Goal: Task Accomplishment & Management: Manage account settings

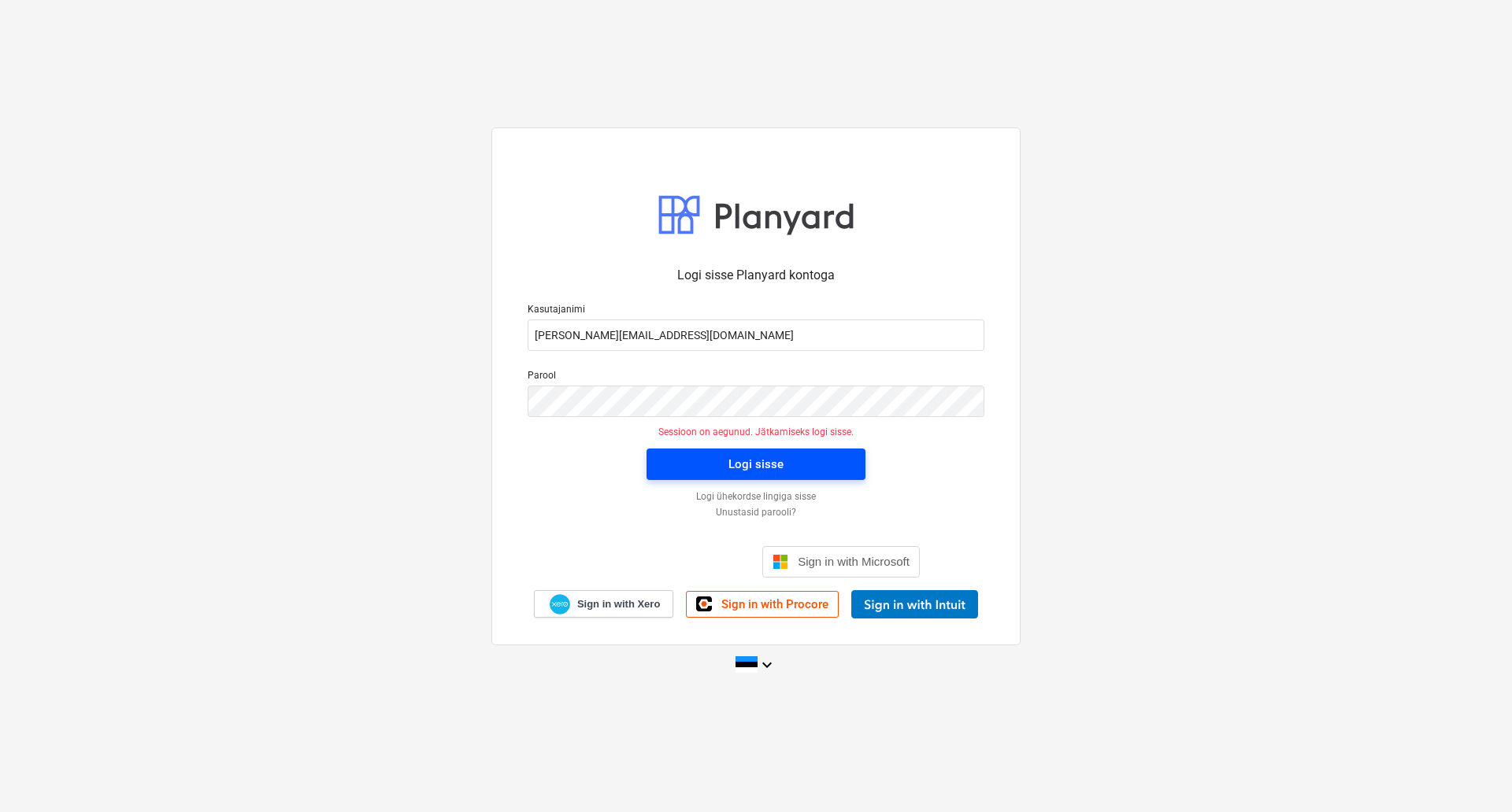
click at [678, 457] on span "Logi sisse" at bounding box center [756, 464] width 181 height 20
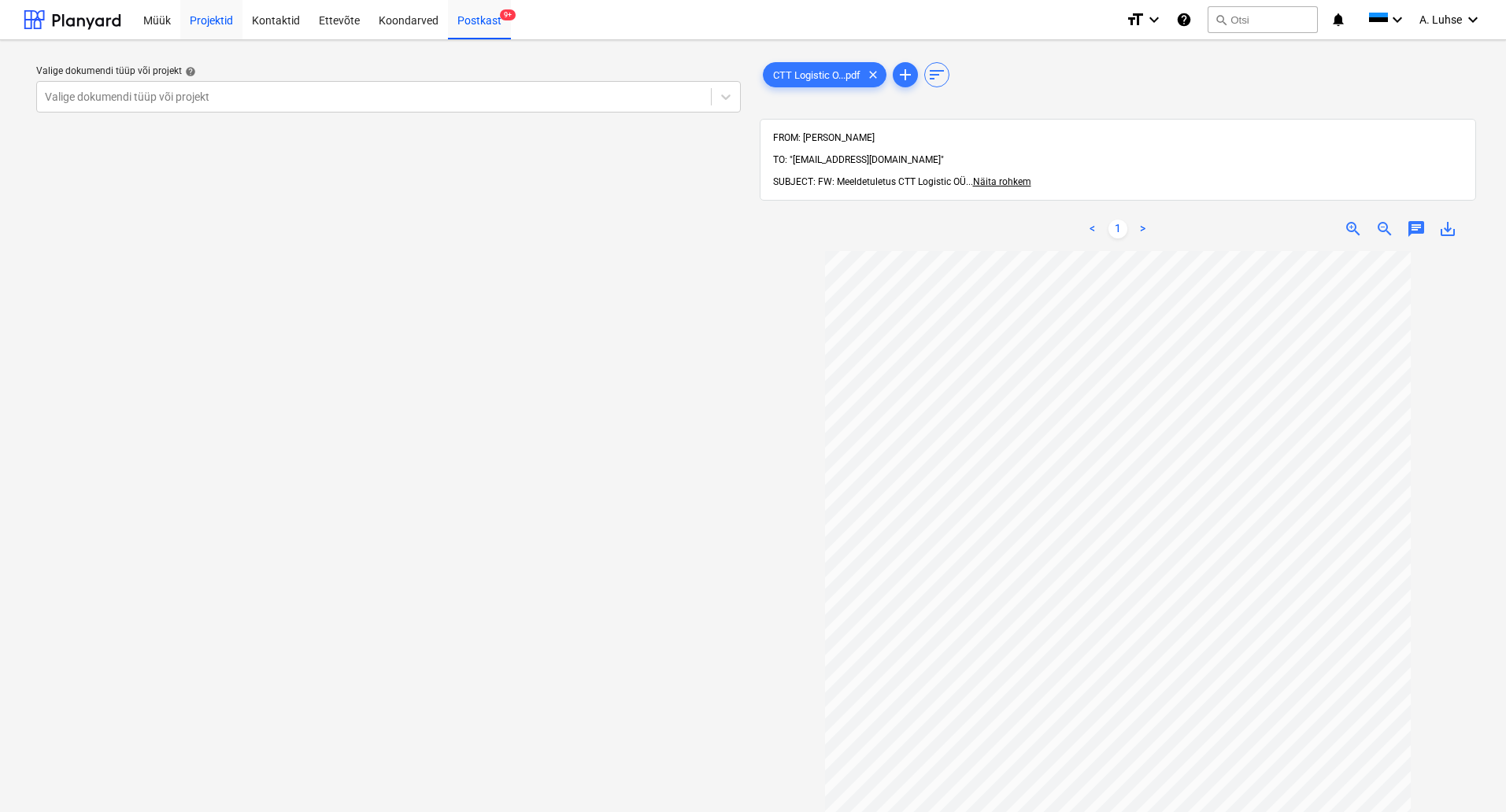
click at [213, 24] on div "Projektid" at bounding box center [211, 19] width 63 height 40
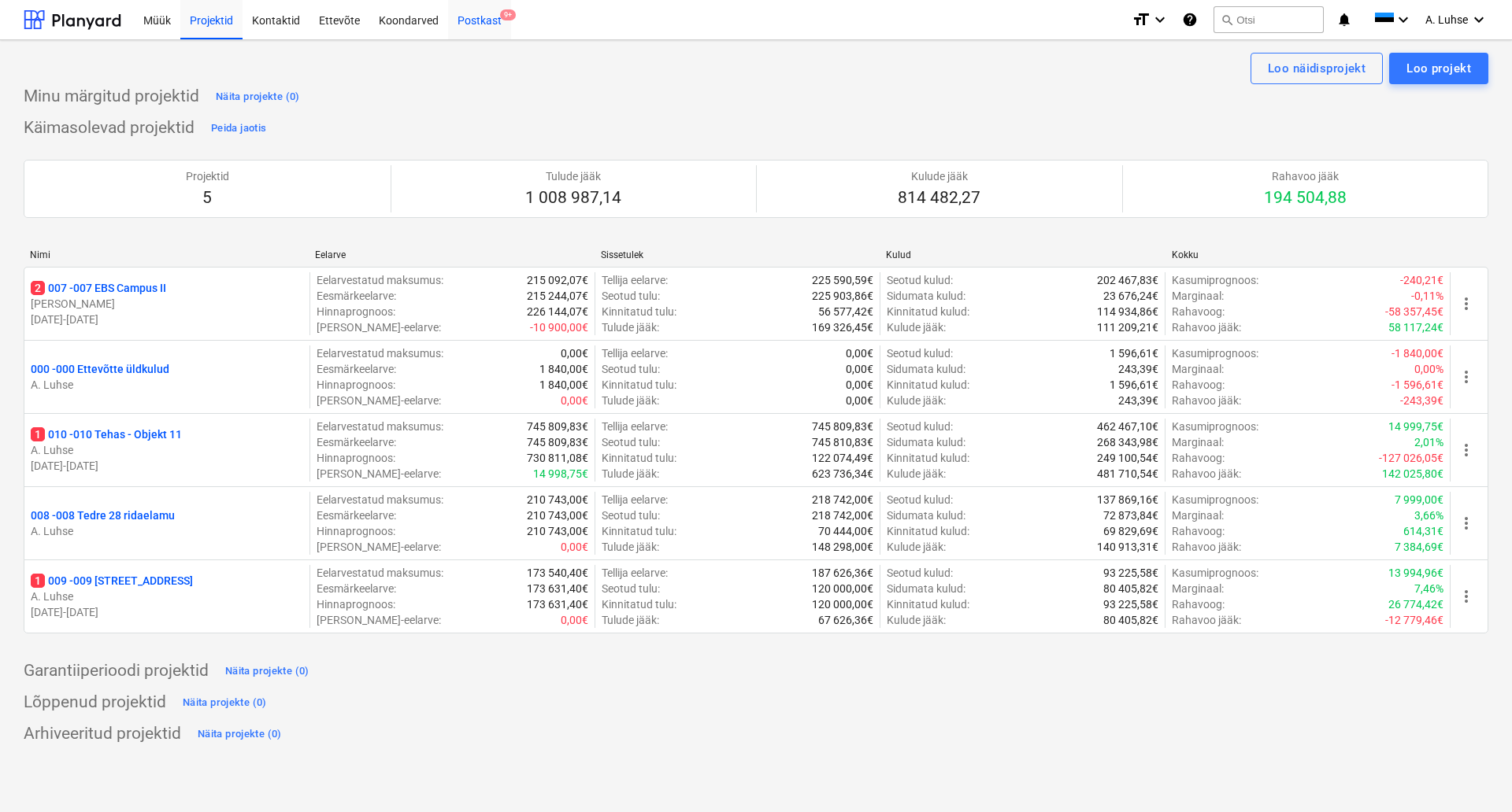
click at [493, 15] on div "Postkast 9+" at bounding box center [479, 19] width 63 height 40
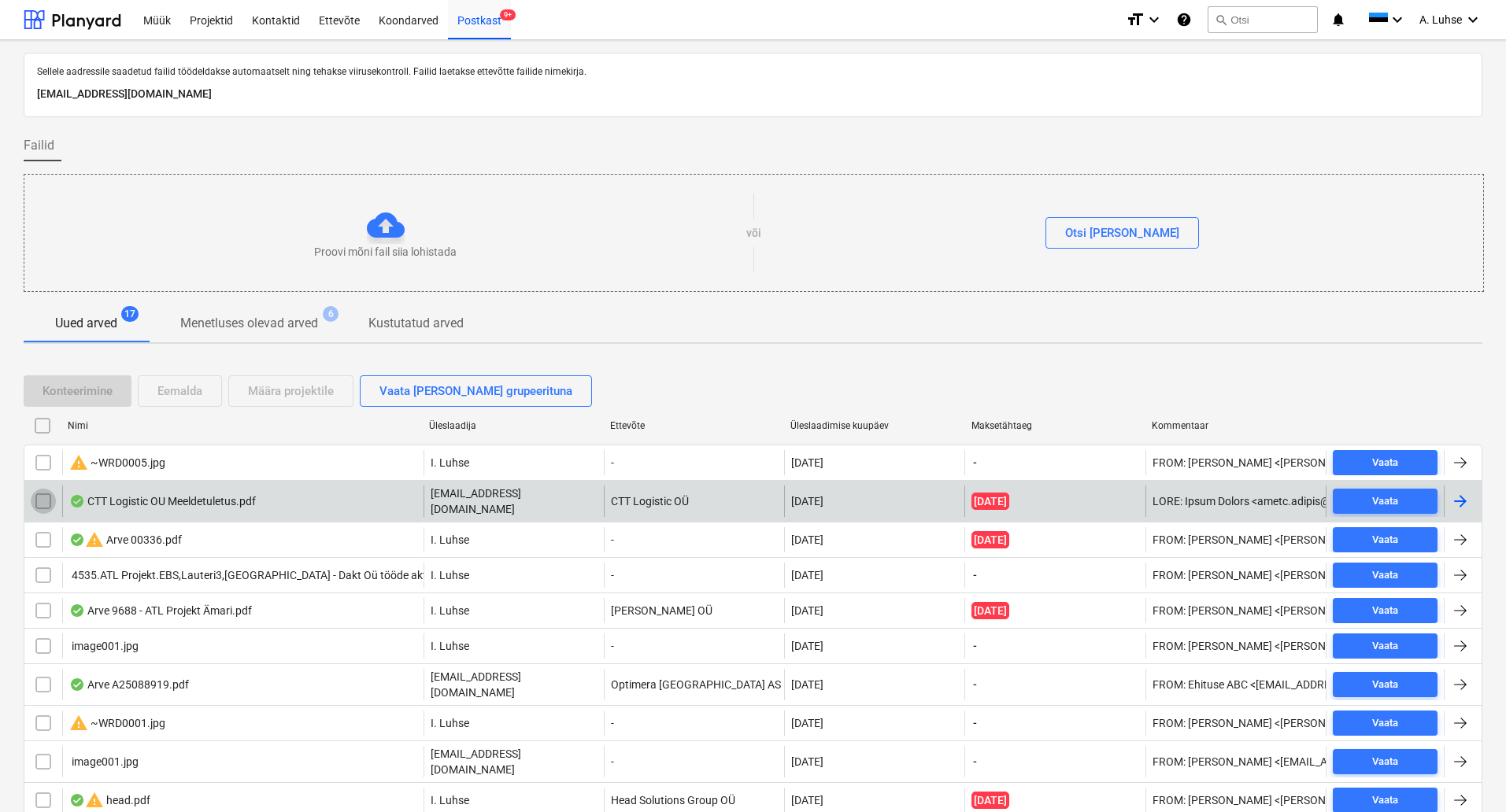
click at [45, 492] on input "checkbox" at bounding box center [43, 502] width 25 height 25
click at [175, 390] on div "Eemalda" at bounding box center [179, 391] width 45 height 20
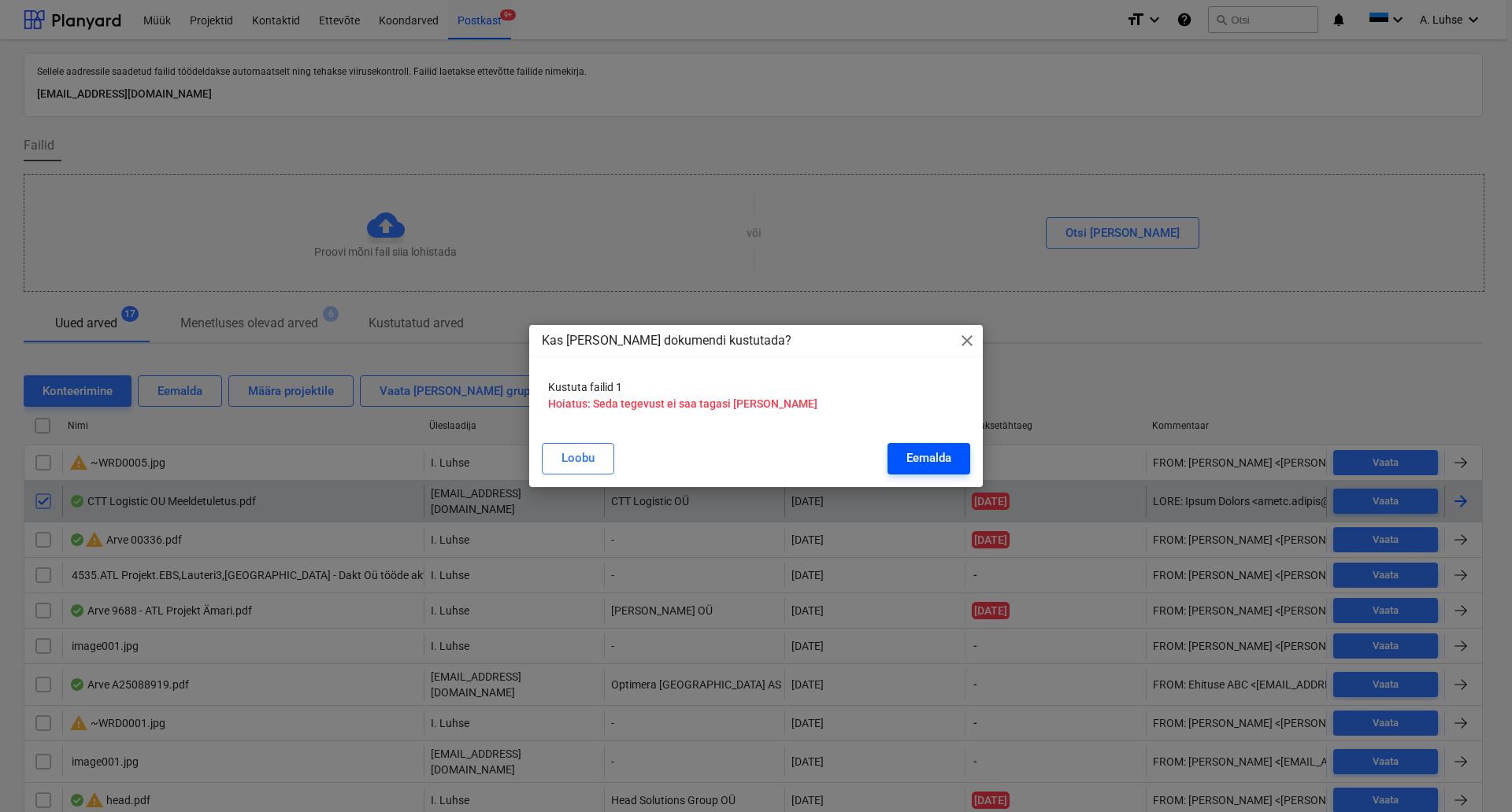
click at [913, 458] on div "Eemalda" at bounding box center [929, 458] width 45 height 20
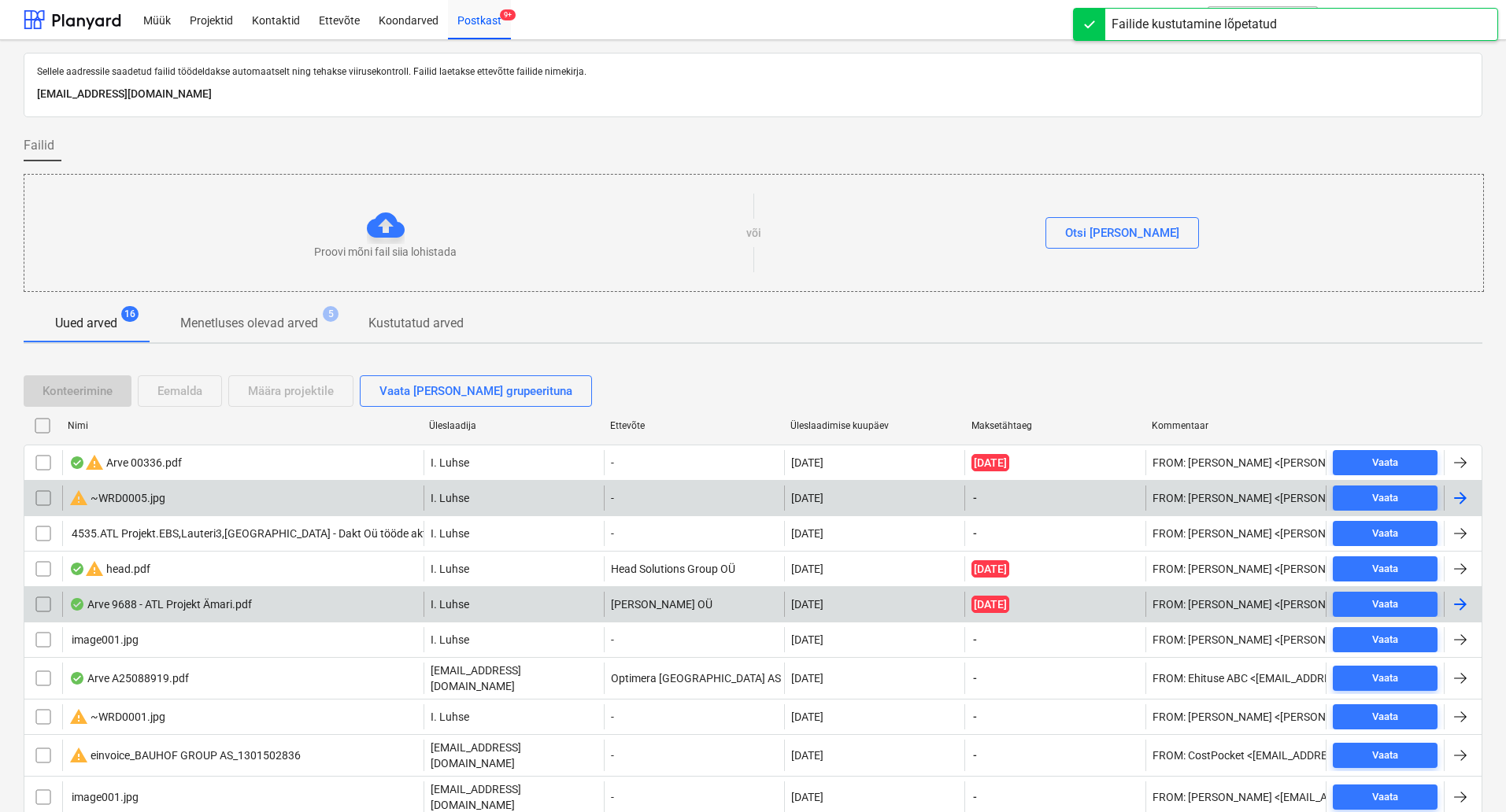
click at [183, 612] on div "Arve 9688 - ATL Projekt Ämari.pdf" at bounding box center [243, 605] width 361 height 25
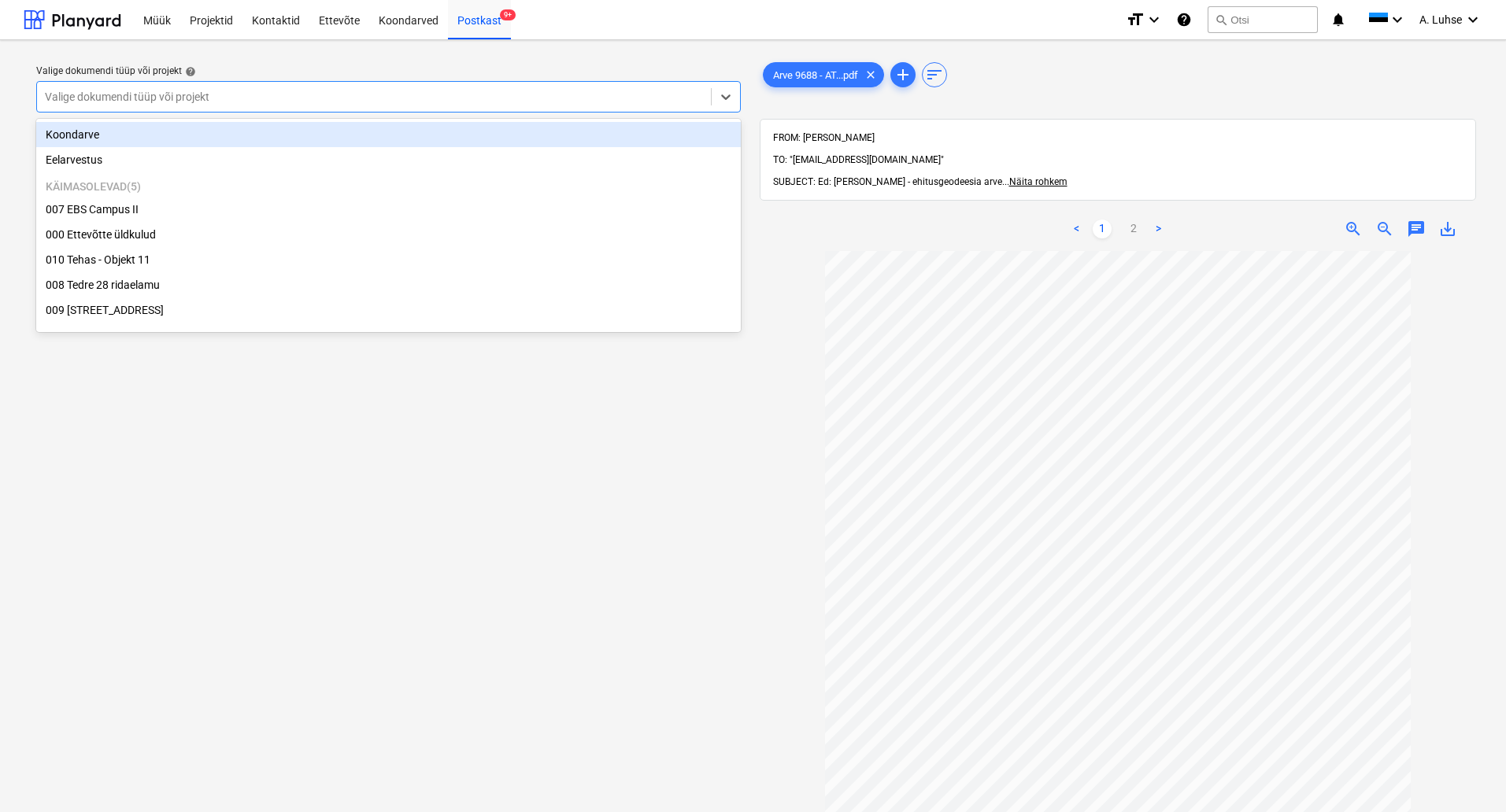
click at [300, 106] on div "Valige dokumendi tüüp või projekt" at bounding box center [374, 96] width 674 height 22
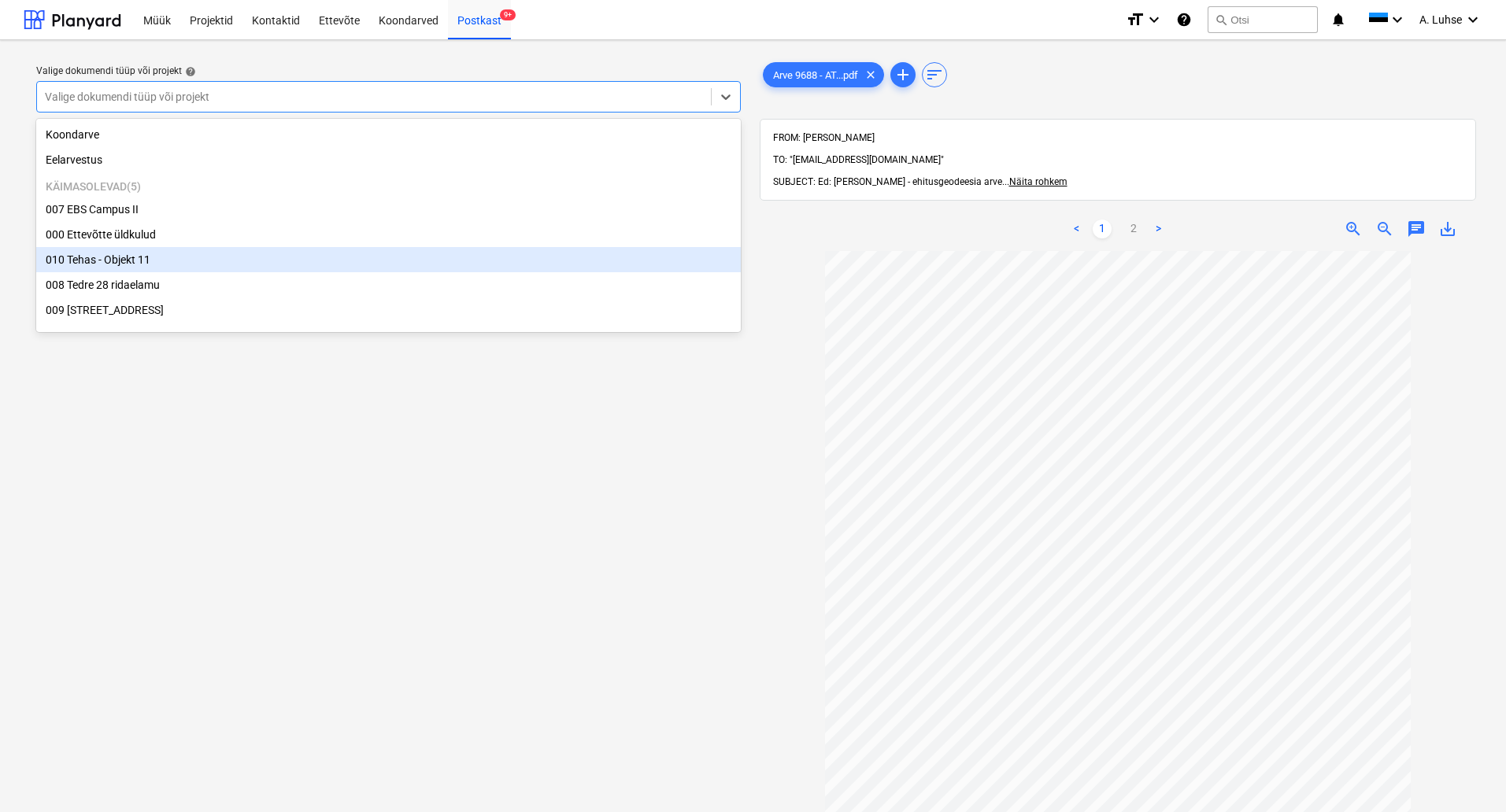
click at [184, 268] on div "010 Tehas - Objekt 11" at bounding box center [388, 260] width 704 height 25
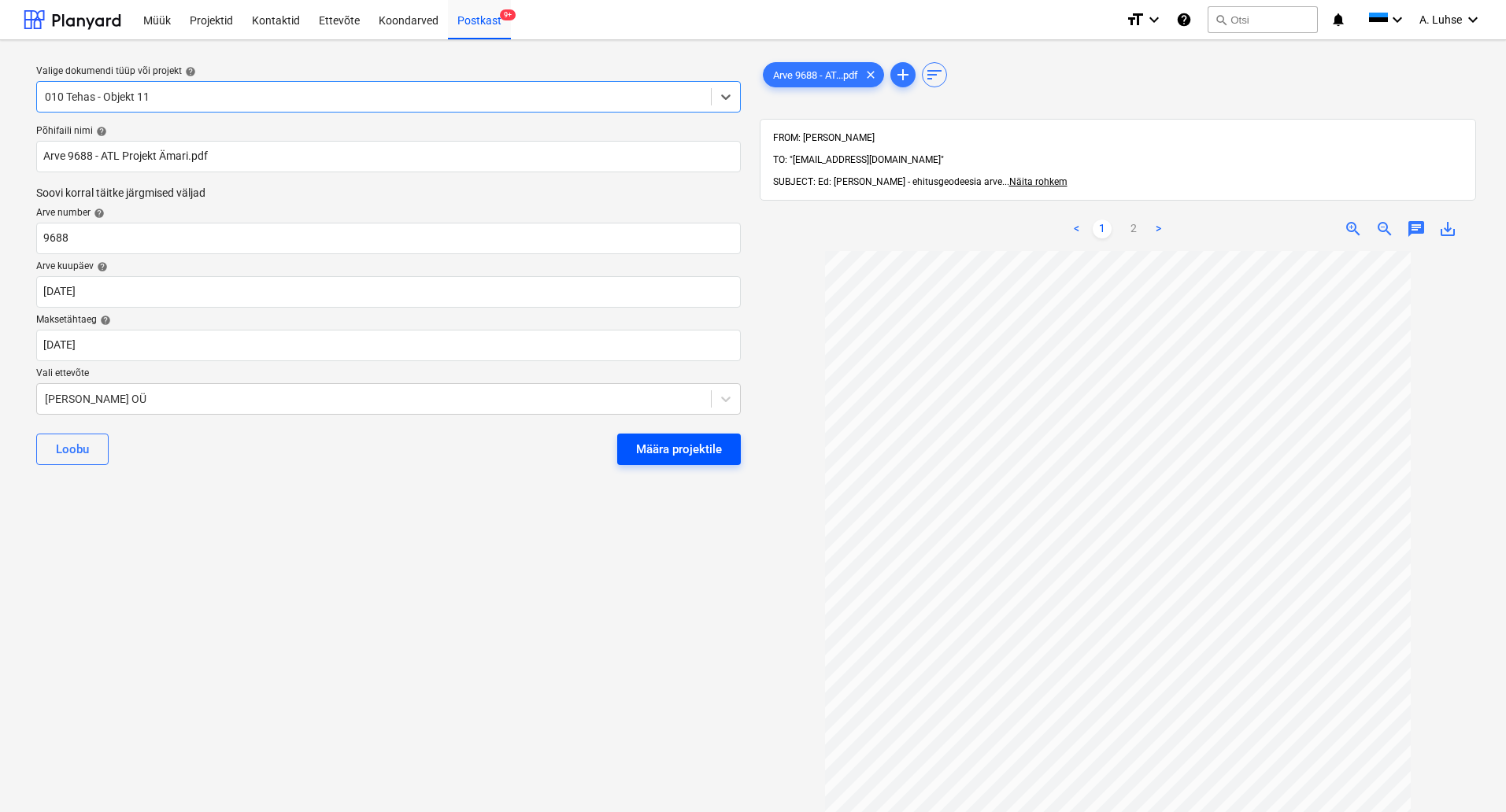
click at [668, 447] on div "Määra projektile" at bounding box center [678, 449] width 86 height 20
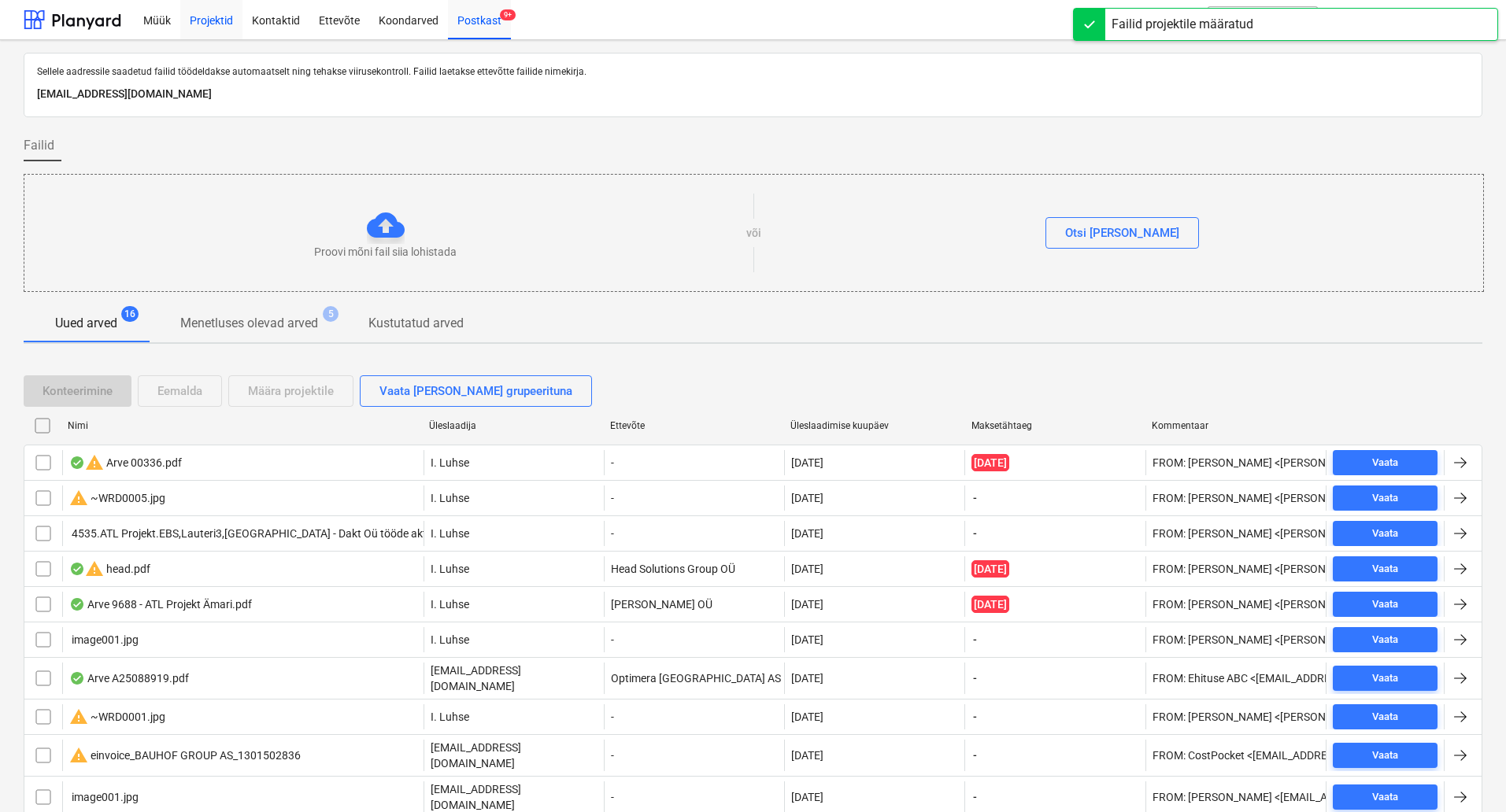
click at [220, 20] on div "Projektid" at bounding box center [211, 19] width 63 height 40
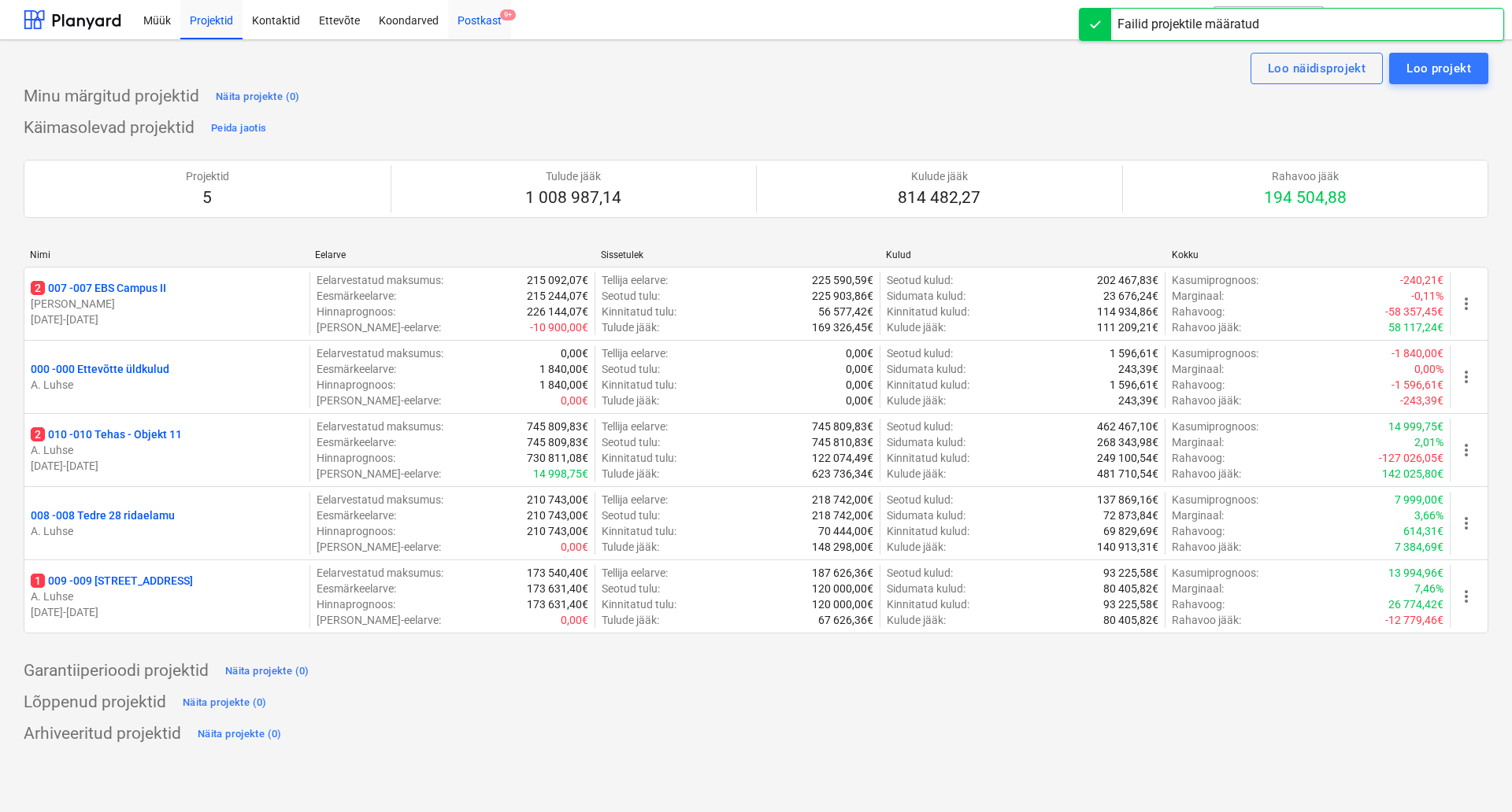
click at [484, 19] on div "Postkast 9+" at bounding box center [479, 19] width 63 height 40
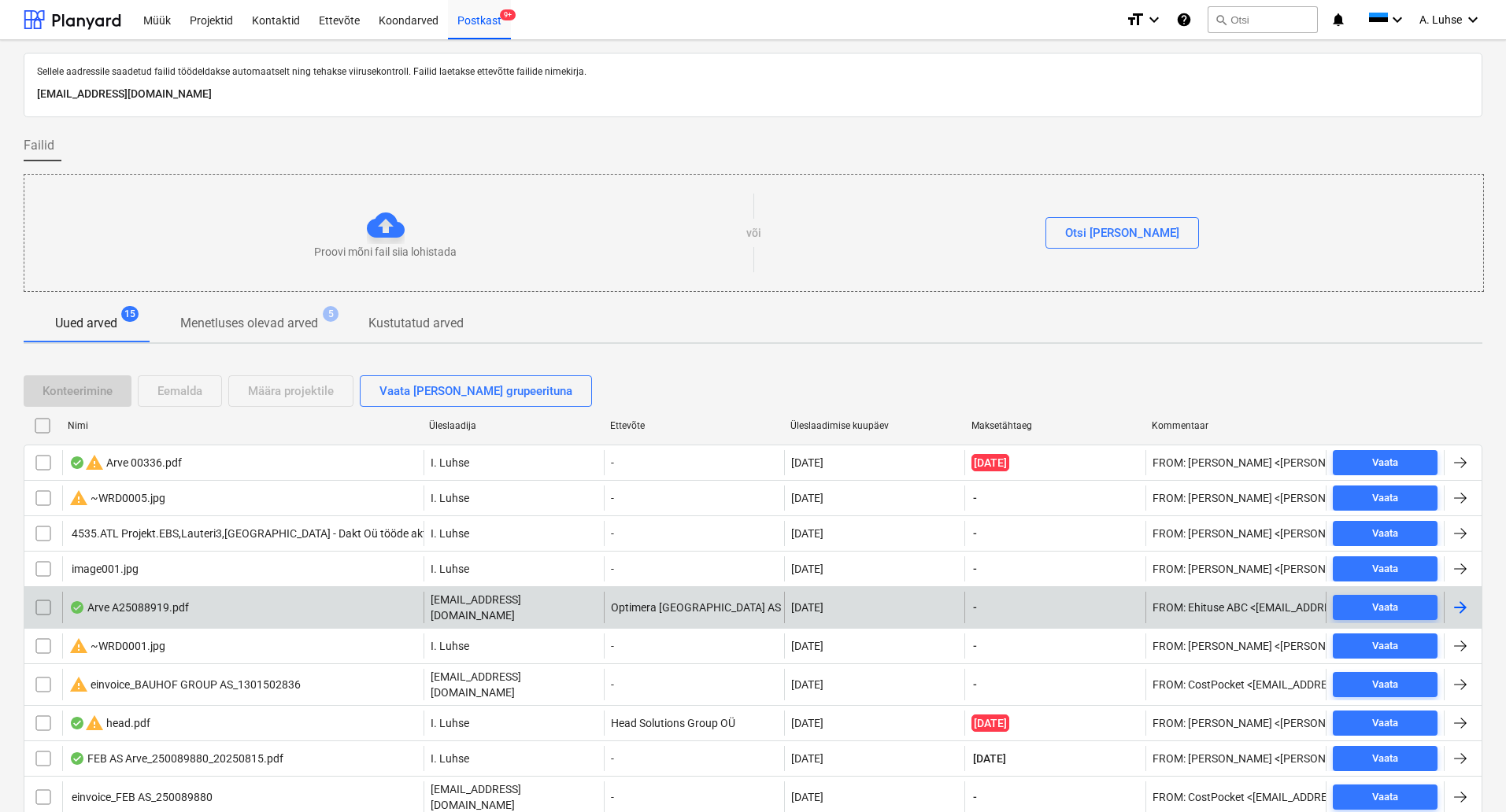
click at [347, 604] on div "Arve A25088919.pdf" at bounding box center [243, 608] width 361 height 32
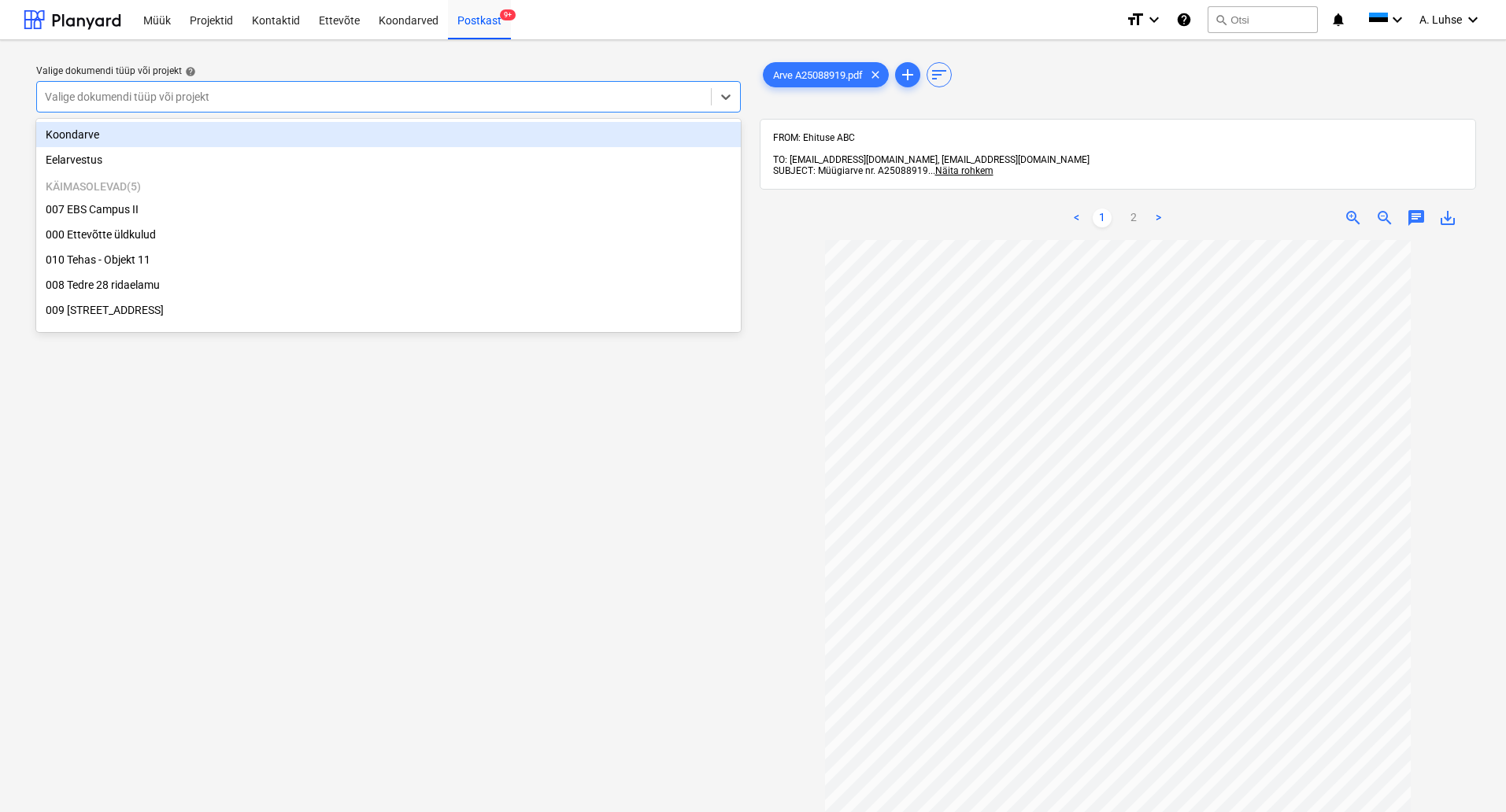
click at [476, 112] on div "Valige dokumendi tüüp või projekt" at bounding box center [388, 96] width 704 height 32
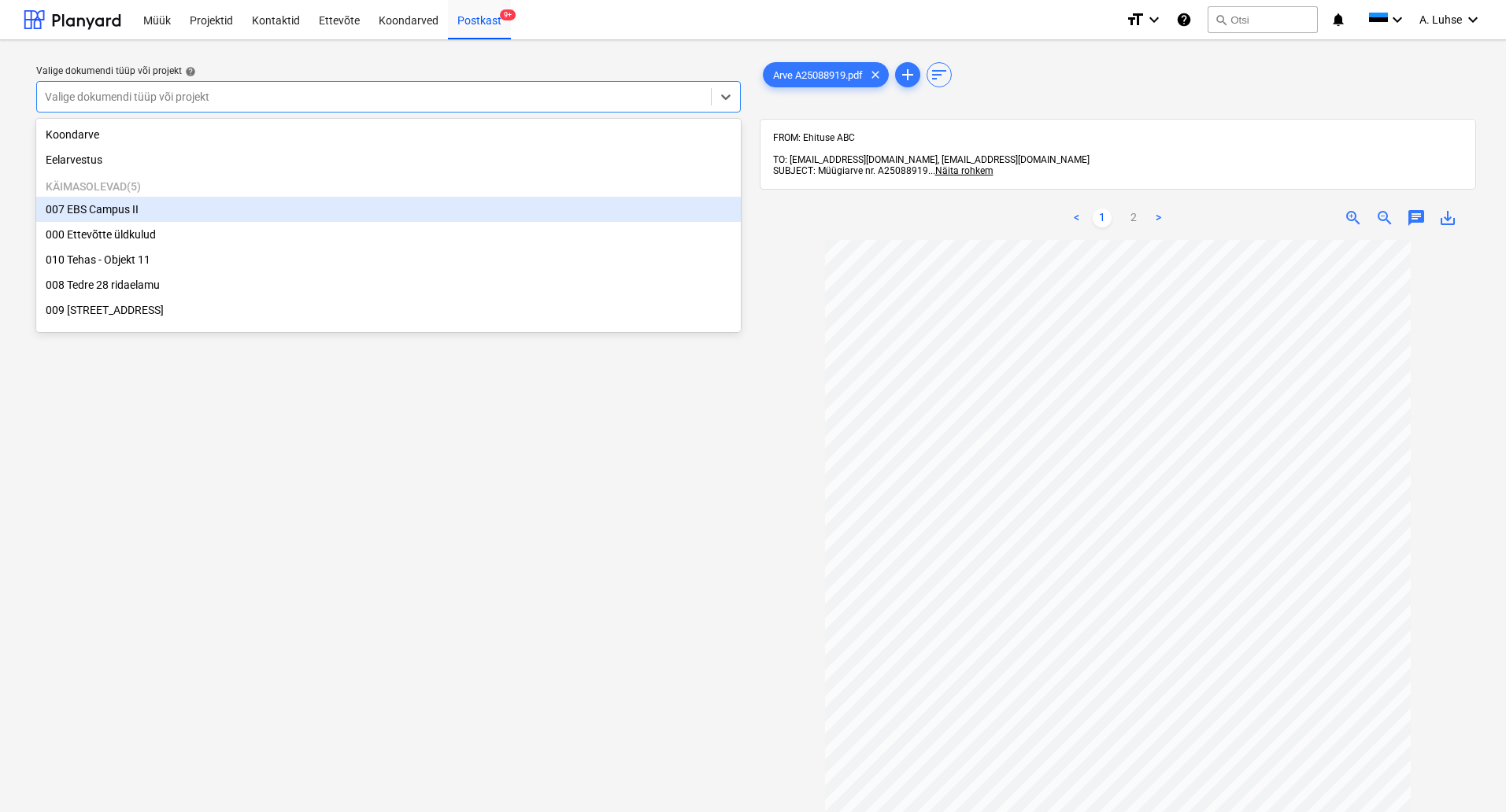
click at [376, 213] on div "007 EBS Campus II" at bounding box center [388, 209] width 704 height 25
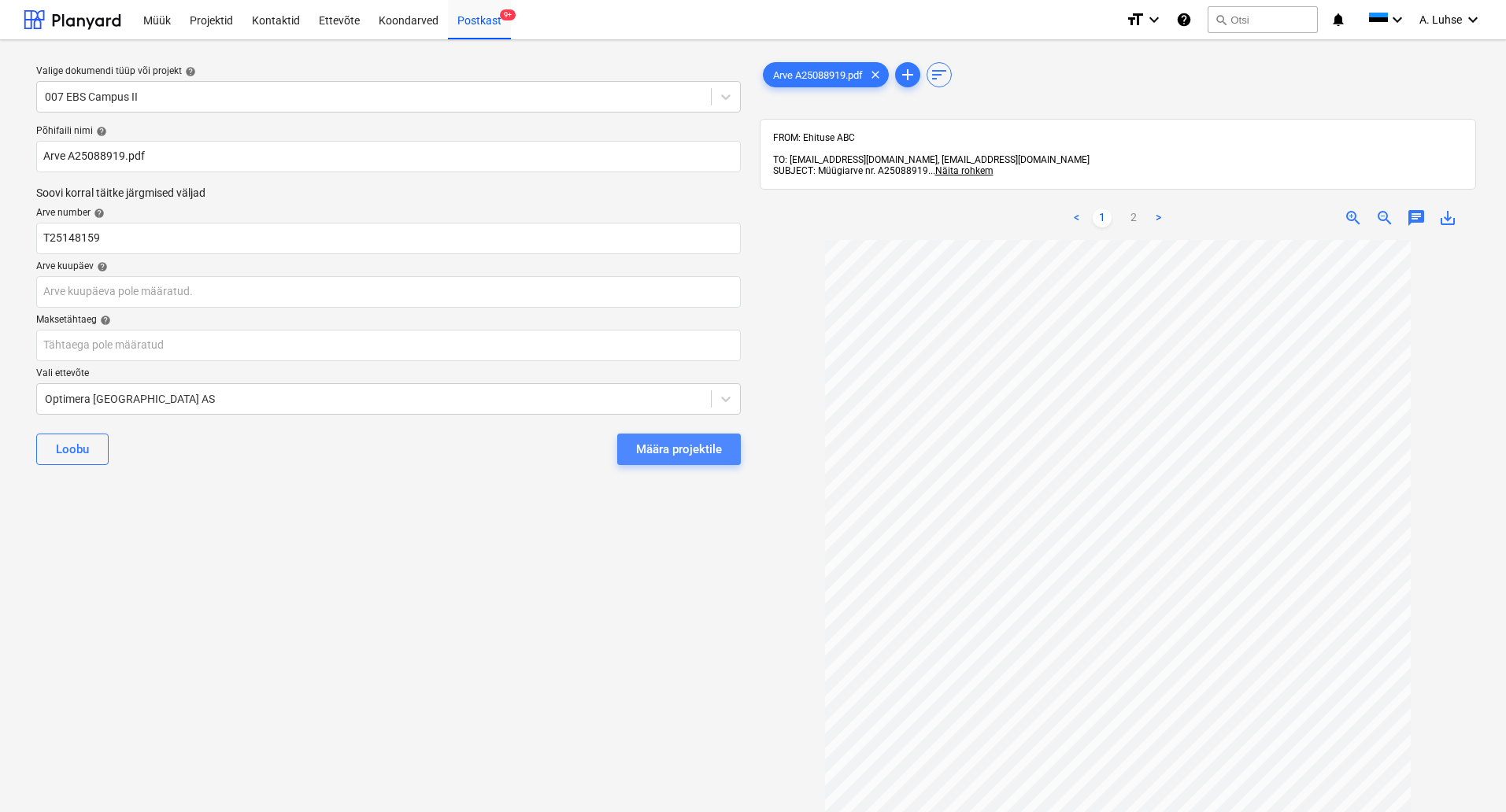
click at [712, 449] on div "Määra projektile" at bounding box center [678, 449] width 86 height 20
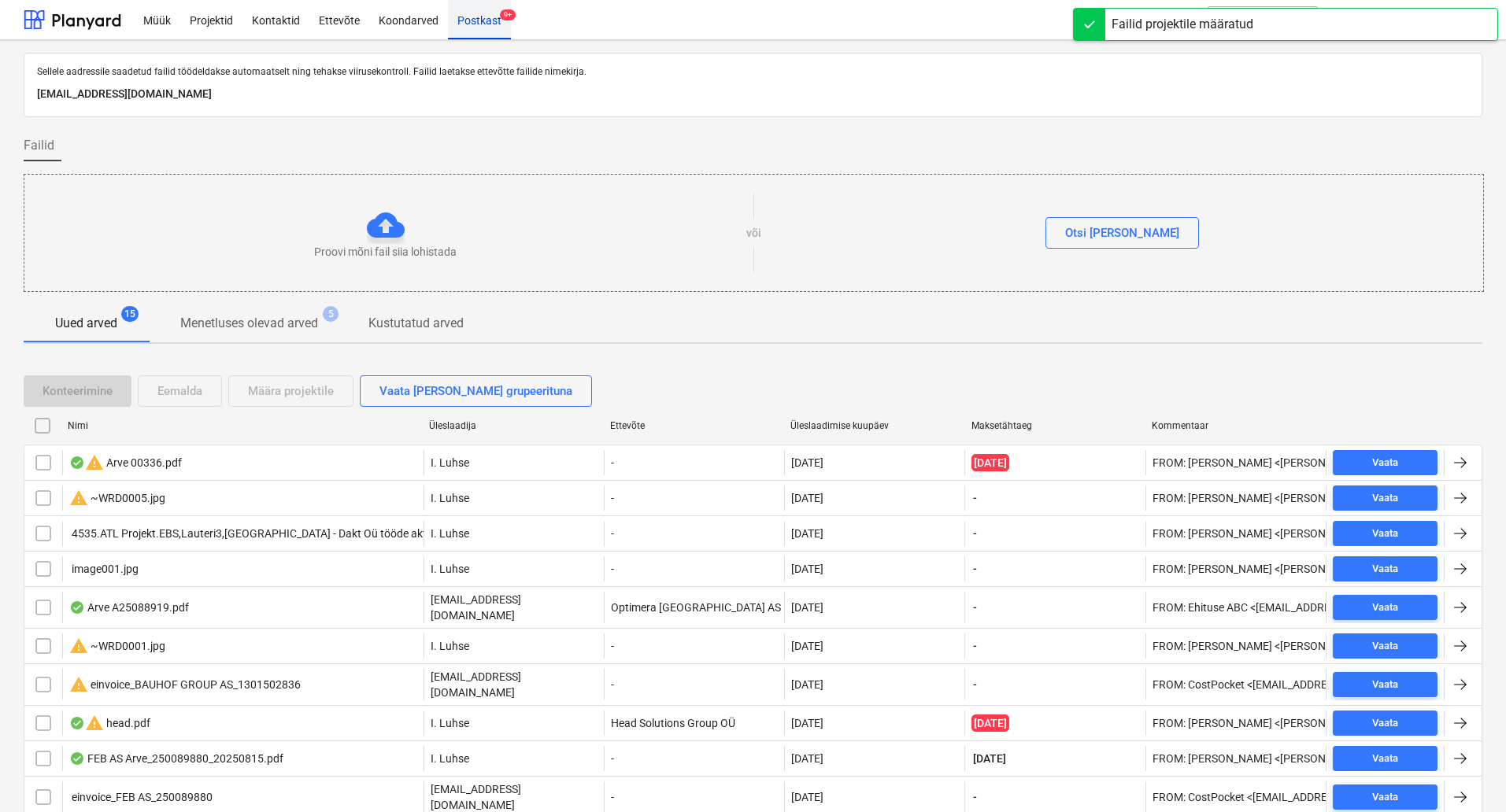
click at [489, 25] on div "Postkast 9+" at bounding box center [479, 19] width 63 height 40
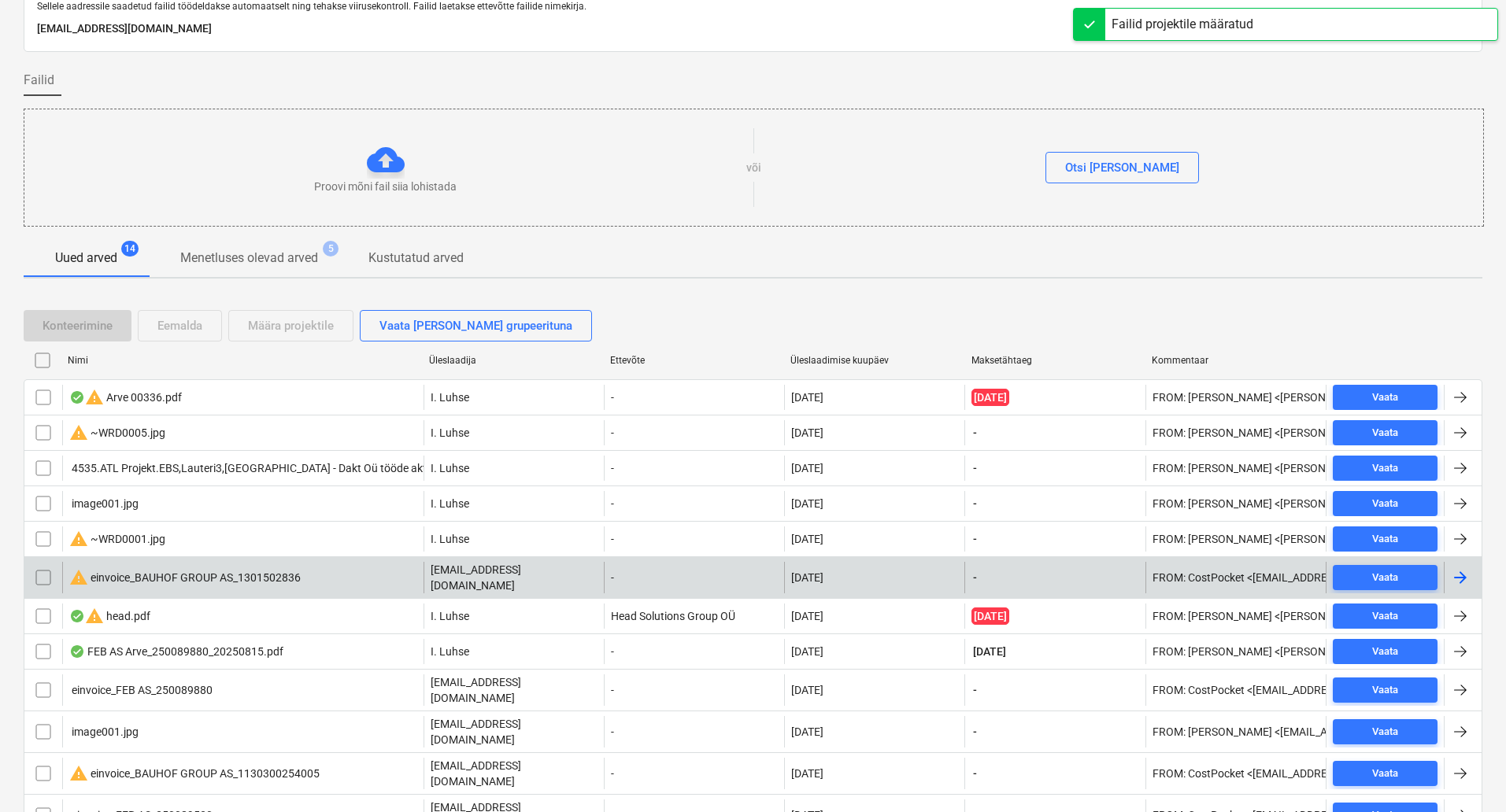
scroll to position [186, 0]
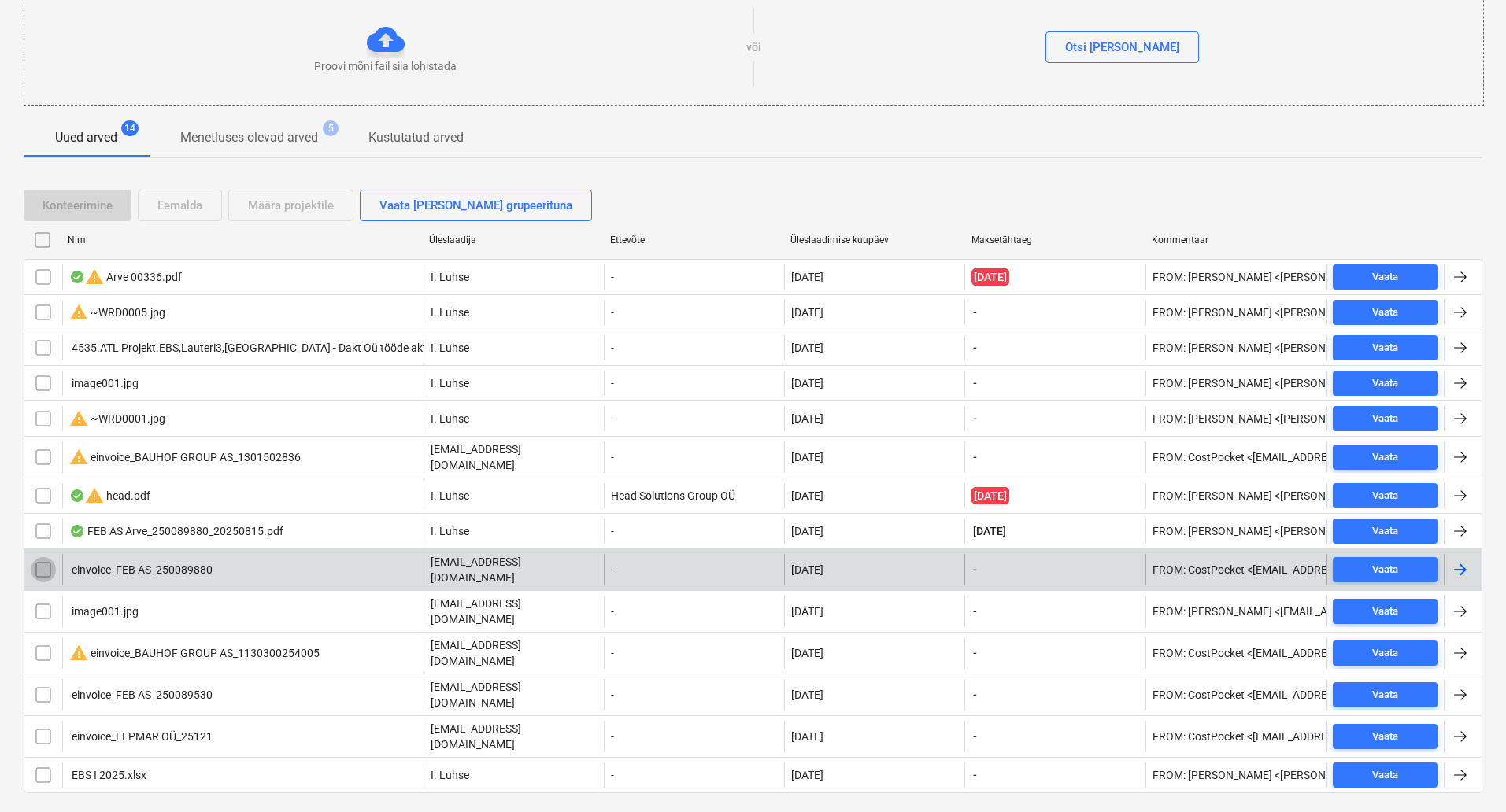
click at [41, 566] on input "checkbox" at bounding box center [43, 570] width 25 height 25
click at [40, 563] on input "checkbox" at bounding box center [43, 570] width 25 height 25
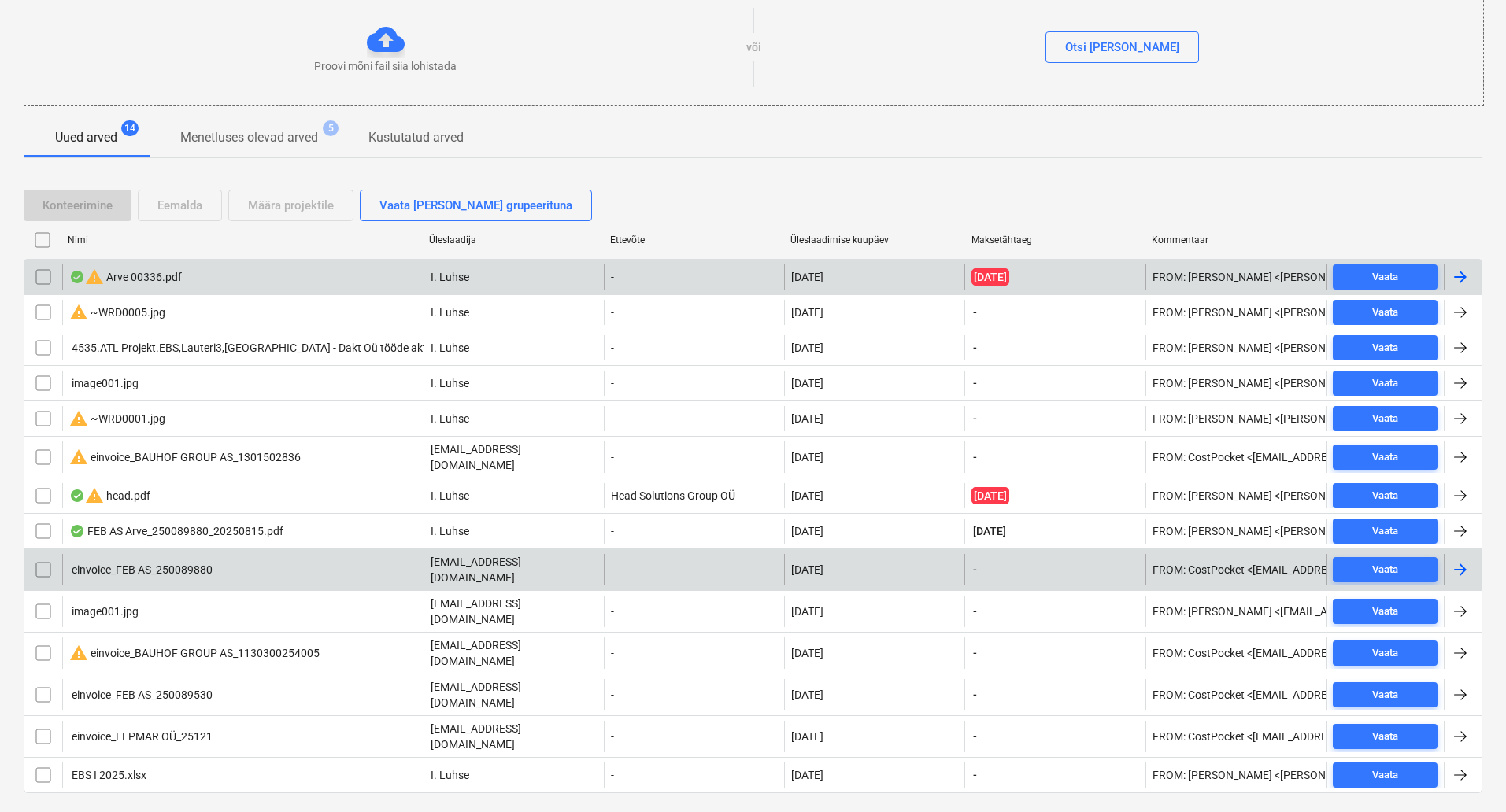
click at [182, 278] on div "warning Arve 00336.pdf" at bounding box center [243, 277] width 361 height 25
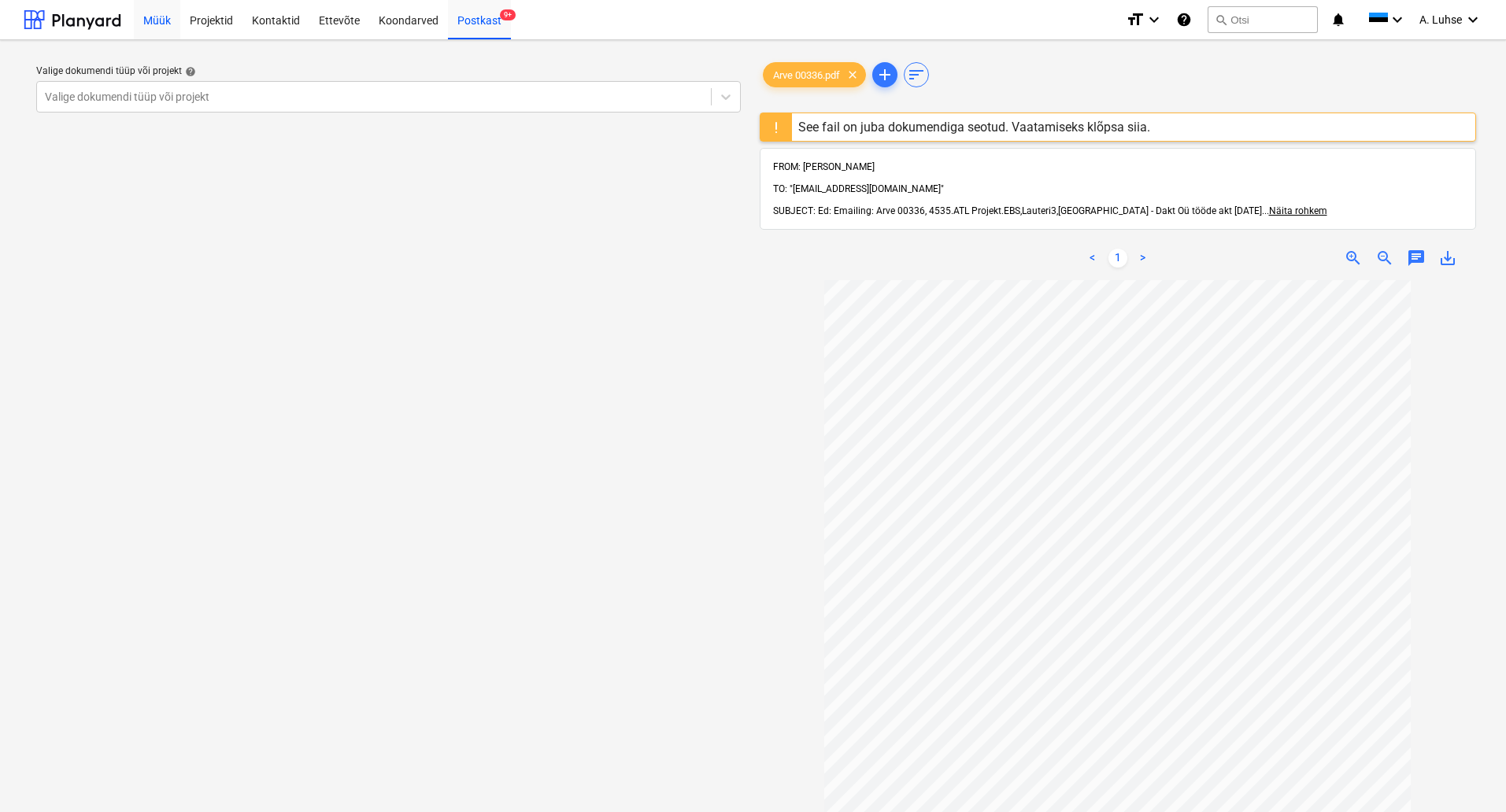
click at [174, 24] on div "Müük" at bounding box center [157, 19] width 46 height 40
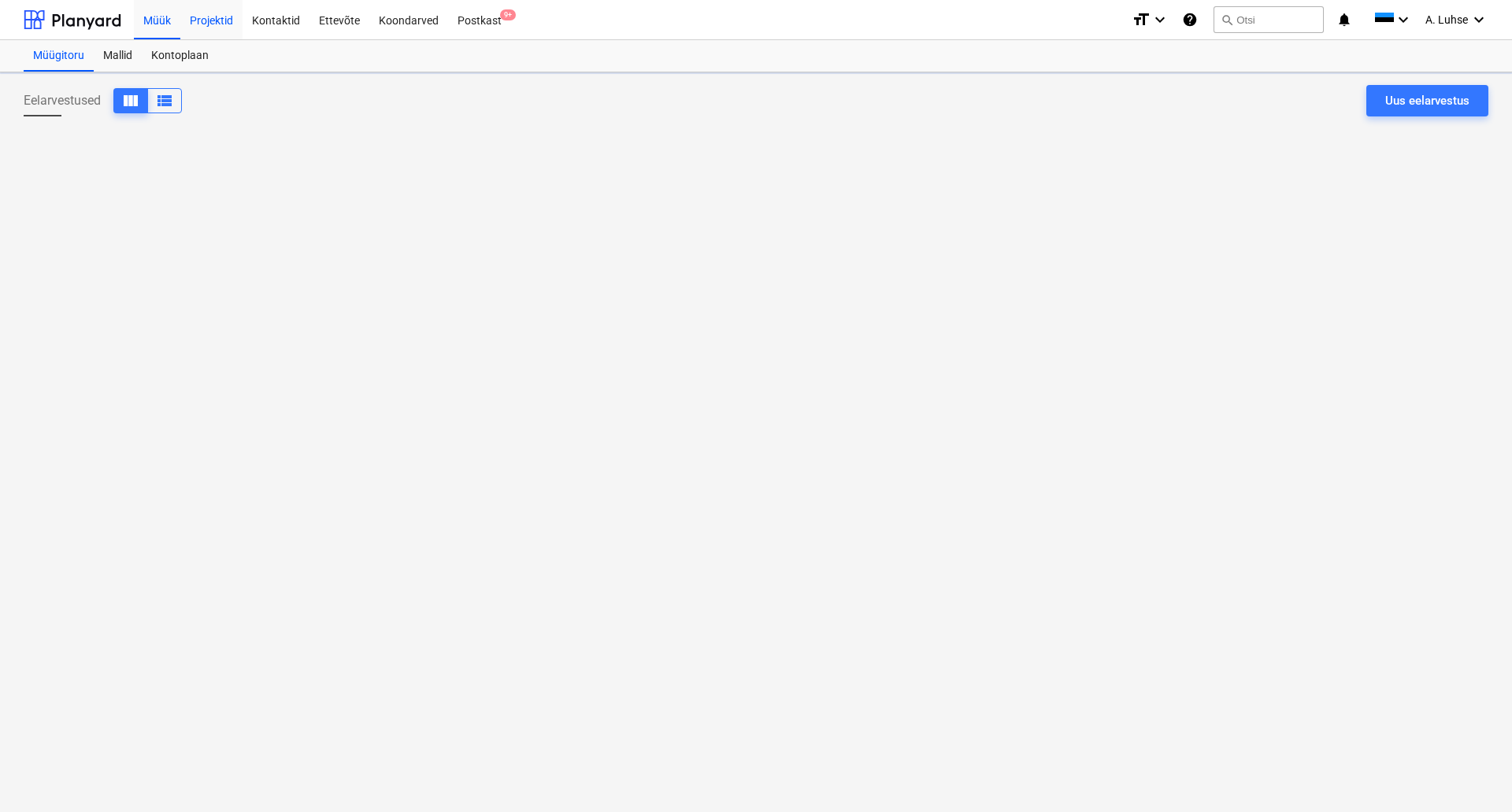
click at [199, 24] on div "Projektid" at bounding box center [211, 19] width 63 height 40
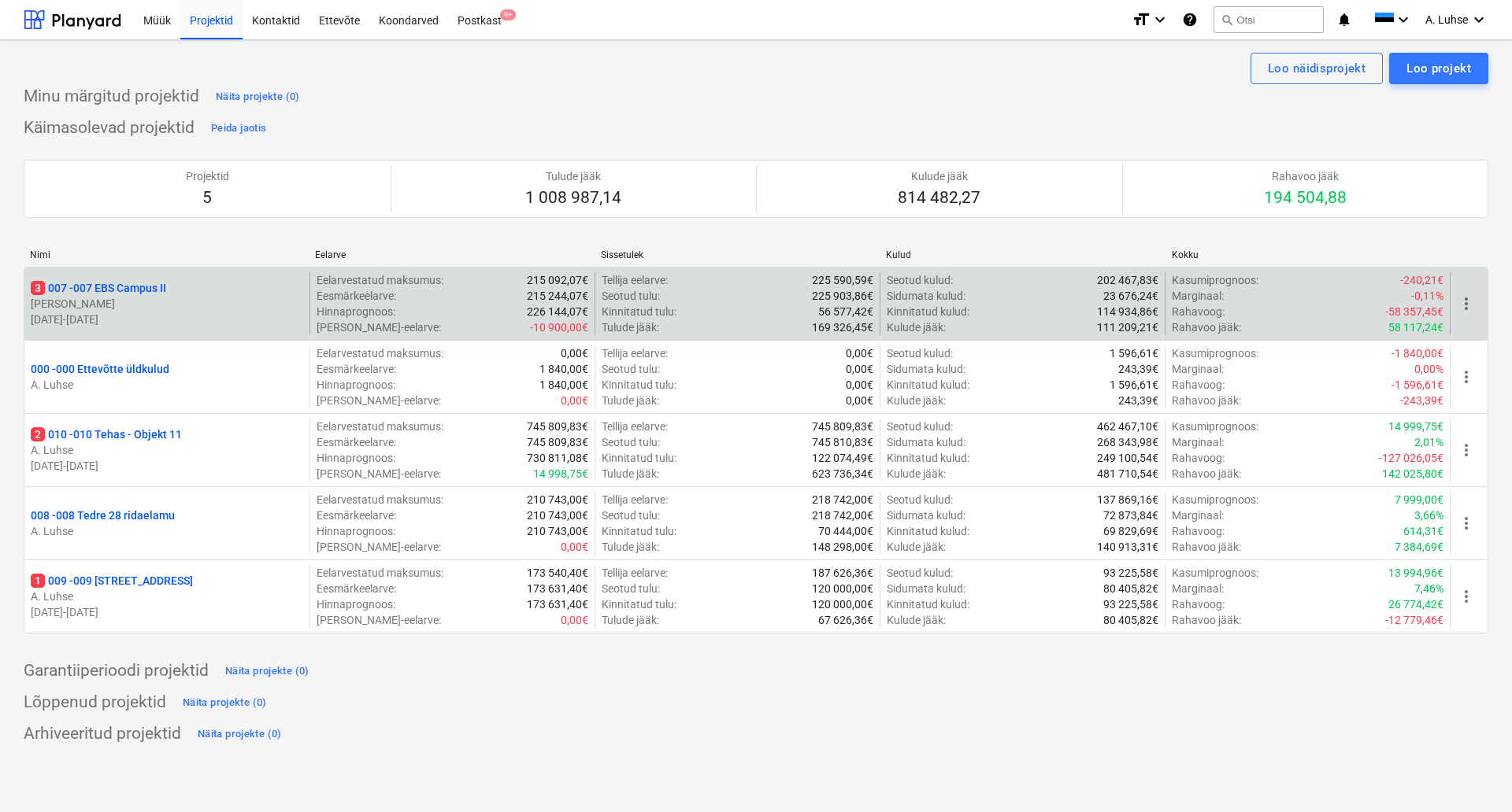
click at [147, 281] on p "3 007 - 007 EBS Campus II" at bounding box center [98, 288] width 136 height 15
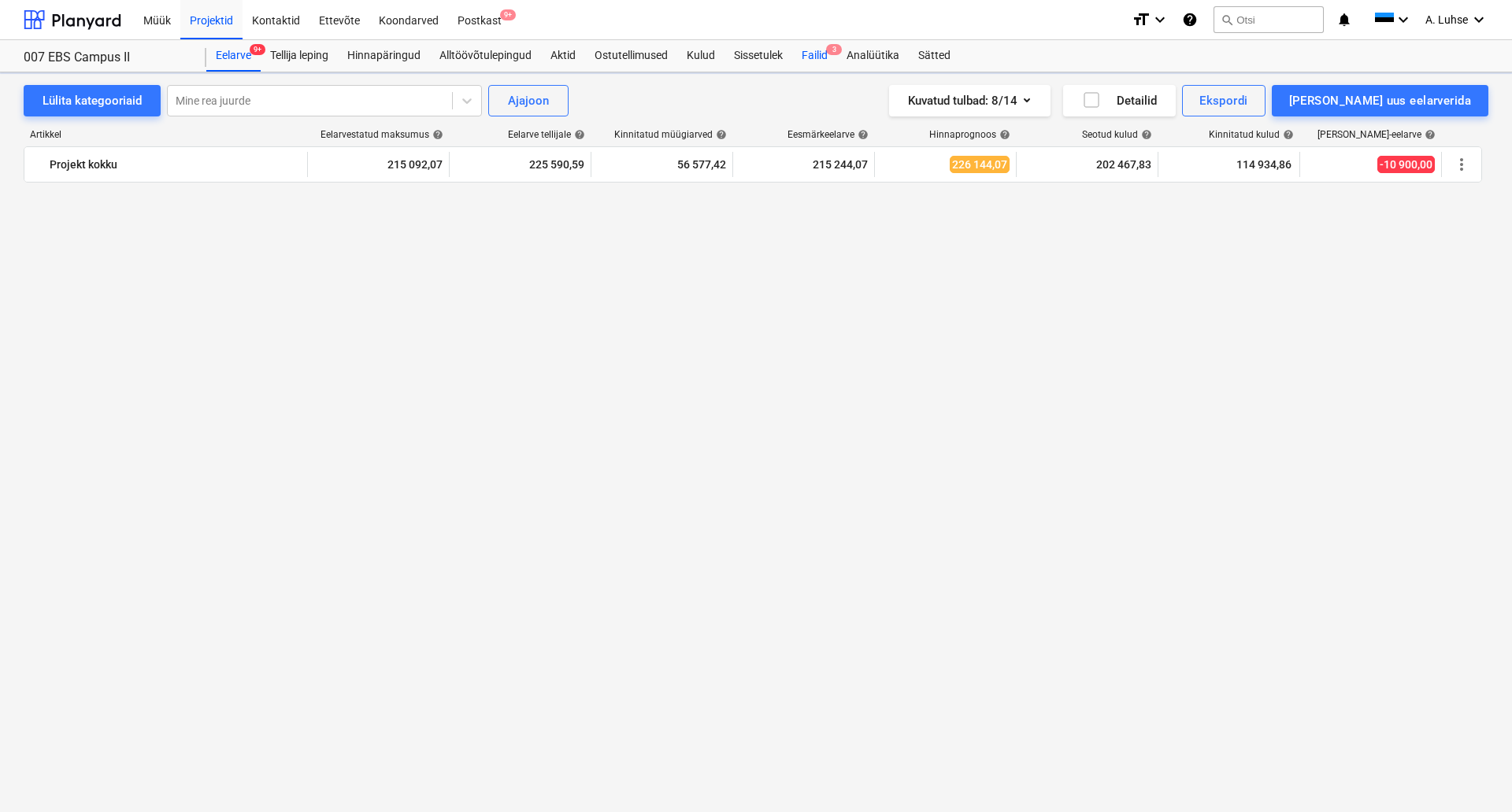
click at [811, 56] on div "Failid 3" at bounding box center [814, 56] width 45 height 32
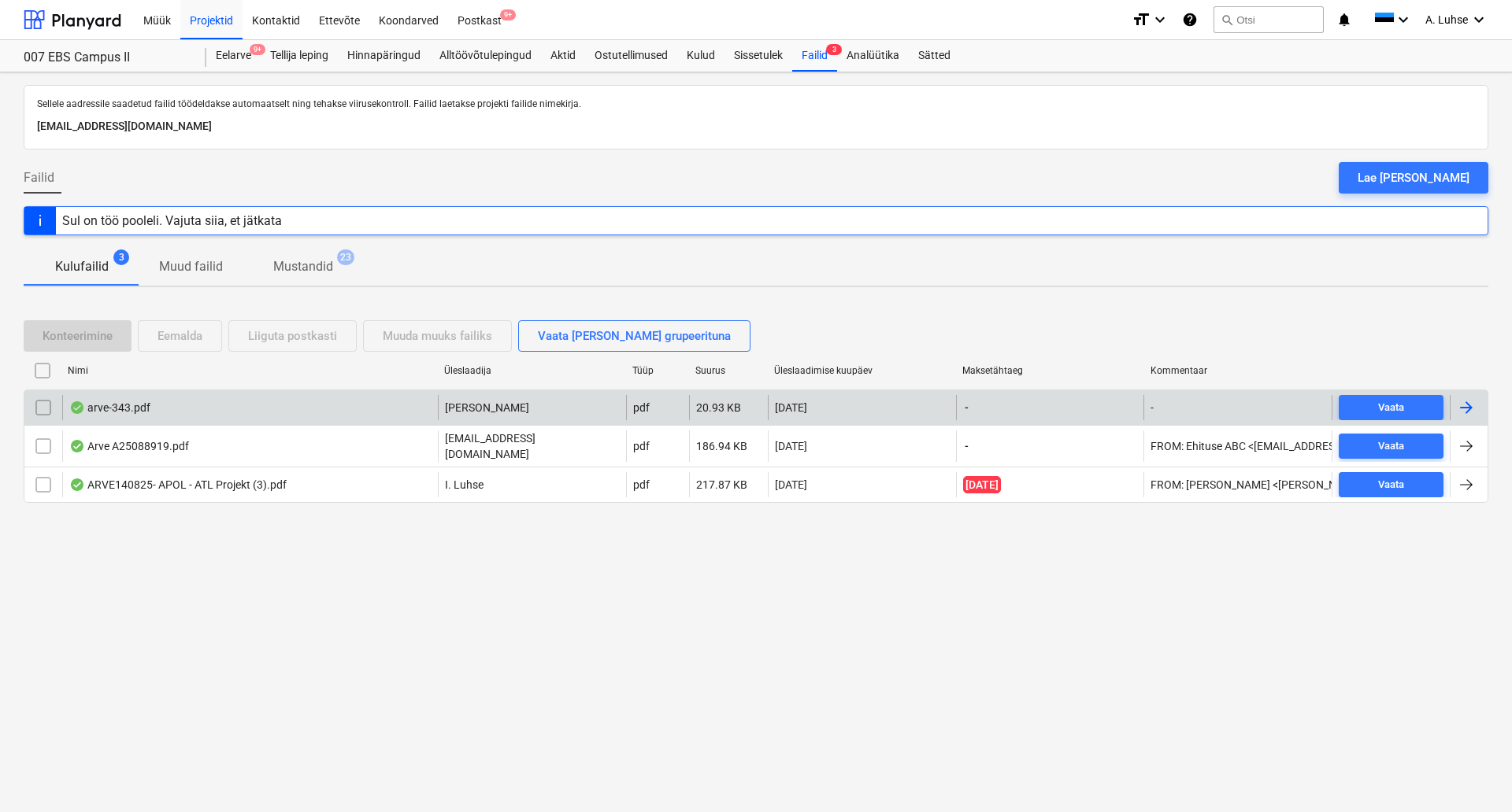
click at [162, 415] on div "arve-343.pdf" at bounding box center [251, 407] width 376 height 25
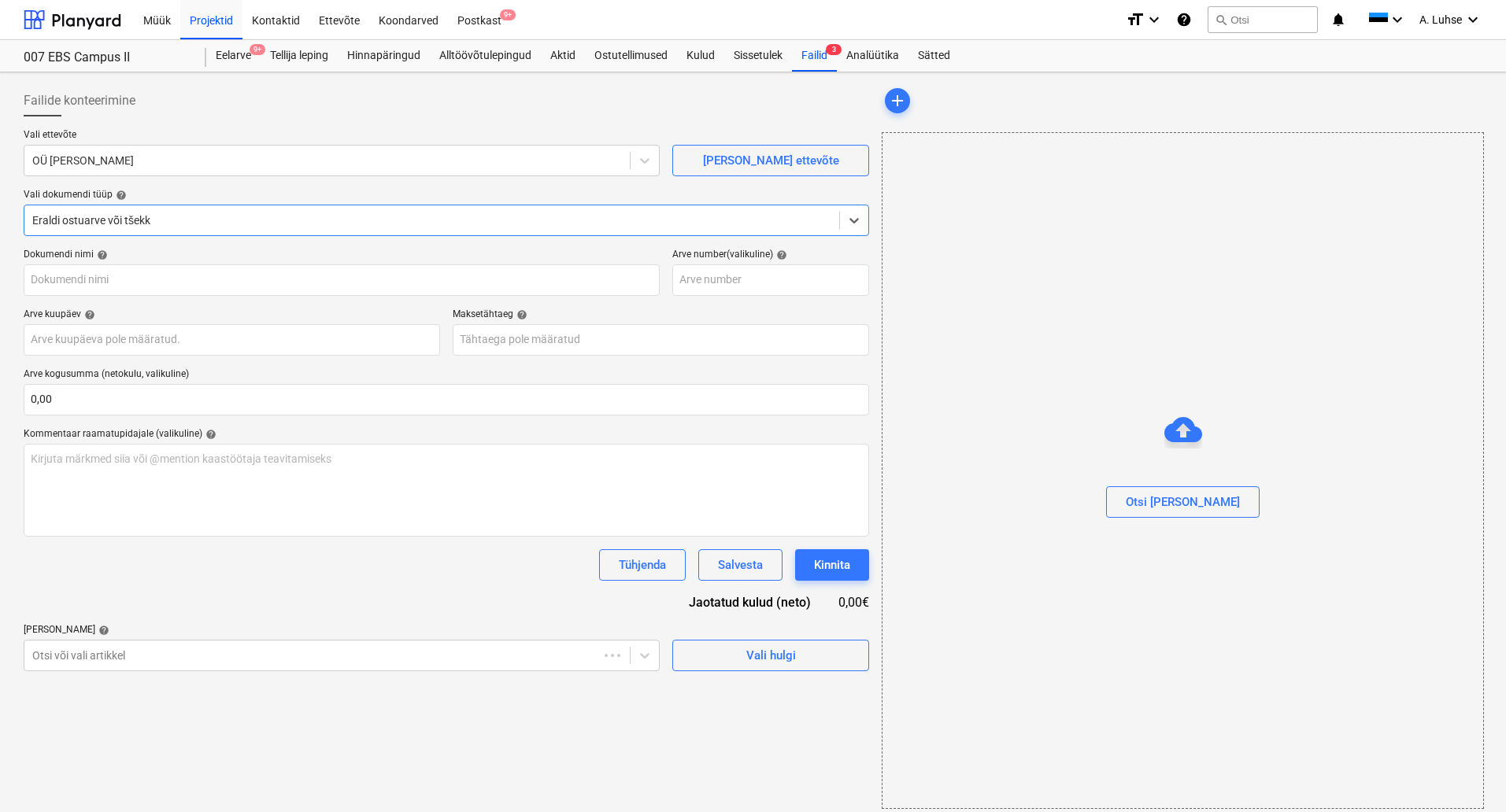
type input "343"
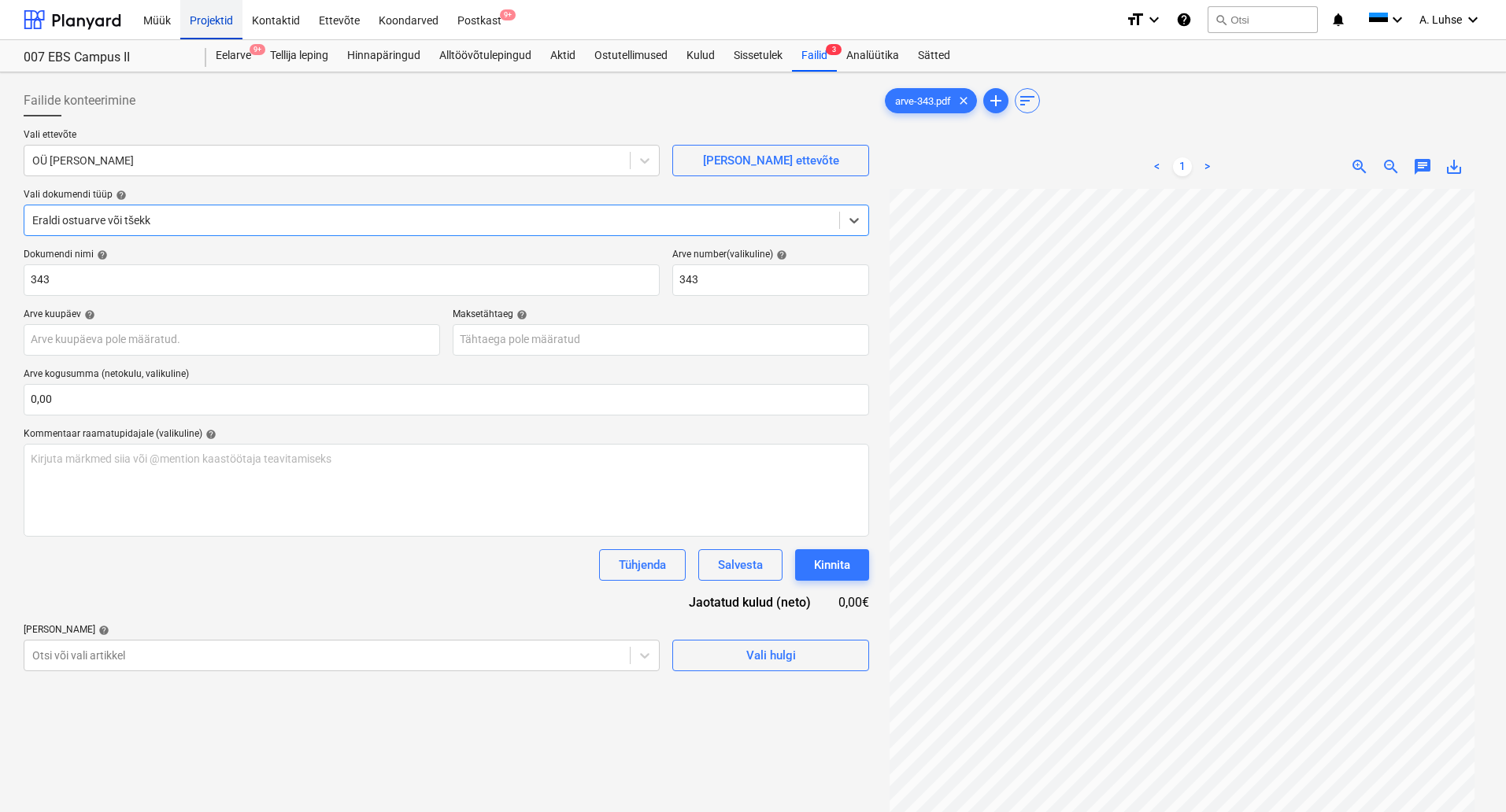
click at [213, 24] on div "Projektid" at bounding box center [211, 19] width 63 height 40
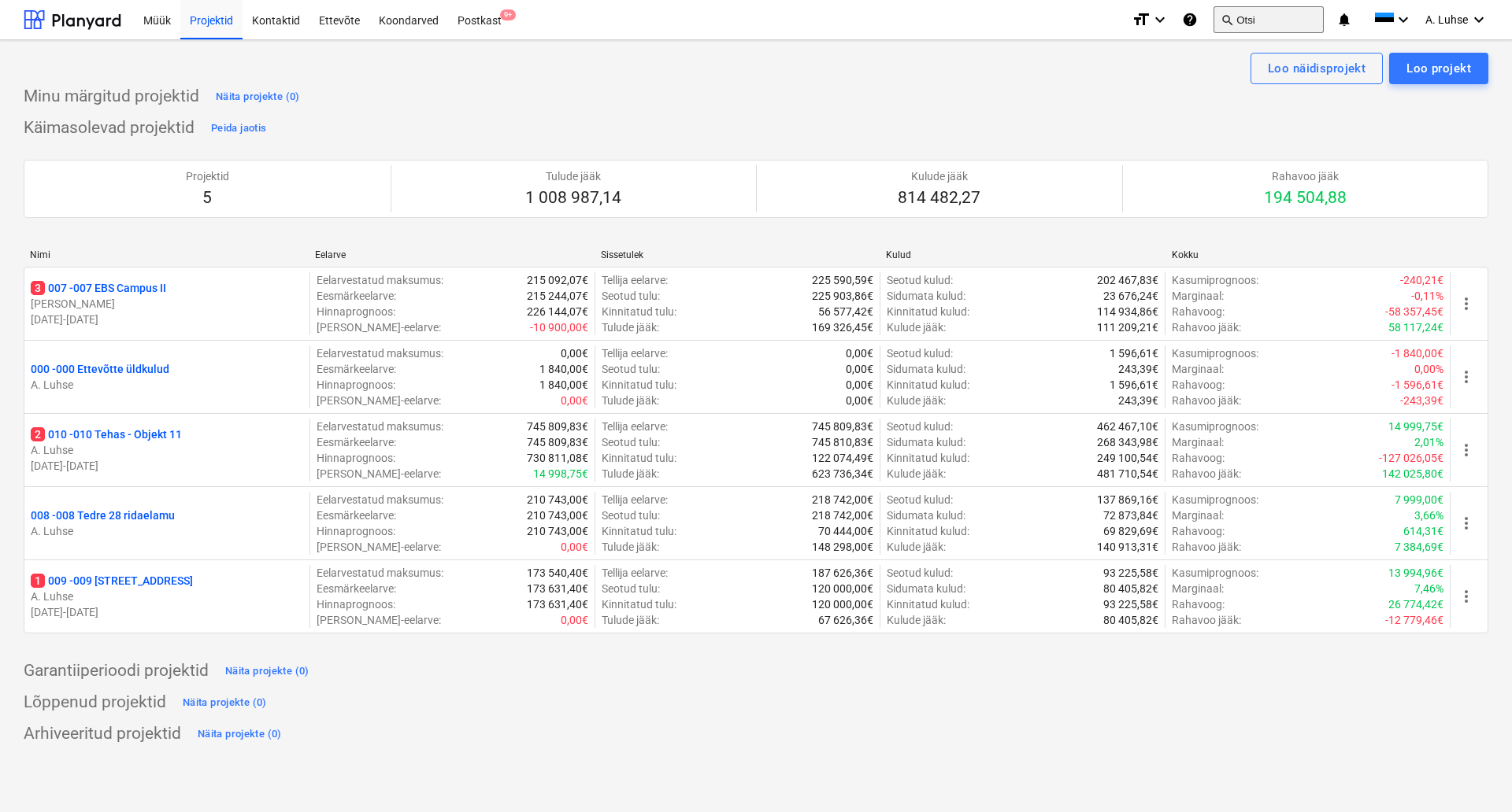
click at [1295, 17] on button "search Otsi" at bounding box center [1268, 20] width 110 height 27
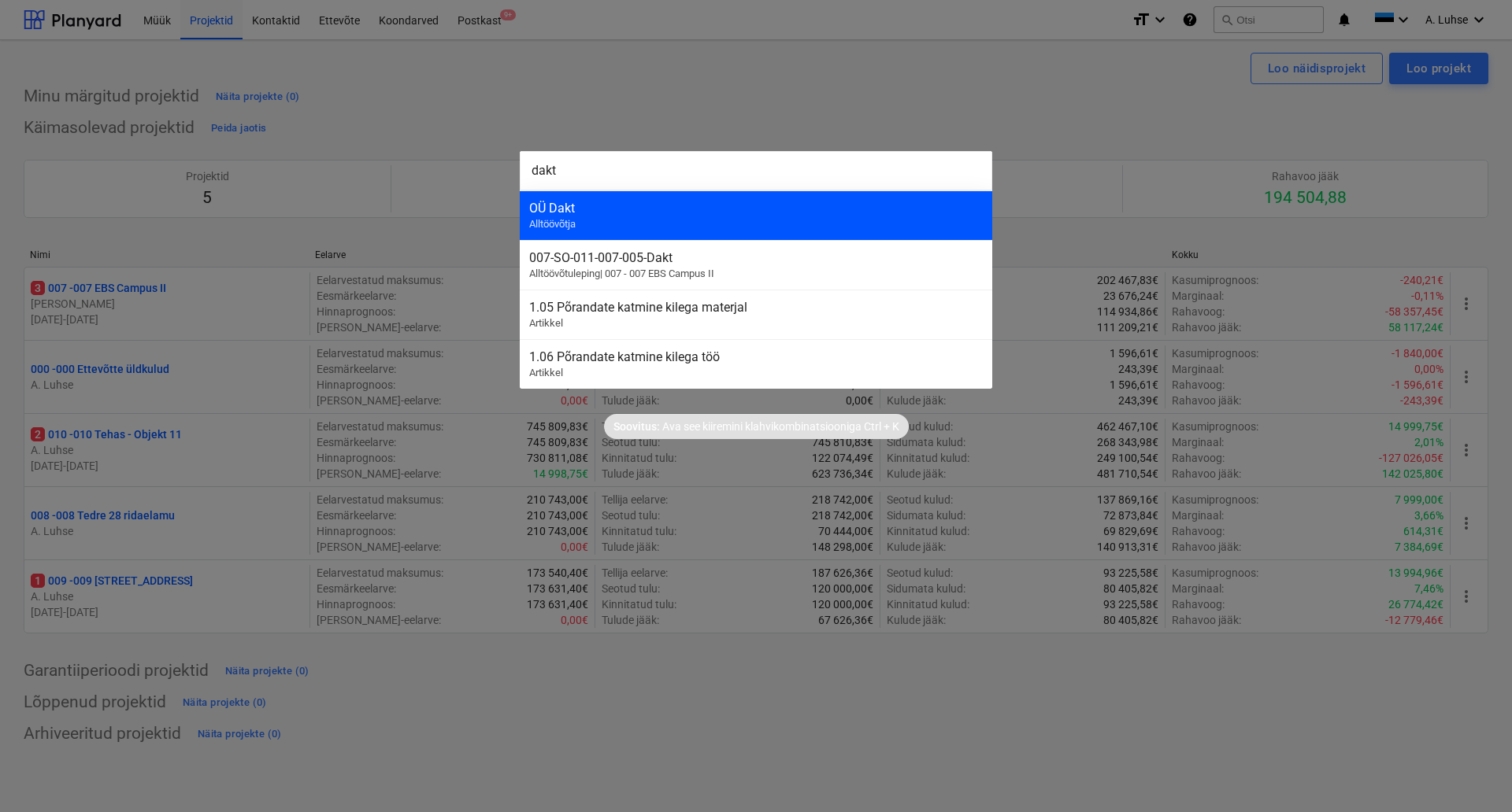
type input "dakt"
click at [702, 228] on div "OÜ Dakt Alltöövõtja" at bounding box center [756, 215] width 472 height 49
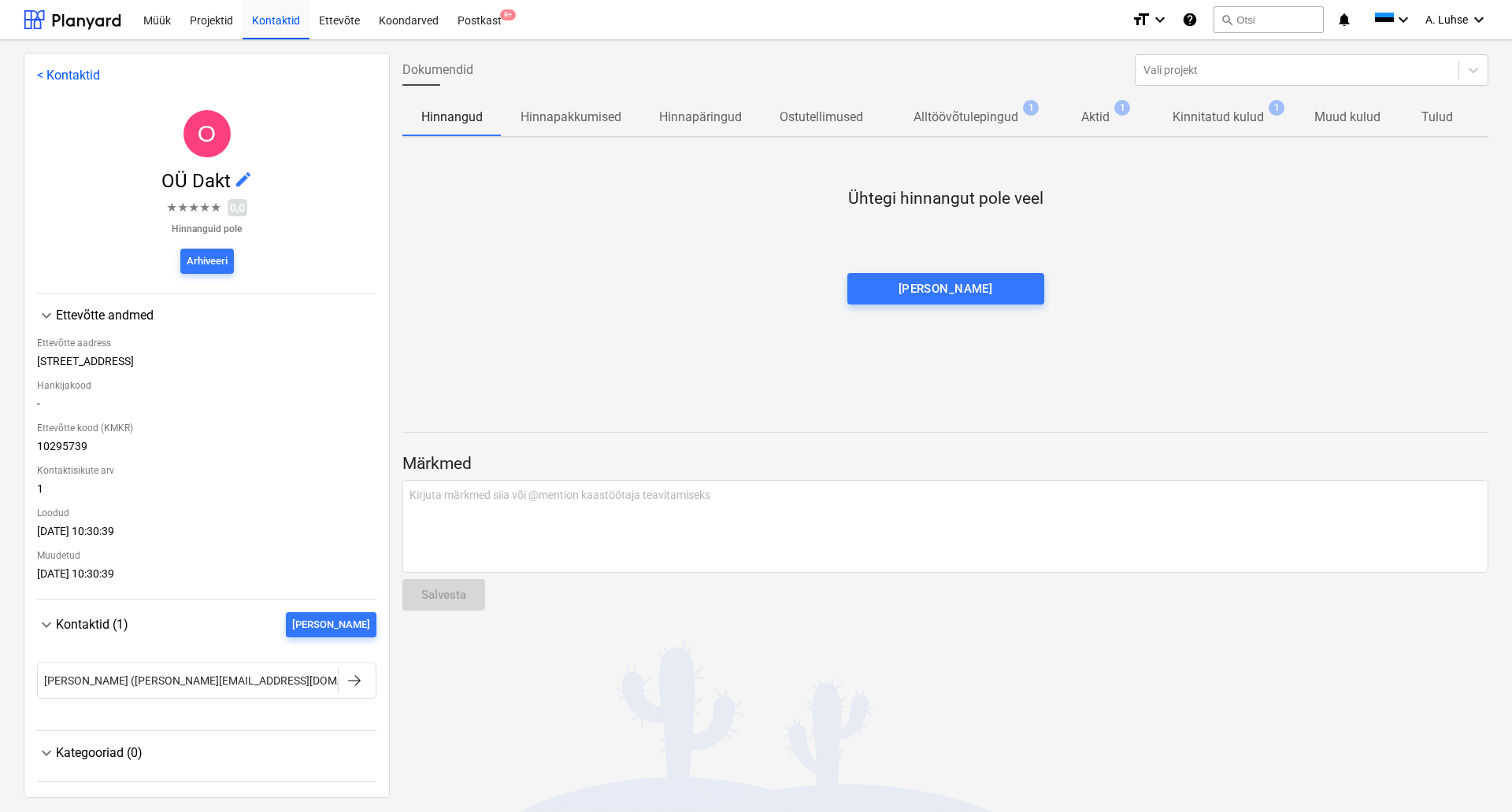
click at [1232, 124] on p "Kinnitatud kulud" at bounding box center [1218, 118] width 92 height 19
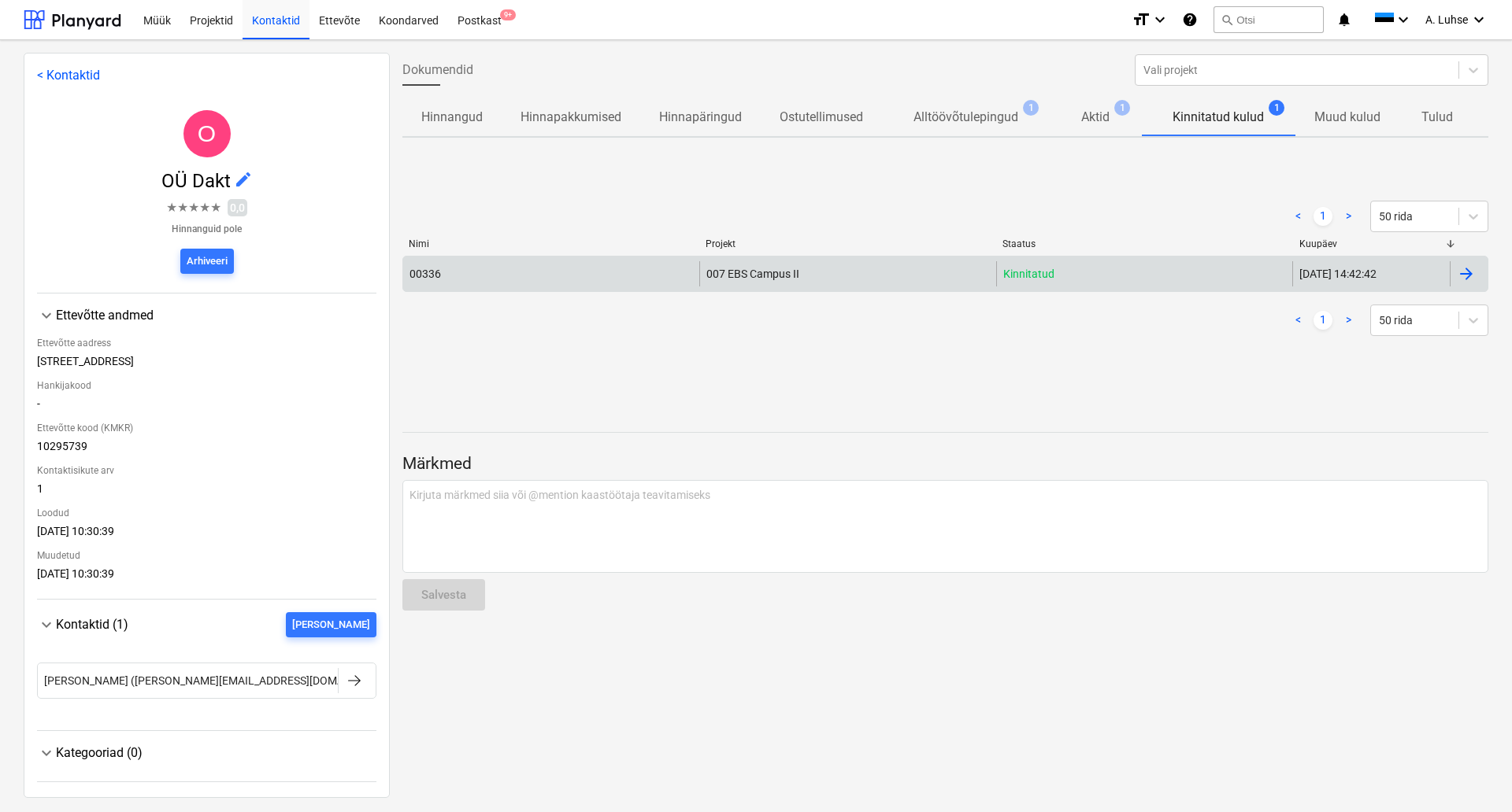
click at [463, 274] on div "00336" at bounding box center [550, 274] width 296 height 25
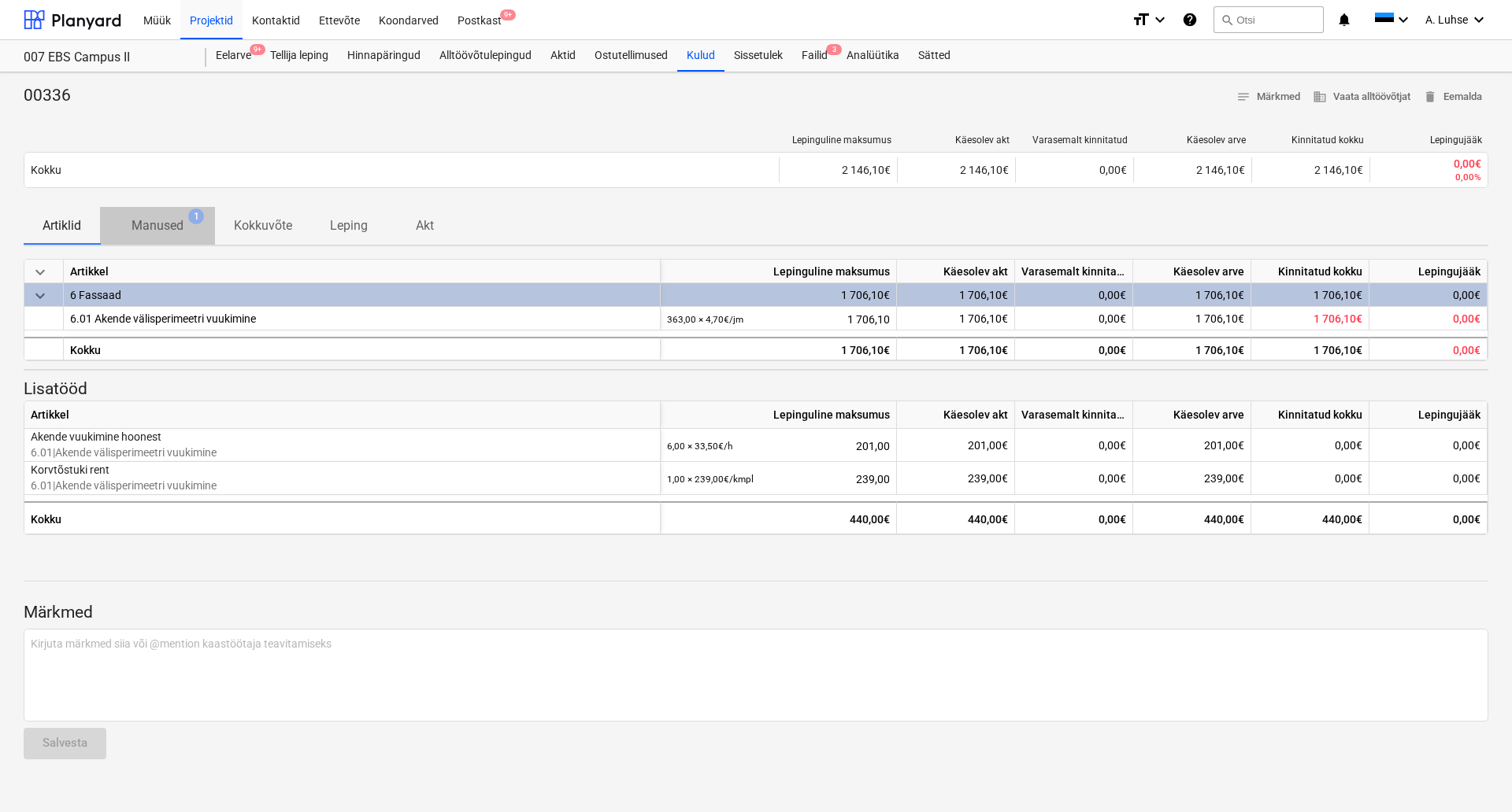
click at [162, 223] on p "Manused" at bounding box center [157, 226] width 52 height 19
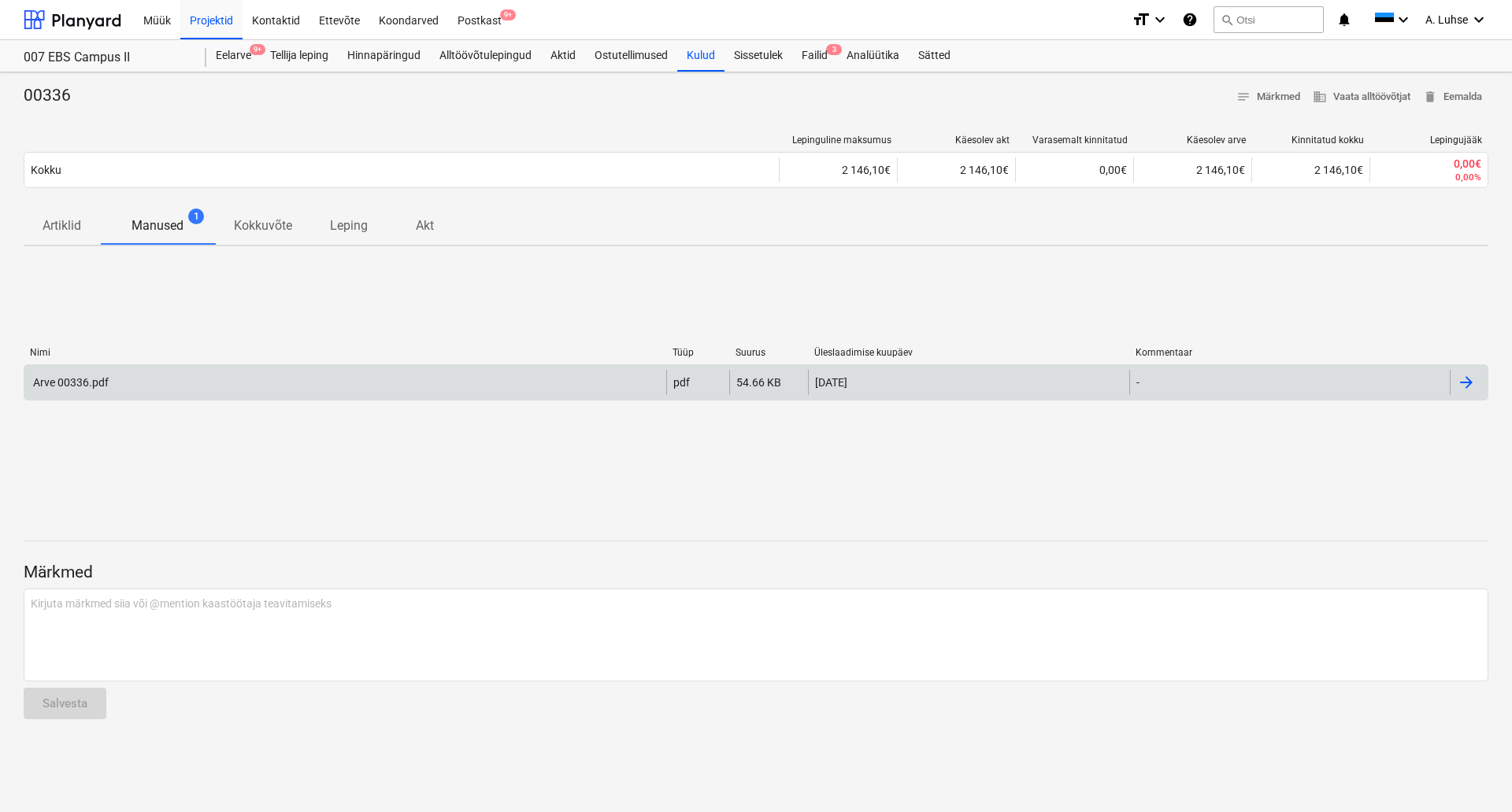
click at [200, 390] on div "Arve 00336.pdf" at bounding box center [345, 382] width 642 height 25
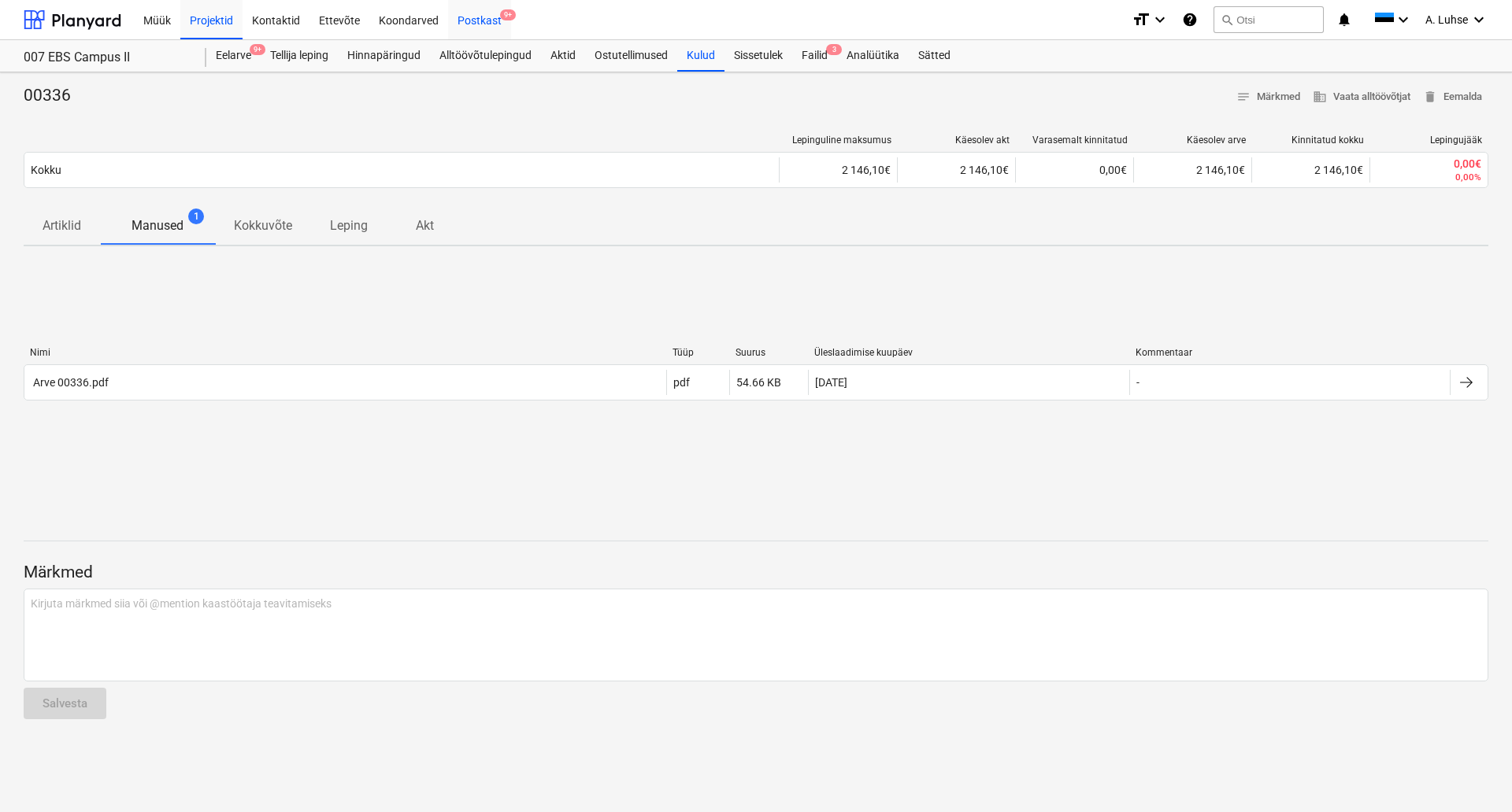
click at [488, 19] on div "Postkast 9+" at bounding box center [479, 19] width 63 height 40
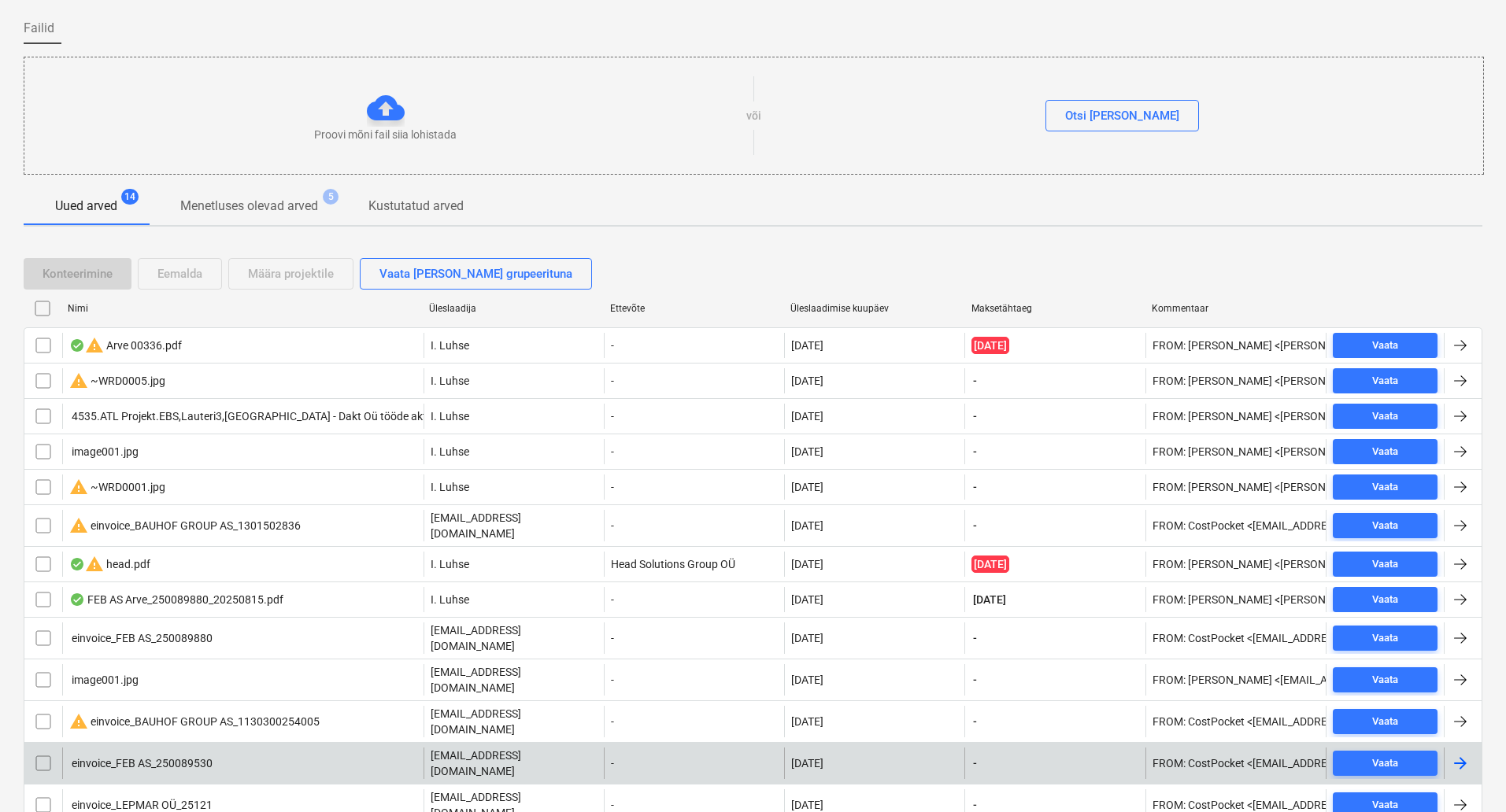
scroll to position [186, 0]
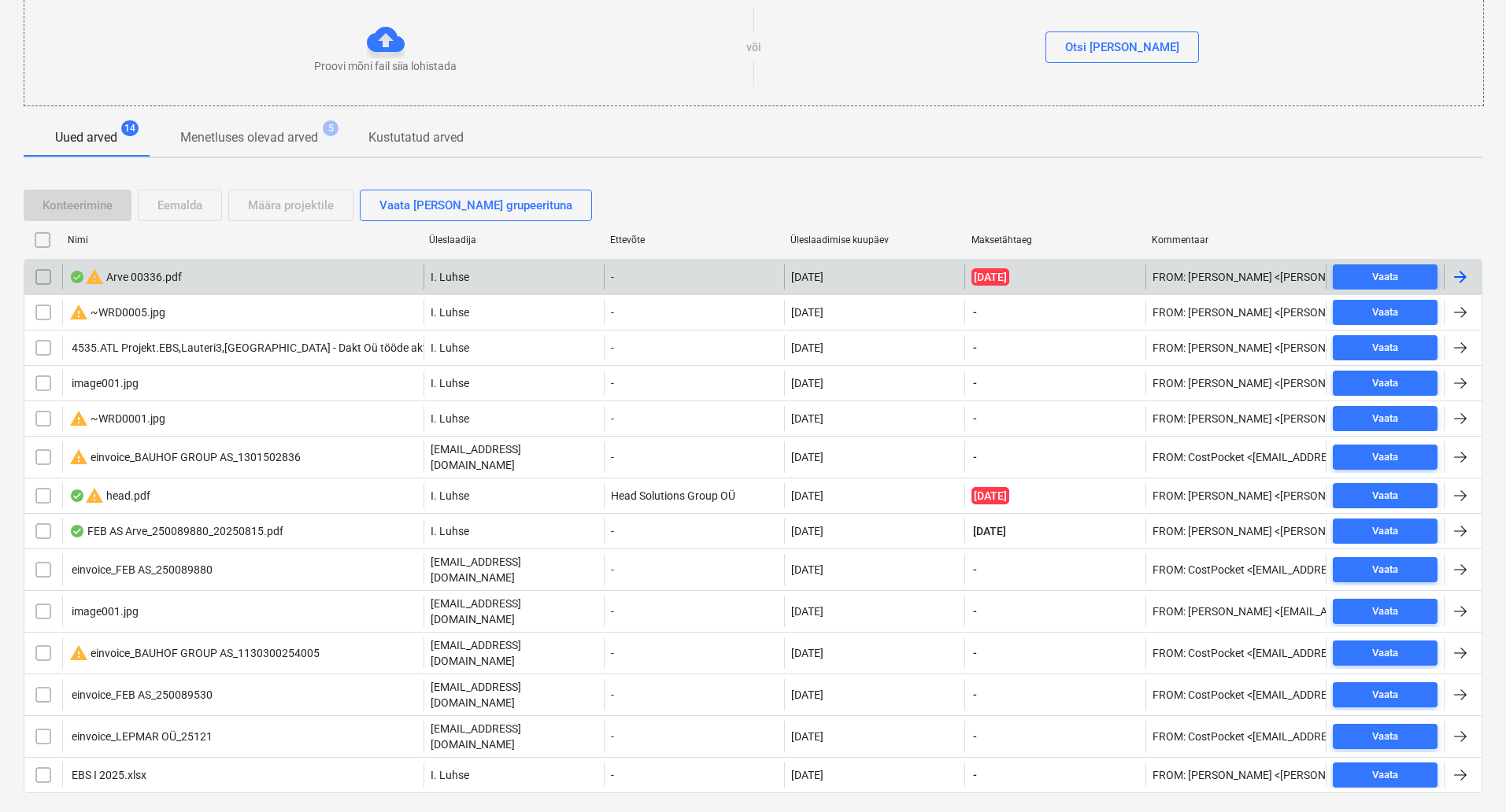
click at [223, 284] on div "warning Arve 00336.pdf" at bounding box center [243, 277] width 361 height 25
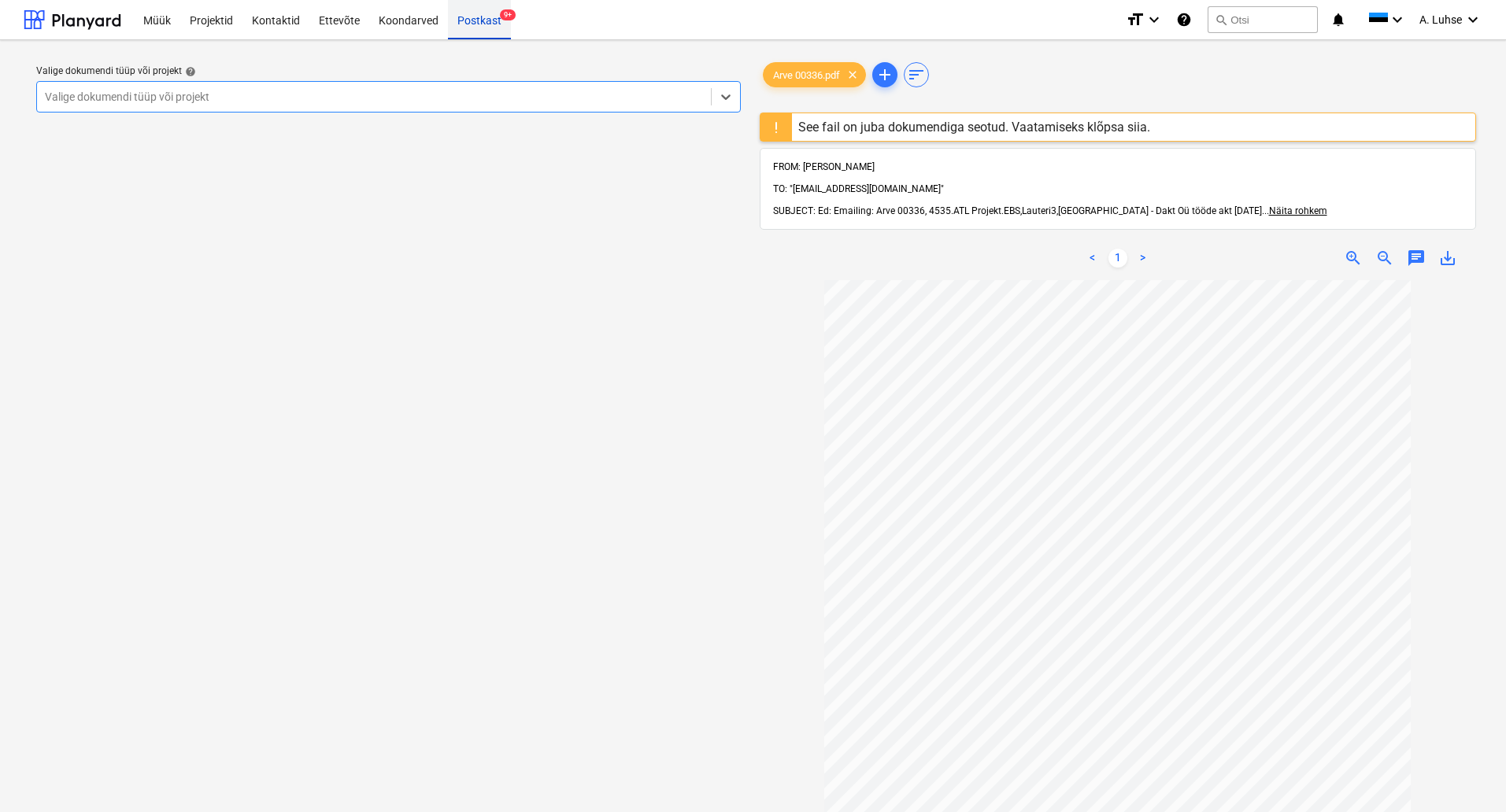
click at [468, 28] on div "Postkast 9+" at bounding box center [479, 19] width 63 height 40
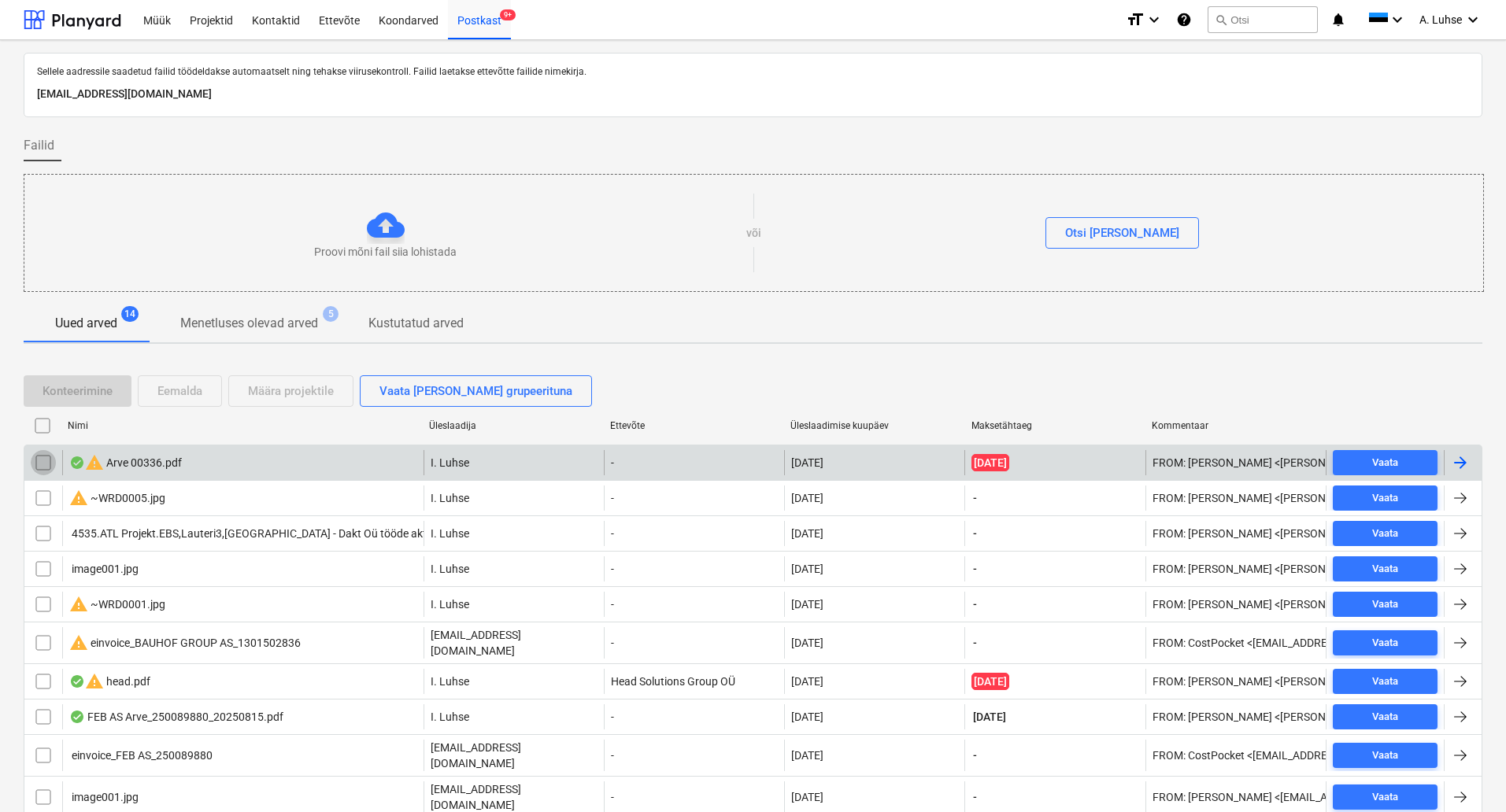
click at [46, 468] on input "checkbox" at bounding box center [43, 462] width 25 height 25
click at [163, 394] on div "Eemalda" at bounding box center [179, 391] width 45 height 20
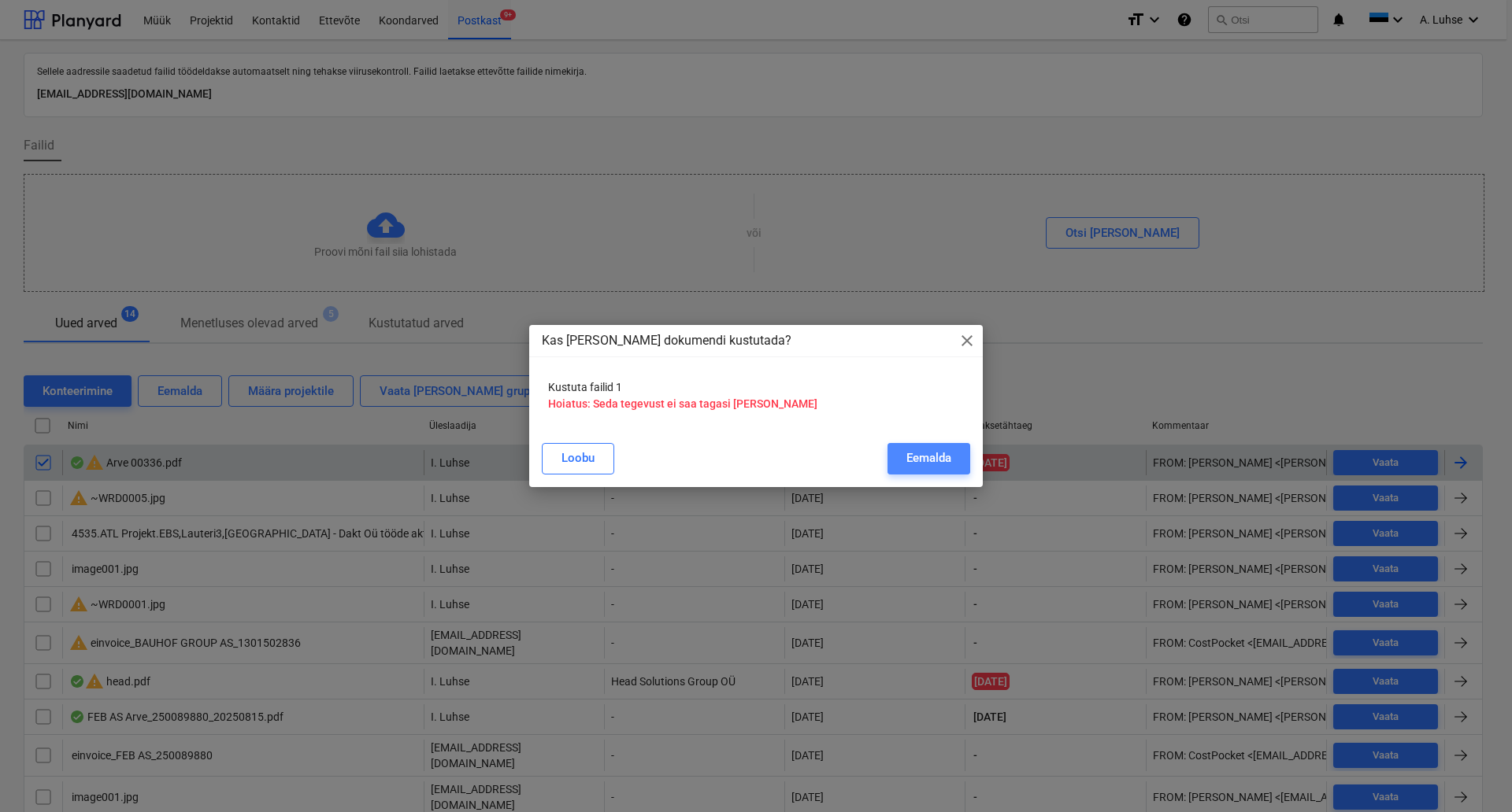
click at [933, 463] on div "Eemalda" at bounding box center [929, 458] width 45 height 20
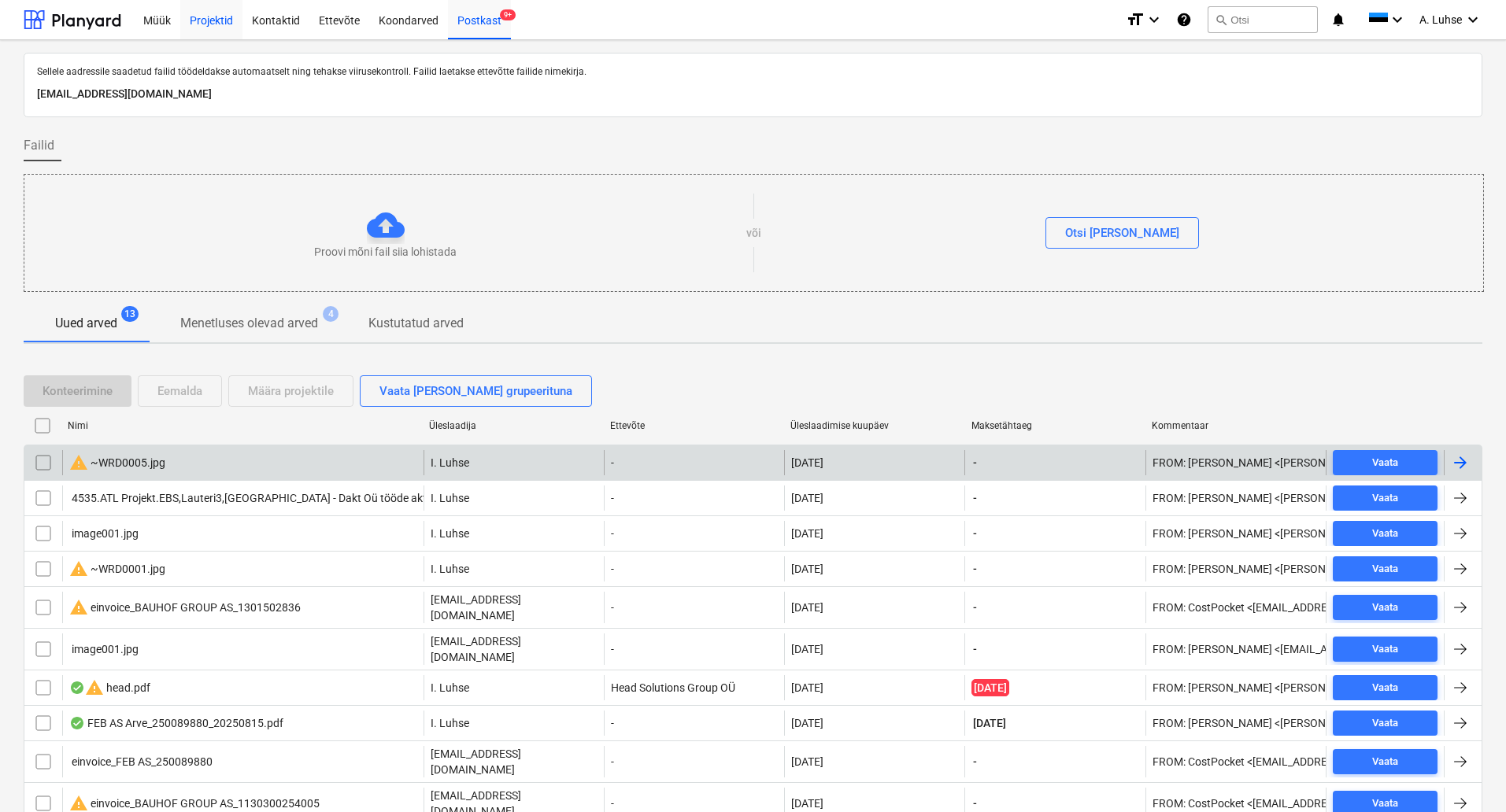
click at [221, 15] on div "Projektid" at bounding box center [211, 19] width 63 height 40
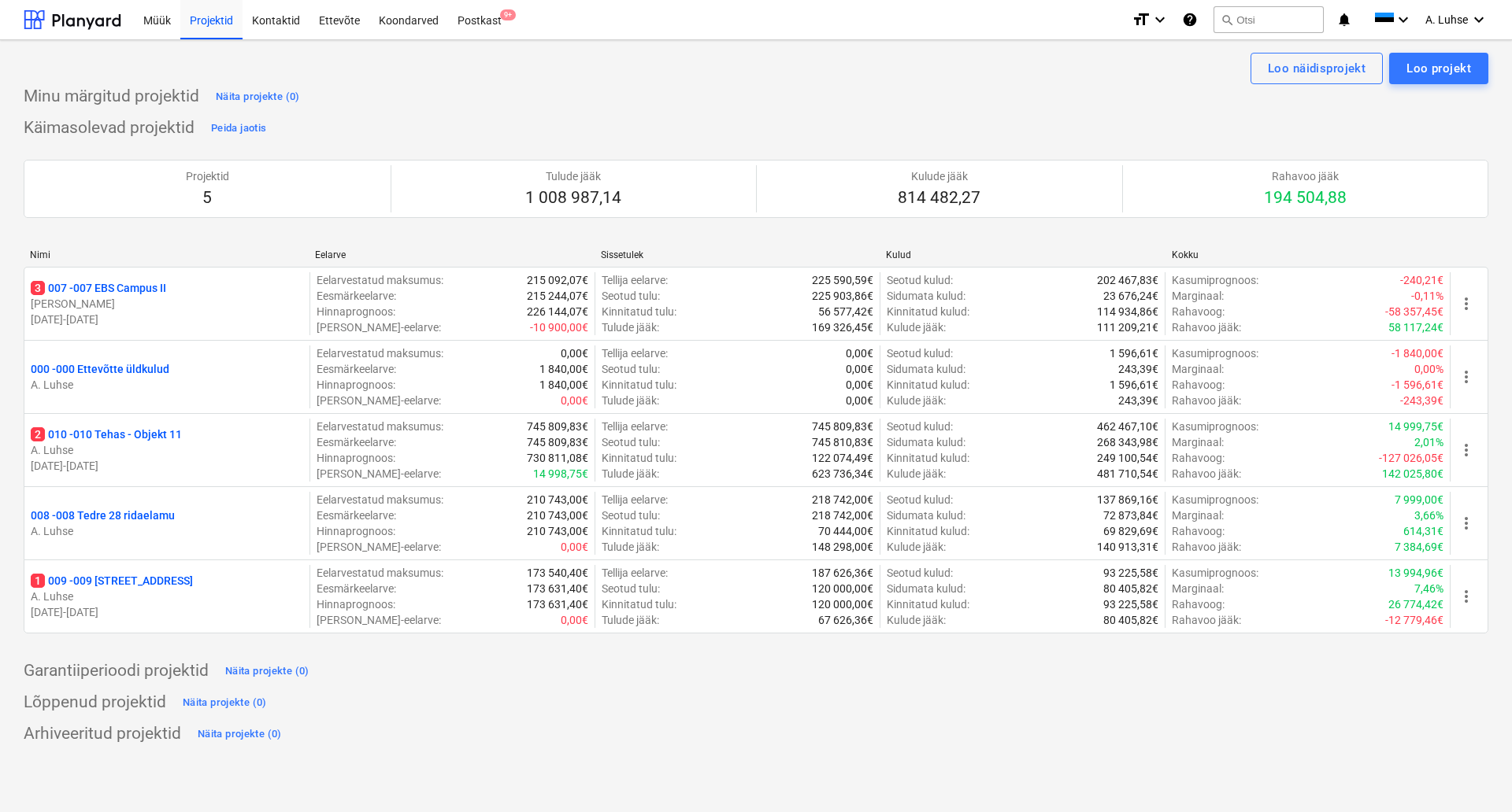
click at [636, 142] on div "Projektid 5 Tulude jääk 1 008 987,14 Kulude jääk 814 482,27 Rahavoo jääk 194 50…" at bounding box center [756, 189] width 1465 height 96
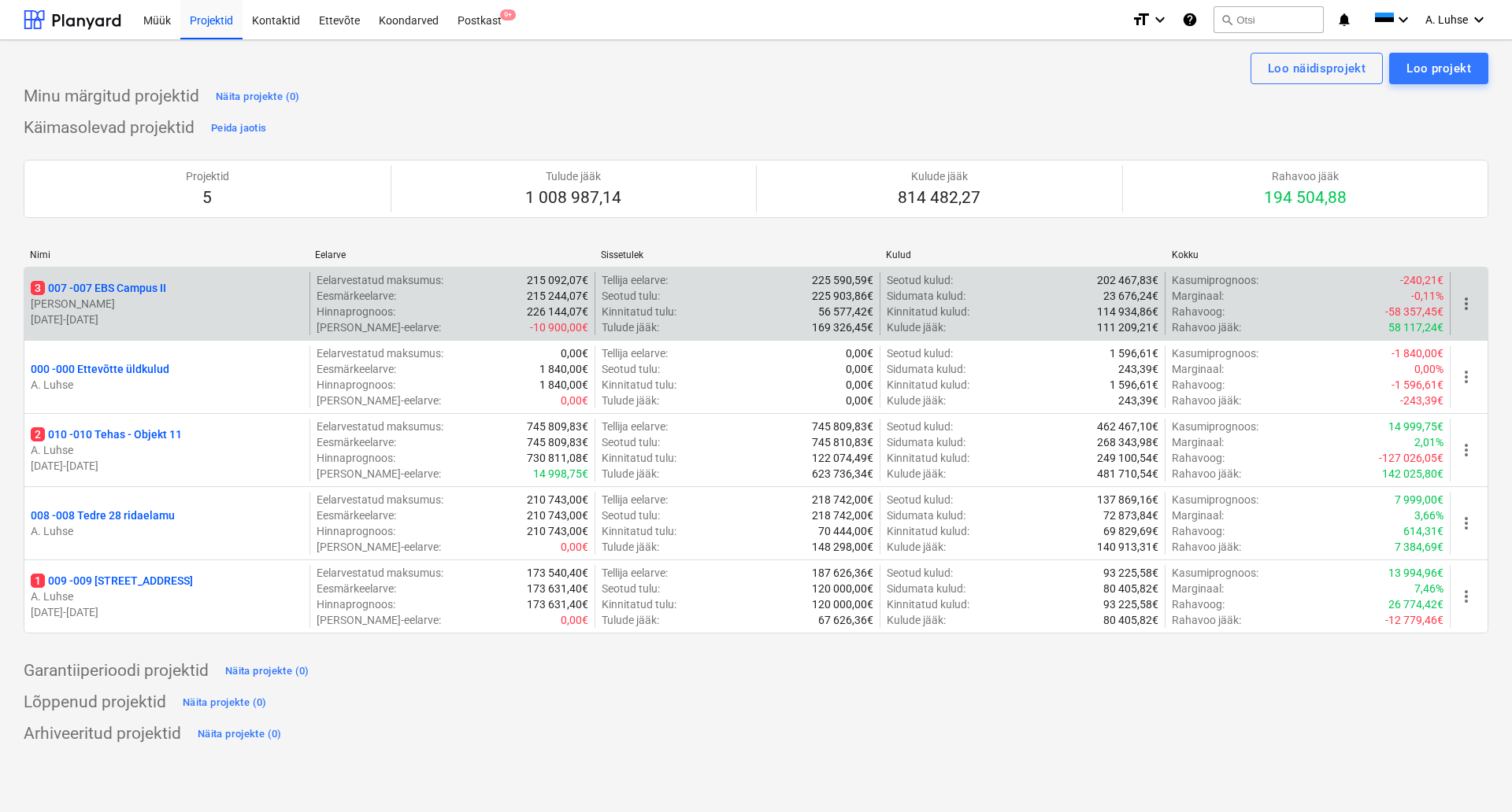
click at [185, 295] on div "3 007 - 007 EBS Campus II" at bounding box center [167, 288] width 273 height 15
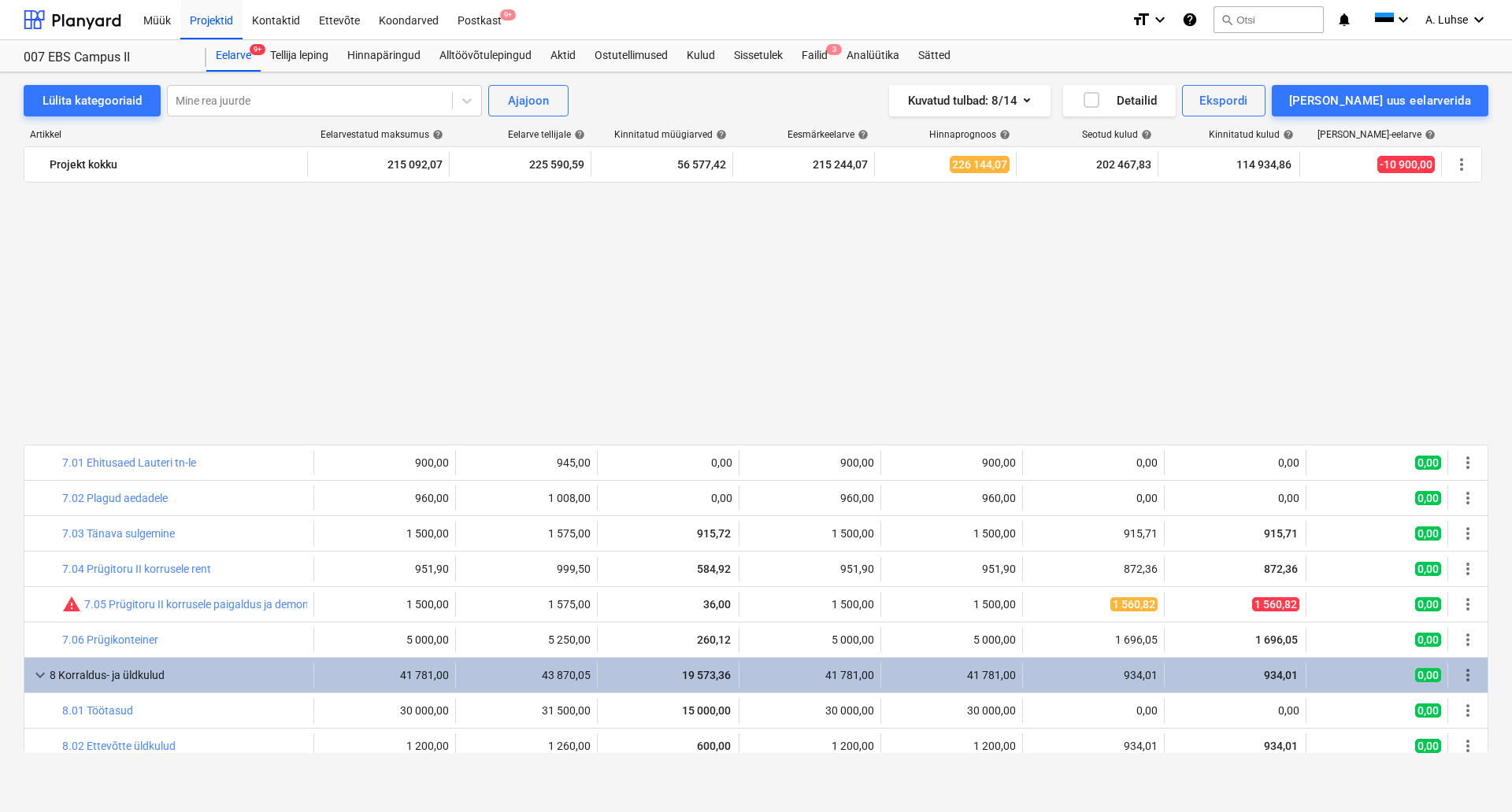
scroll to position [1809, 0]
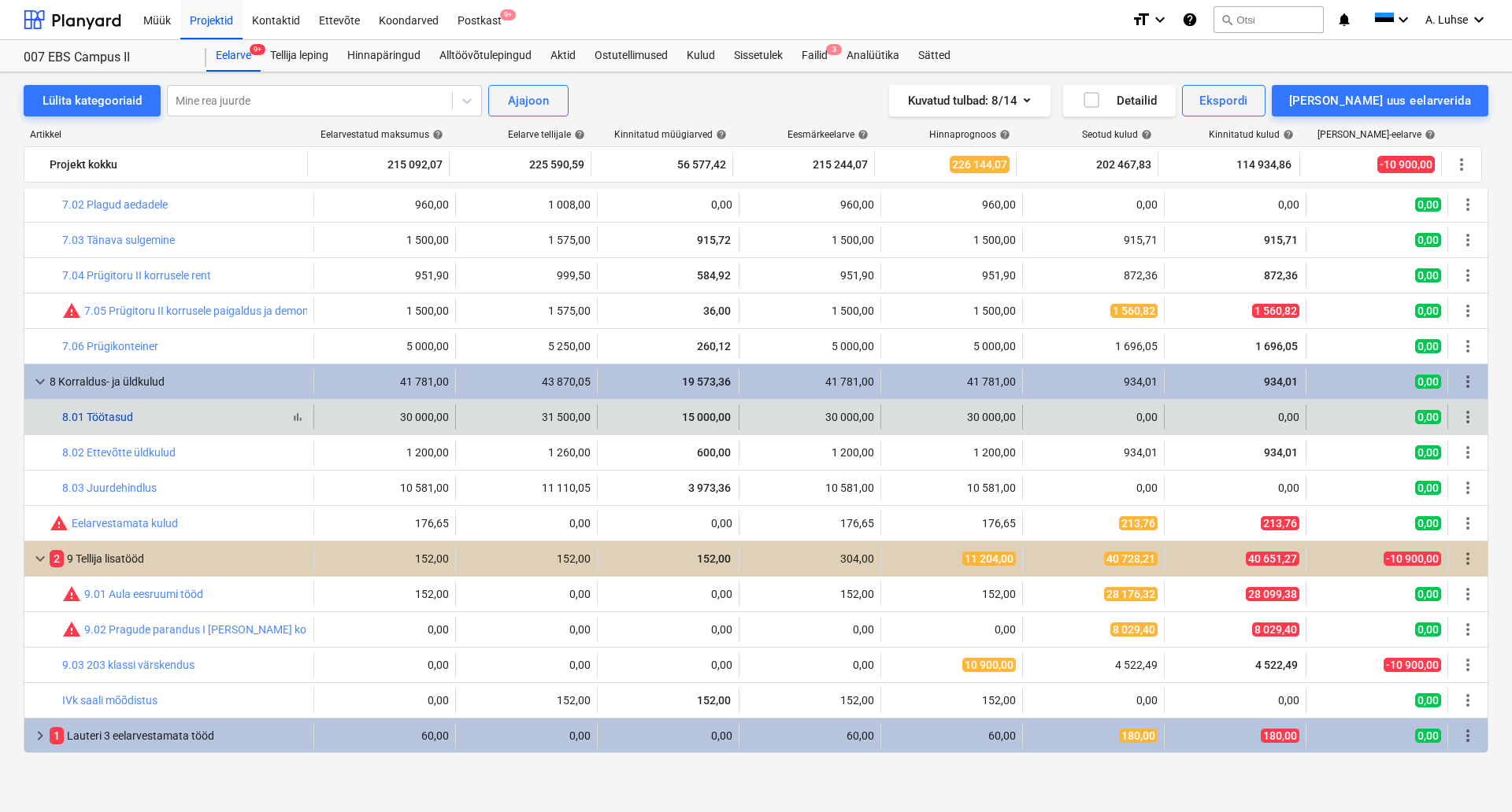
click at [114, 416] on link "8.01 Töötasud" at bounding box center [98, 417] width 71 height 13
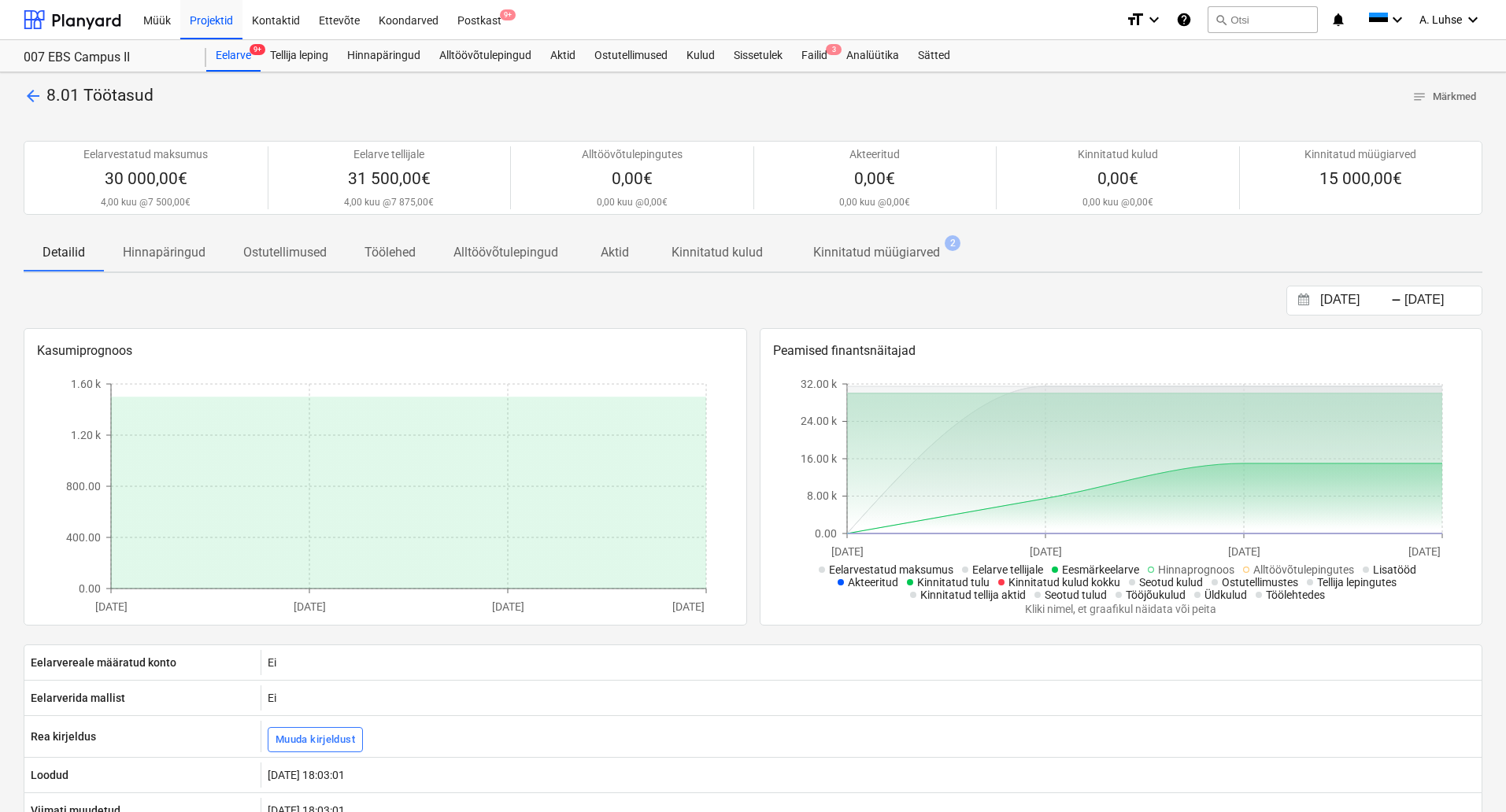
click at [830, 253] on p "Kinnitatud müügiarved" at bounding box center [877, 253] width 127 height 19
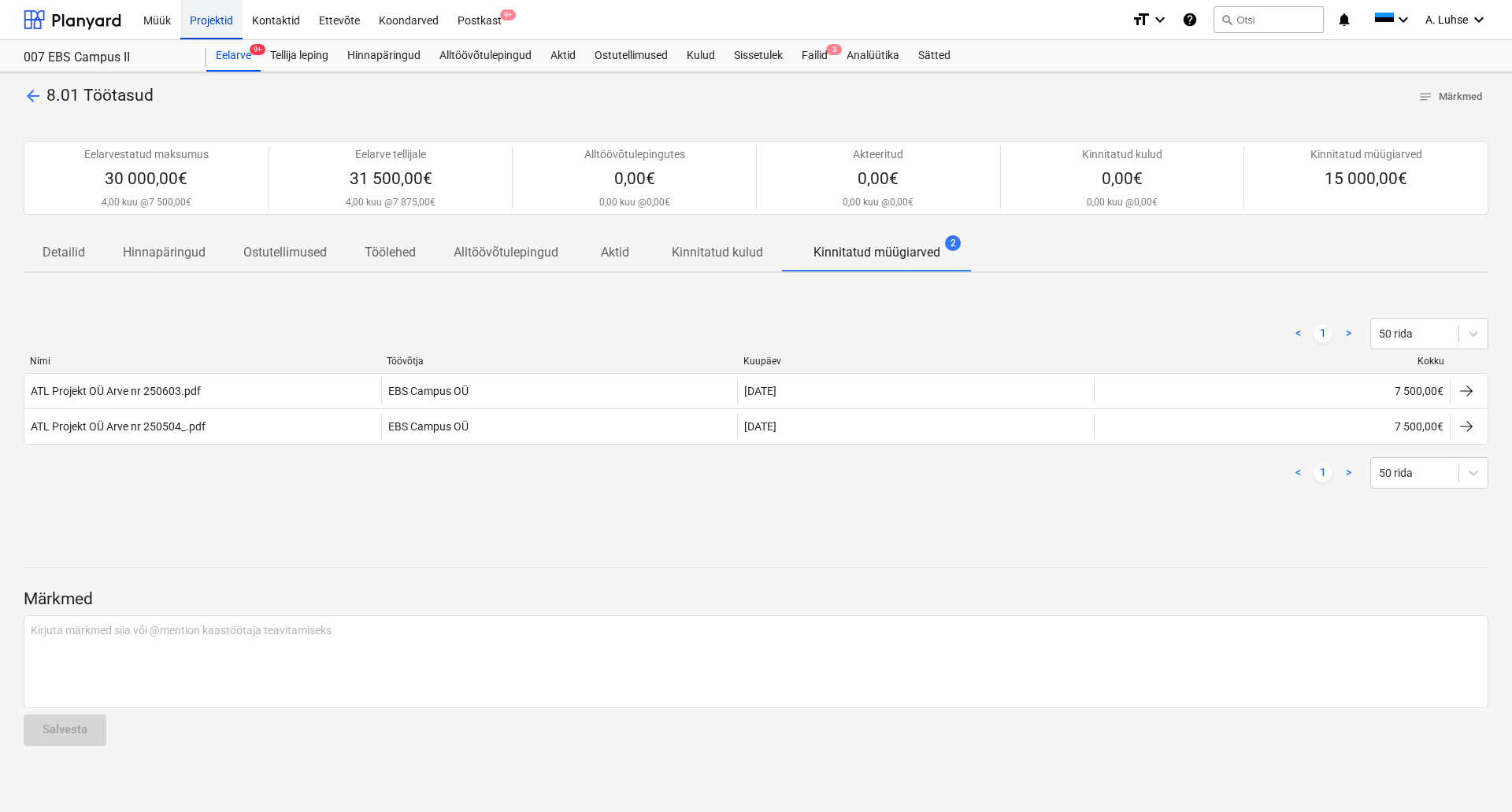
click at [221, 25] on div "Projektid" at bounding box center [211, 19] width 63 height 40
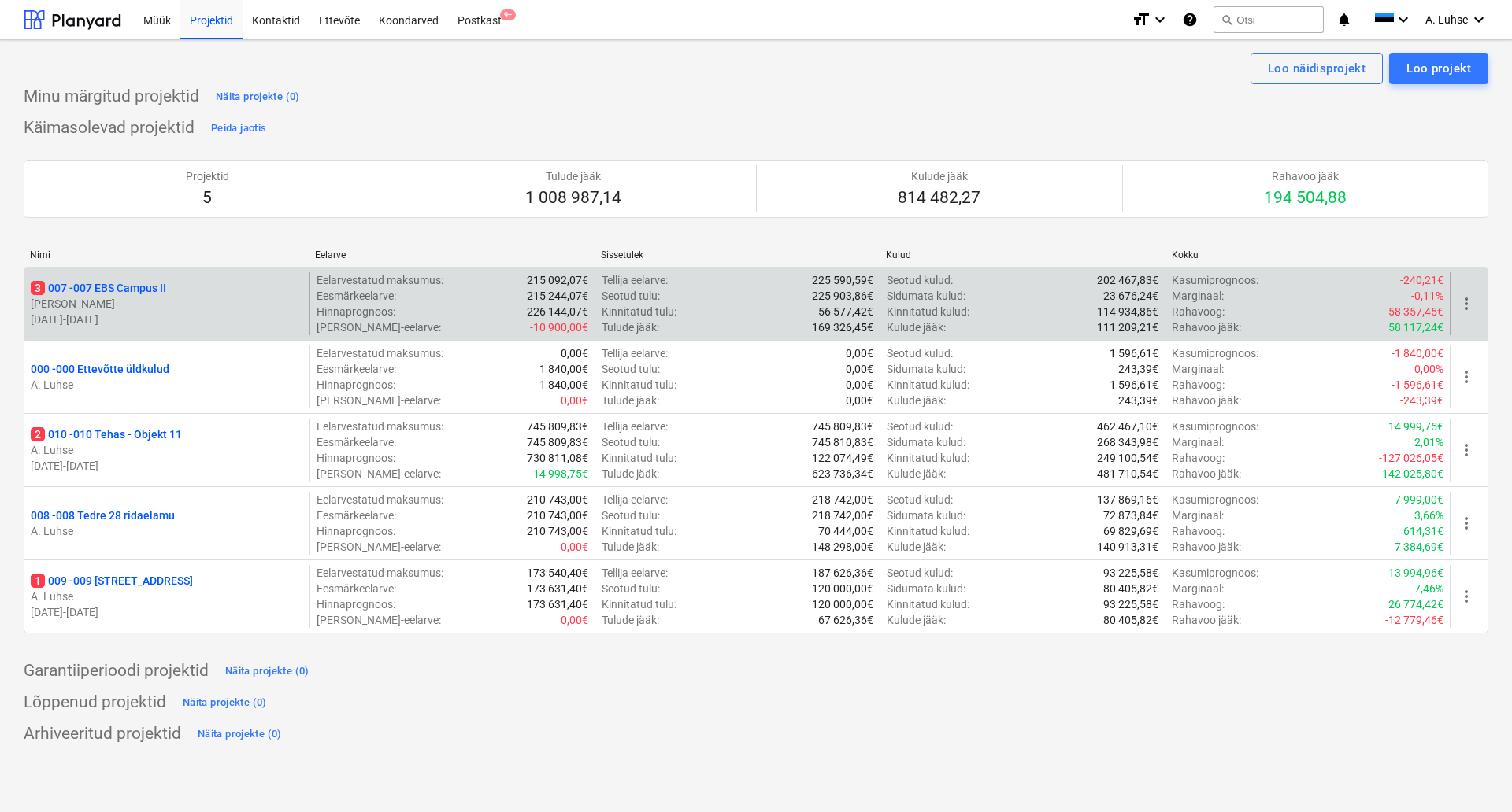
click at [188, 295] on div "3 007 - 007 EBS Campus II" at bounding box center [167, 288] width 273 height 15
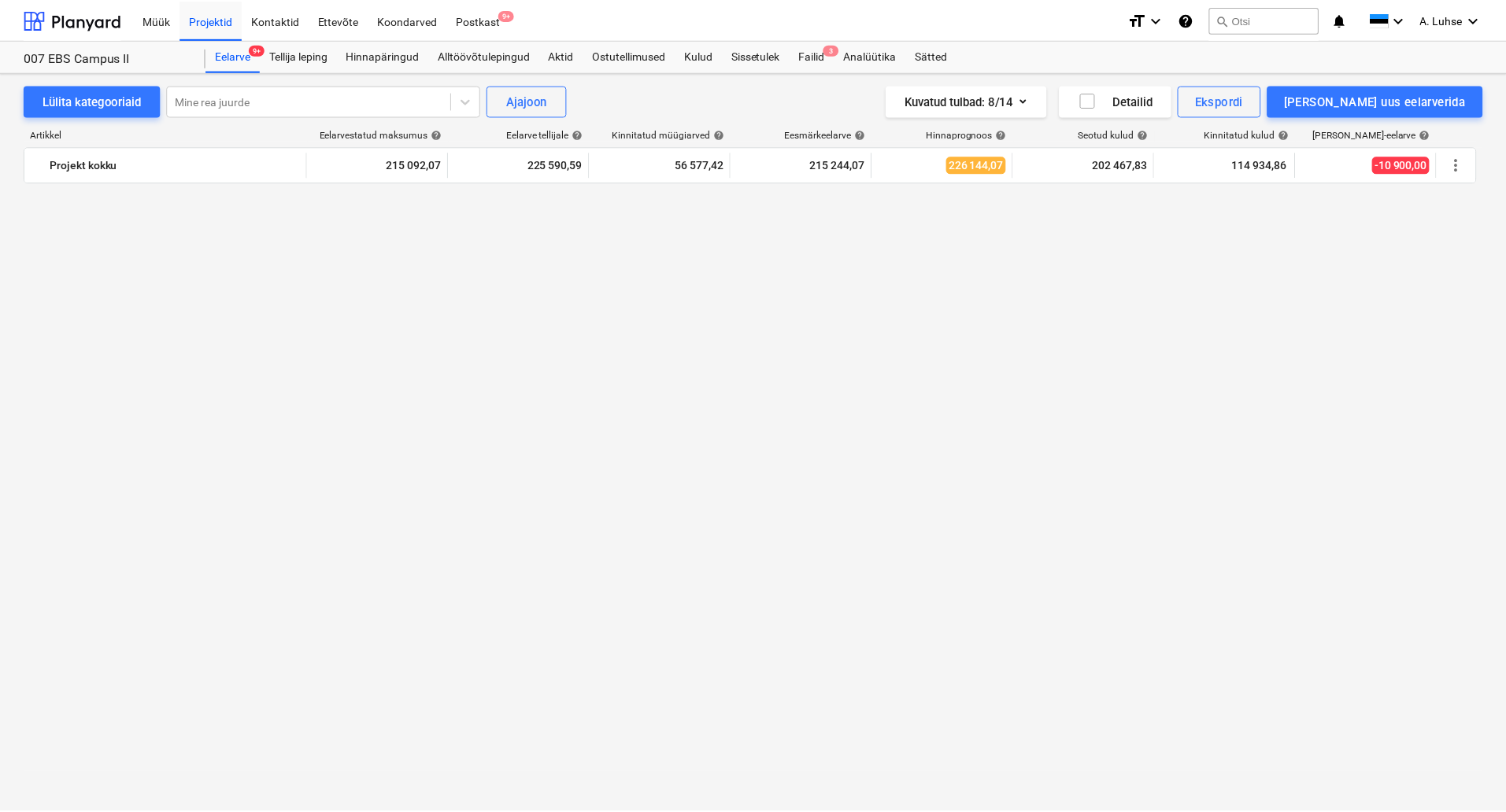
scroll to position [1809, 0]
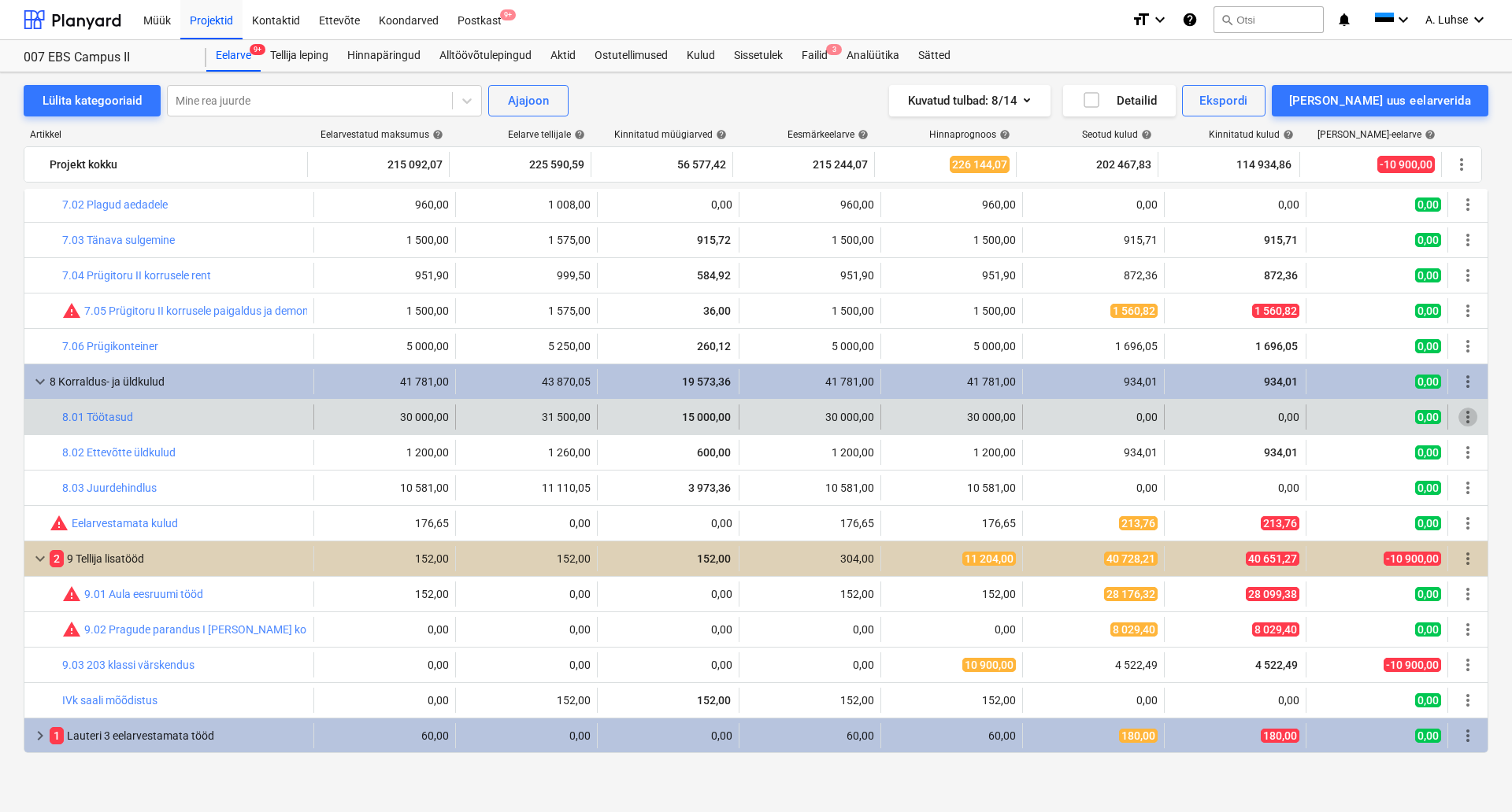
click at [1466, 424] on span "more_vert" at bounding box center [1469, 417] width 19 height 19
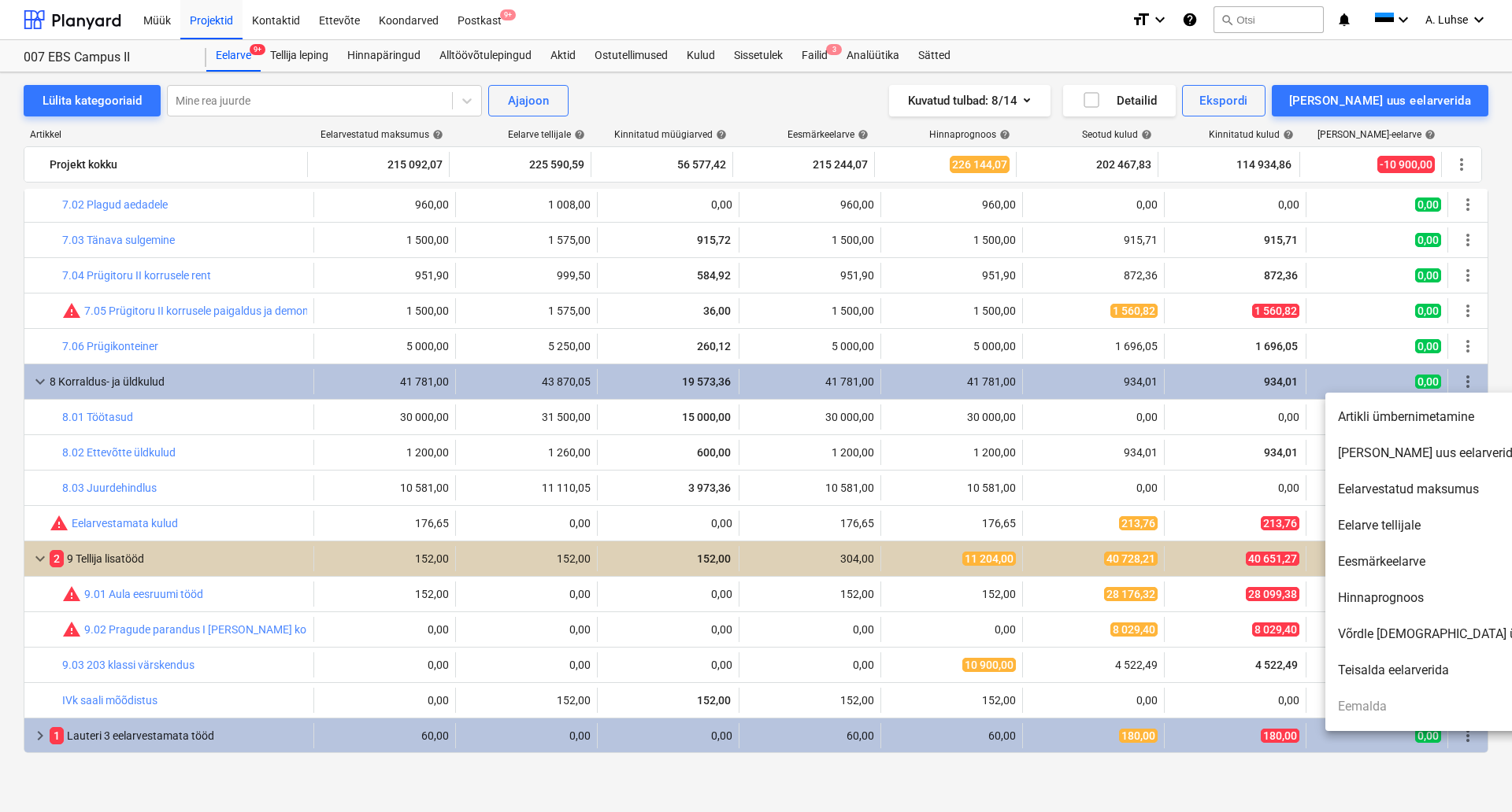
click at [1048, 66] on div at bounding box center [756, 406] width 1512 height 812
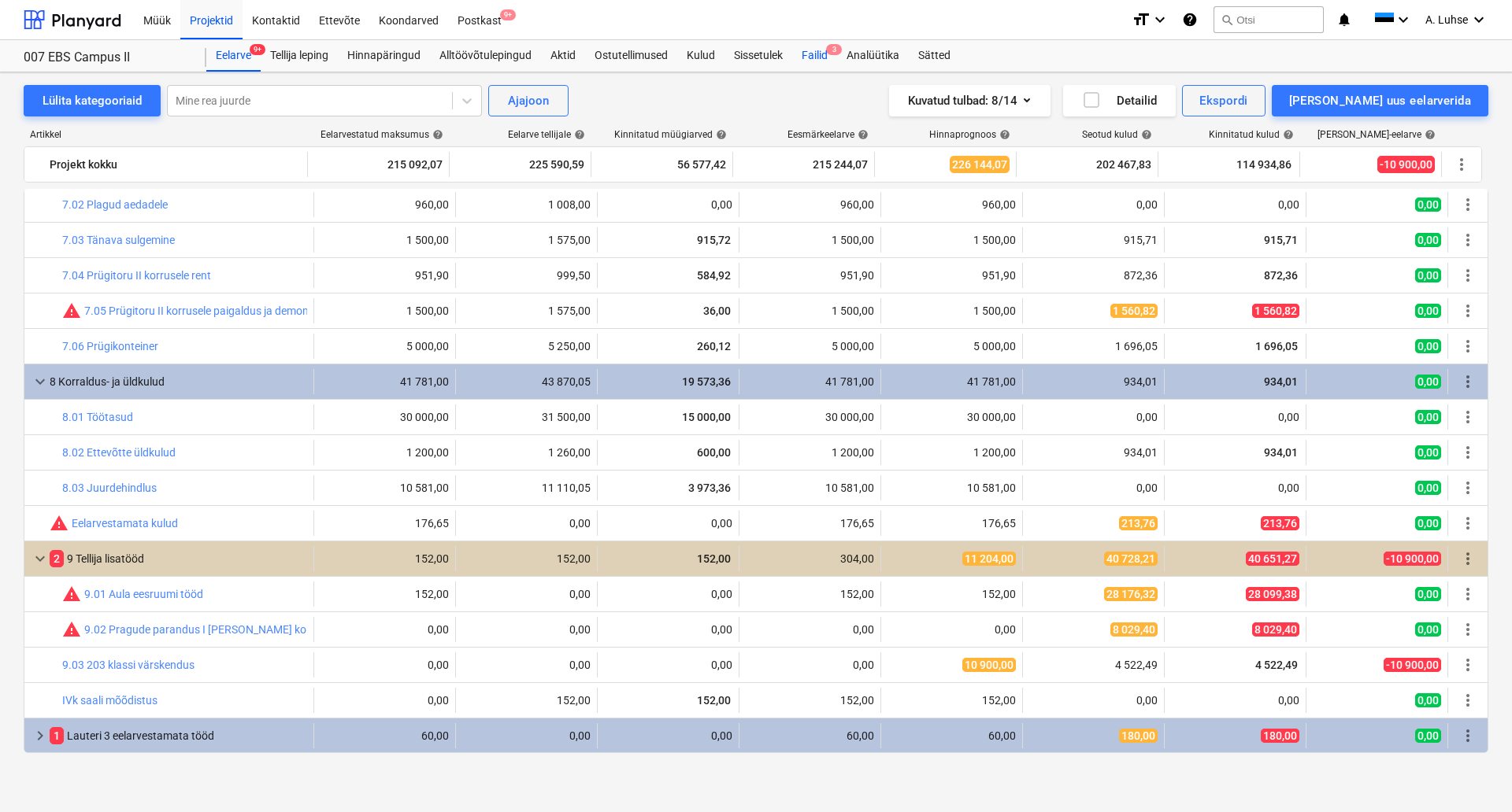
click at [822, 49] on div "Failid 3" at bounding box center [814, 56] width 45 height 32
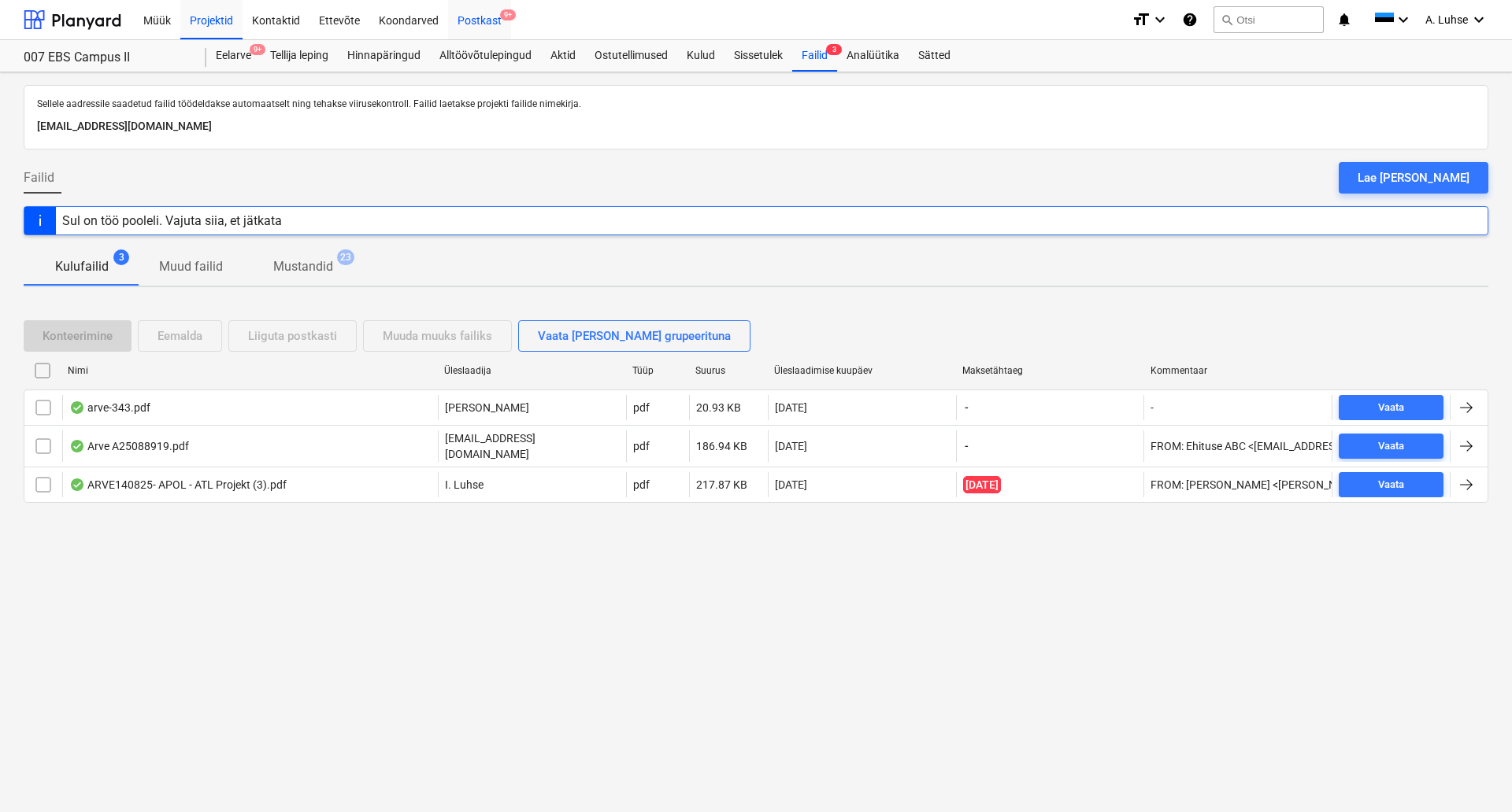
click at [481, 23] on div "Postkast 9+" at bounding box center [479, 19] width 63 height 40
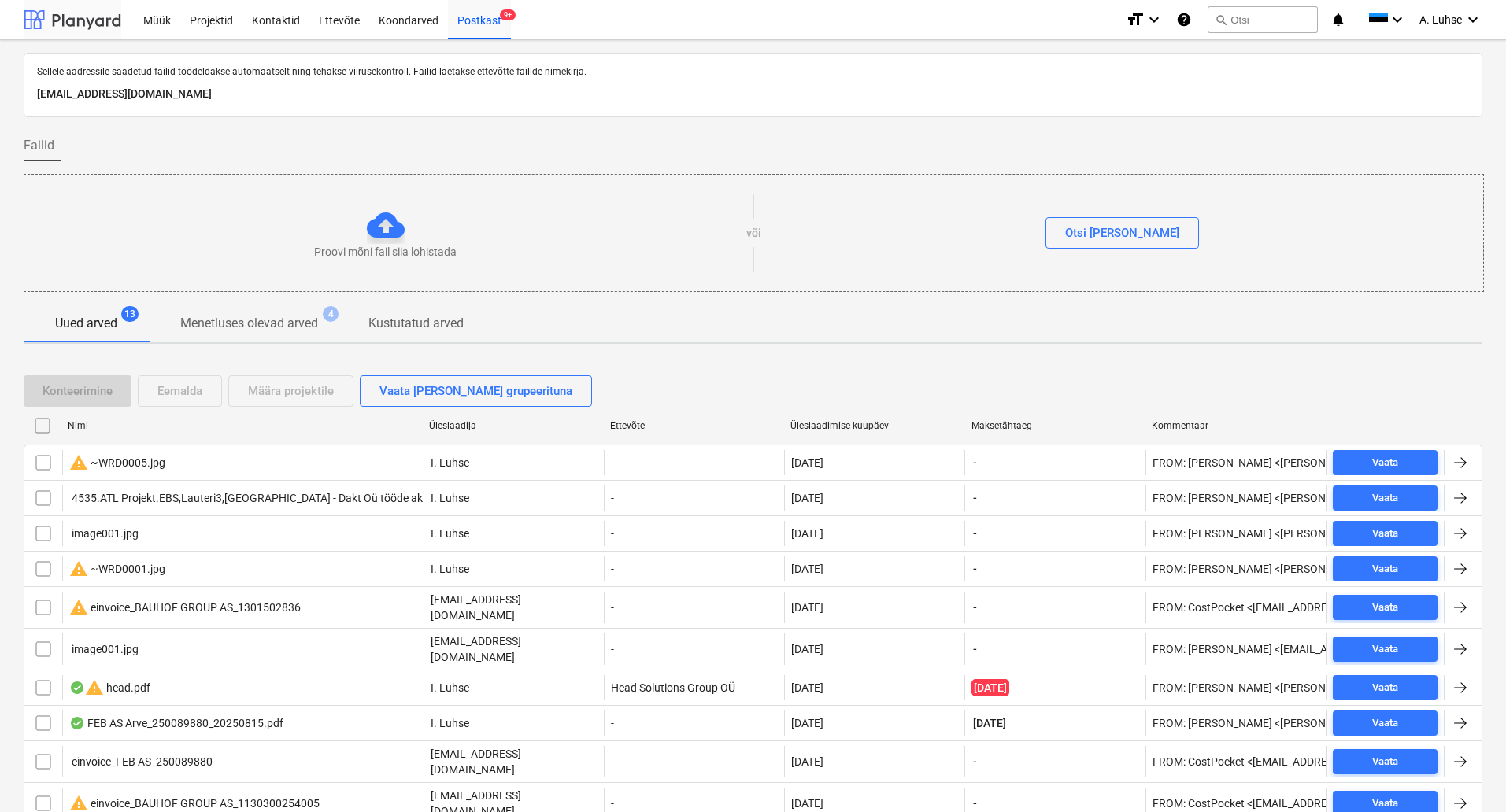
drag, startPoint x: 88, startPoint y: 7, endPoint x: 102, endPoint y: 37, distance: 33.1
click at [88, 7] on div at bounding box center [72, 19] width 97 height 39
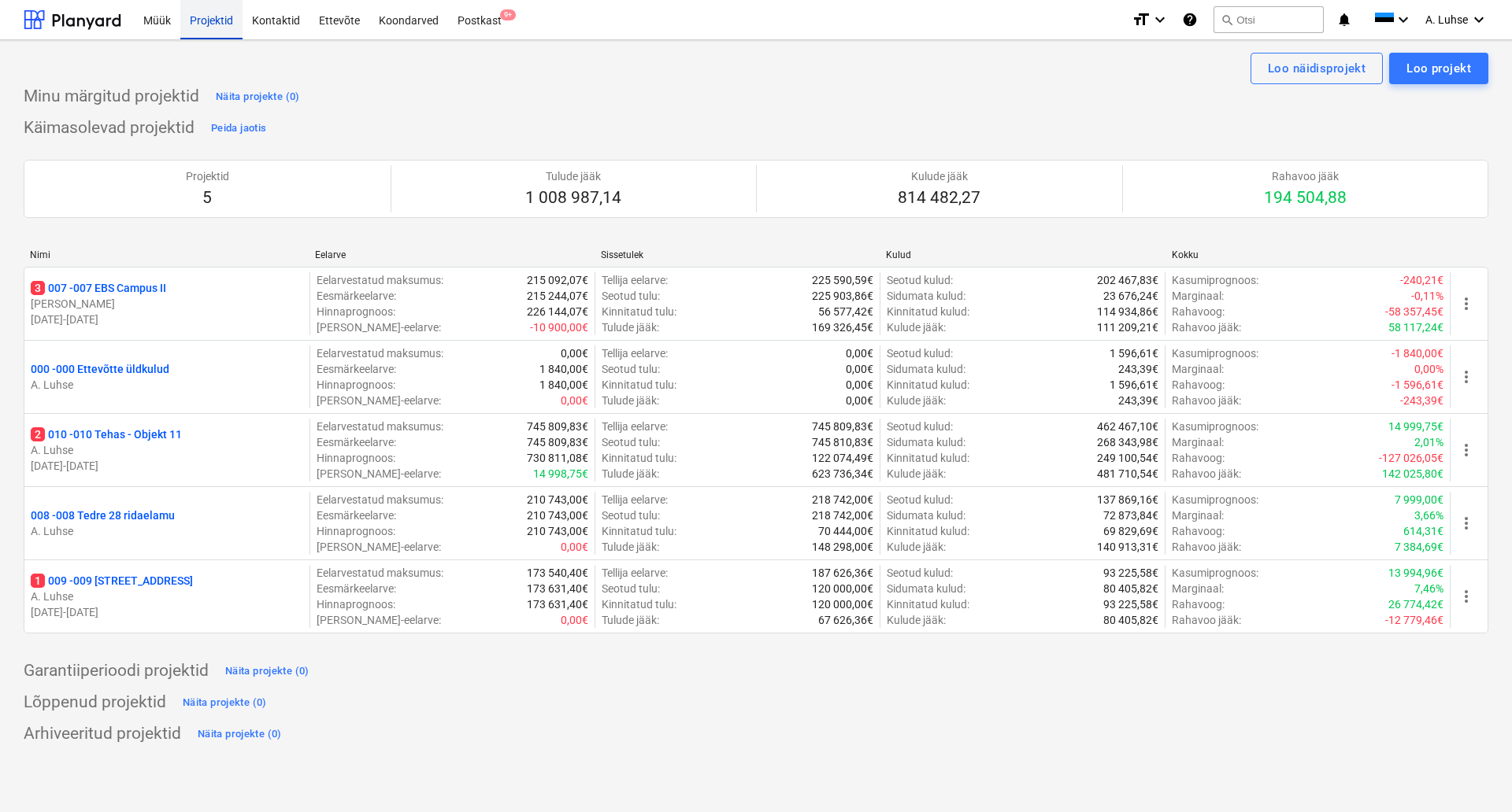
click at [233, 19] on div "Projektid" at bounding box center [211, 19] width 63 height 40
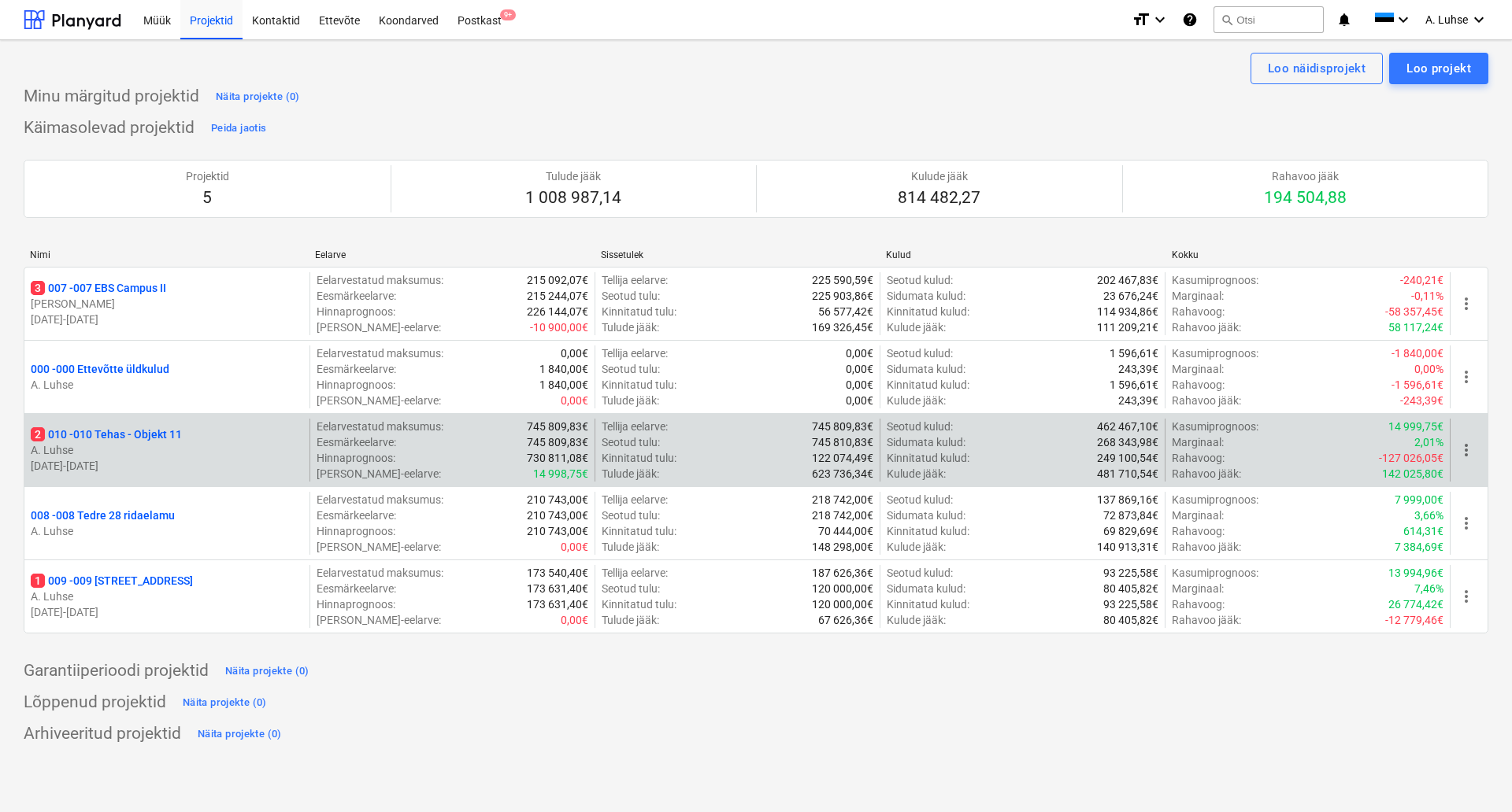
click at [148, 432] on p "2 010 - 010 Tehas - Objekt 11" at bounding box center [106, 434] width 151 height 15
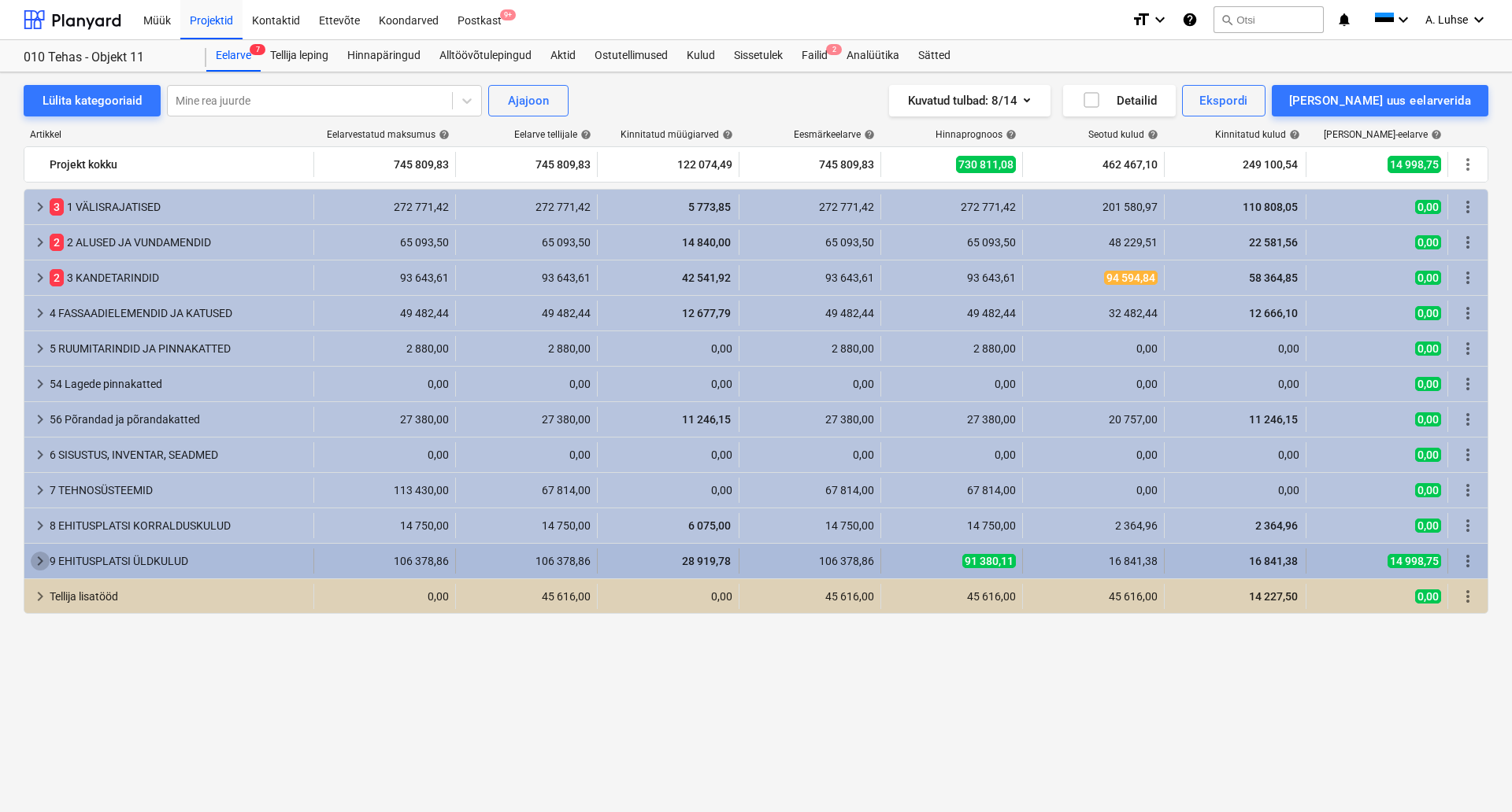
click at [33, 563] on span "keyboard_arrow_right" at bounding box center [40, 562] width 19 height 19
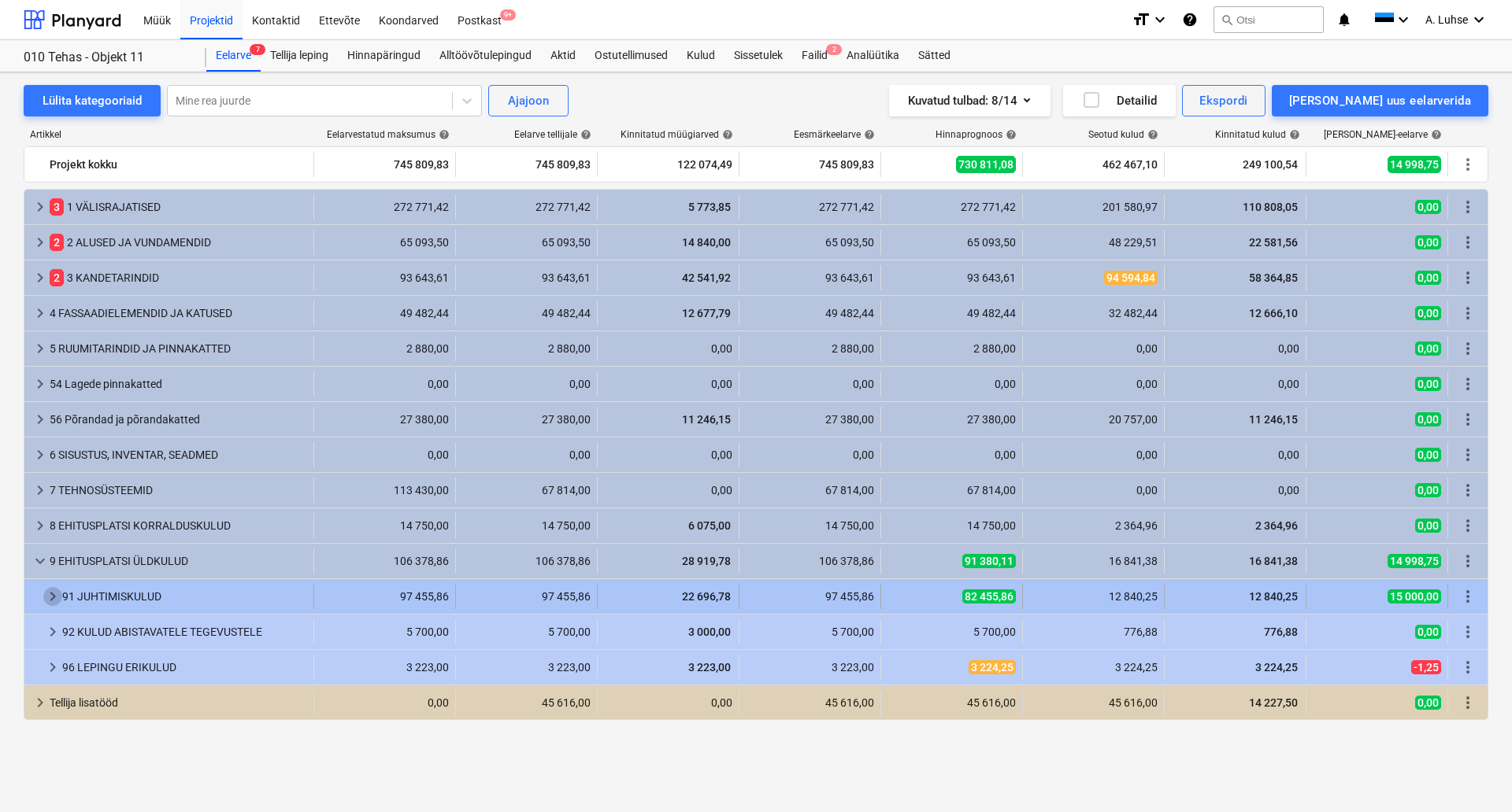
click at [45, 599] on span "keyboard_arrow_right" at bounding box center [53, 597] width 19 height 19
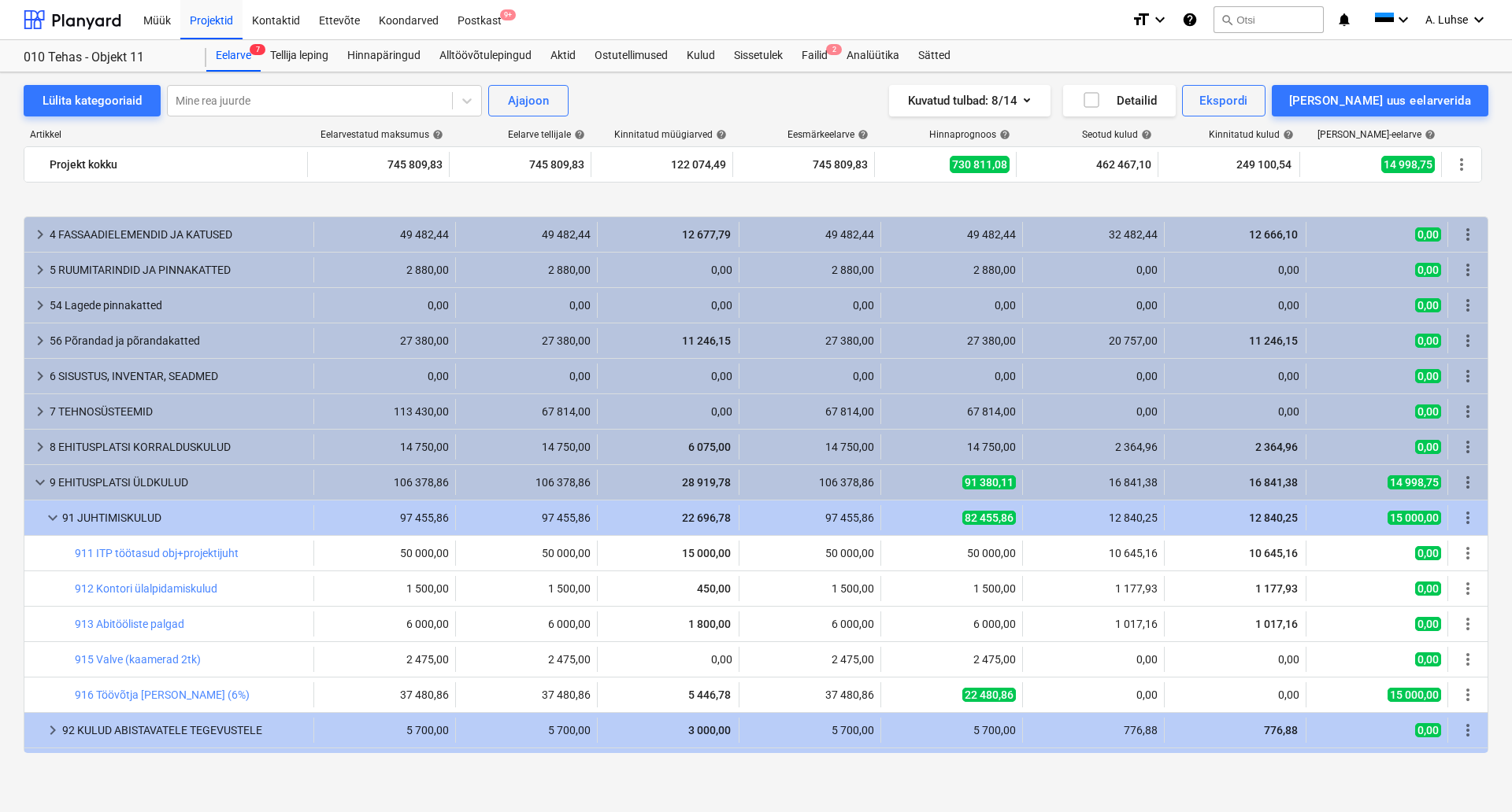
scroll to position [144, 0]
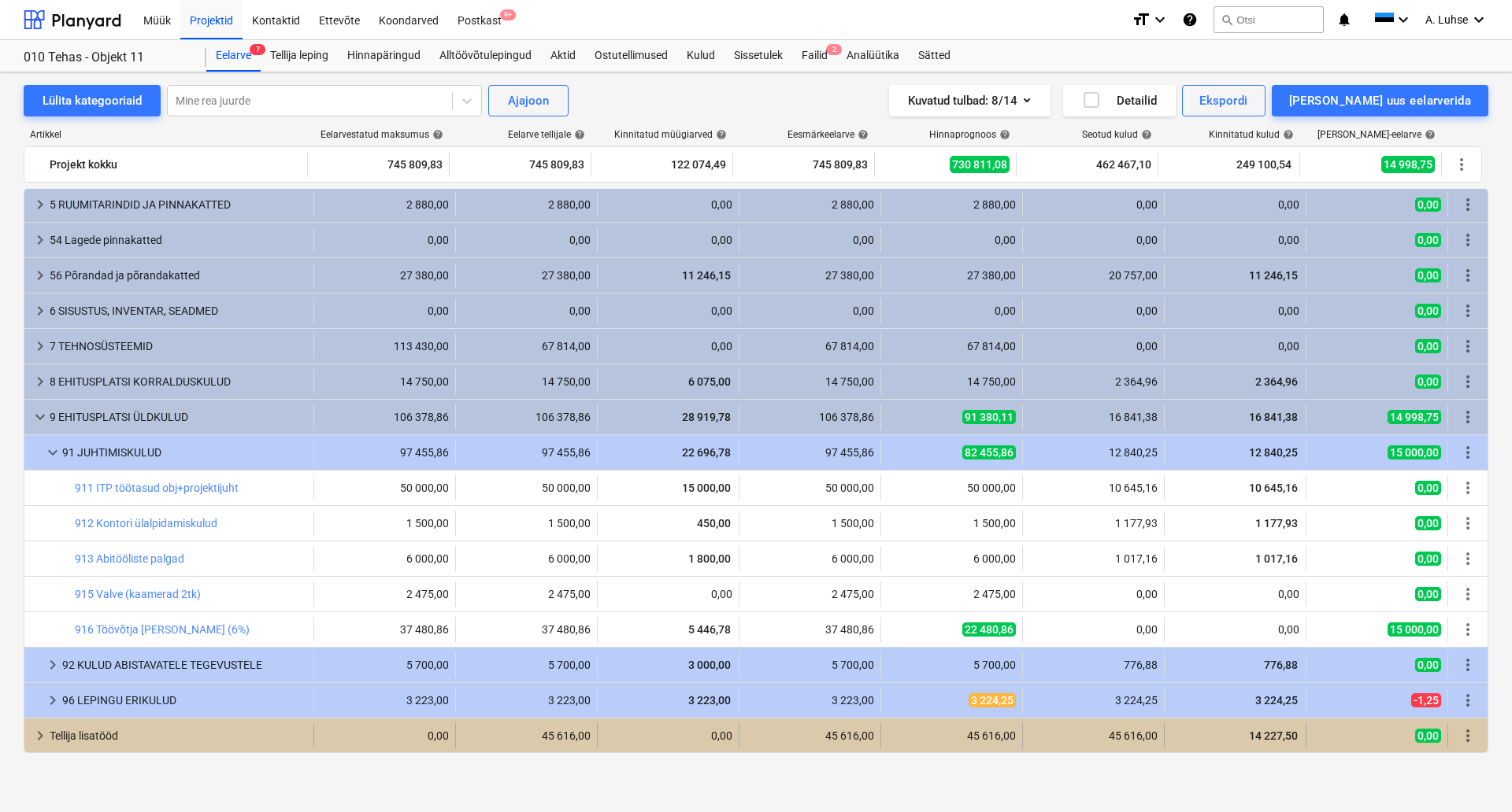
click at [37, 742] on span "keyboard_arrow_right" at bounding box center [40, 736] width 19 height 19
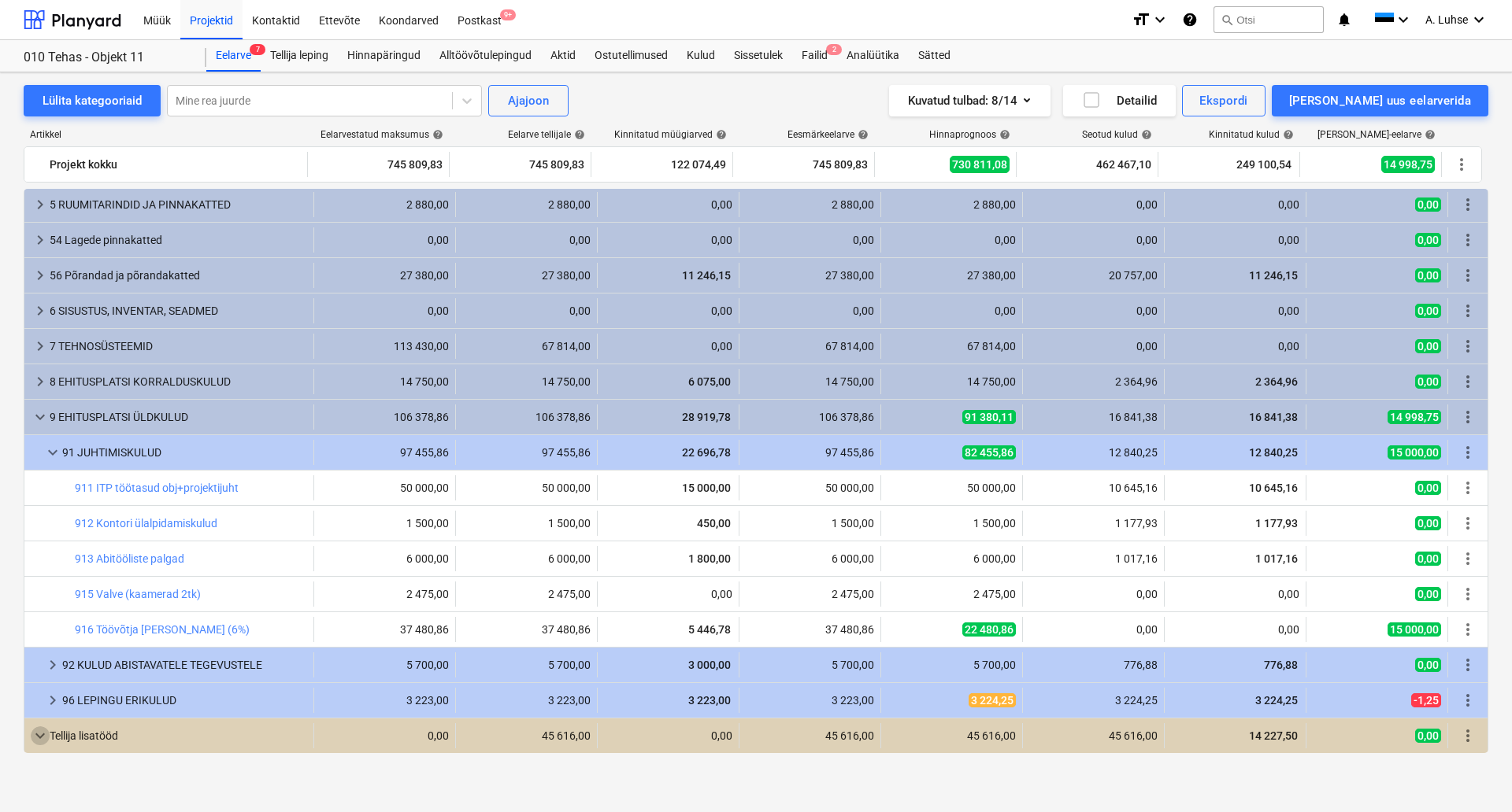
click at [37, 742] on span "keyboard_arrow_down" at bounding box center [40, 736] width 19 height 19
click at [195, 21] on div "Projektid" at bounding box center [211, 19] width 63 height 40
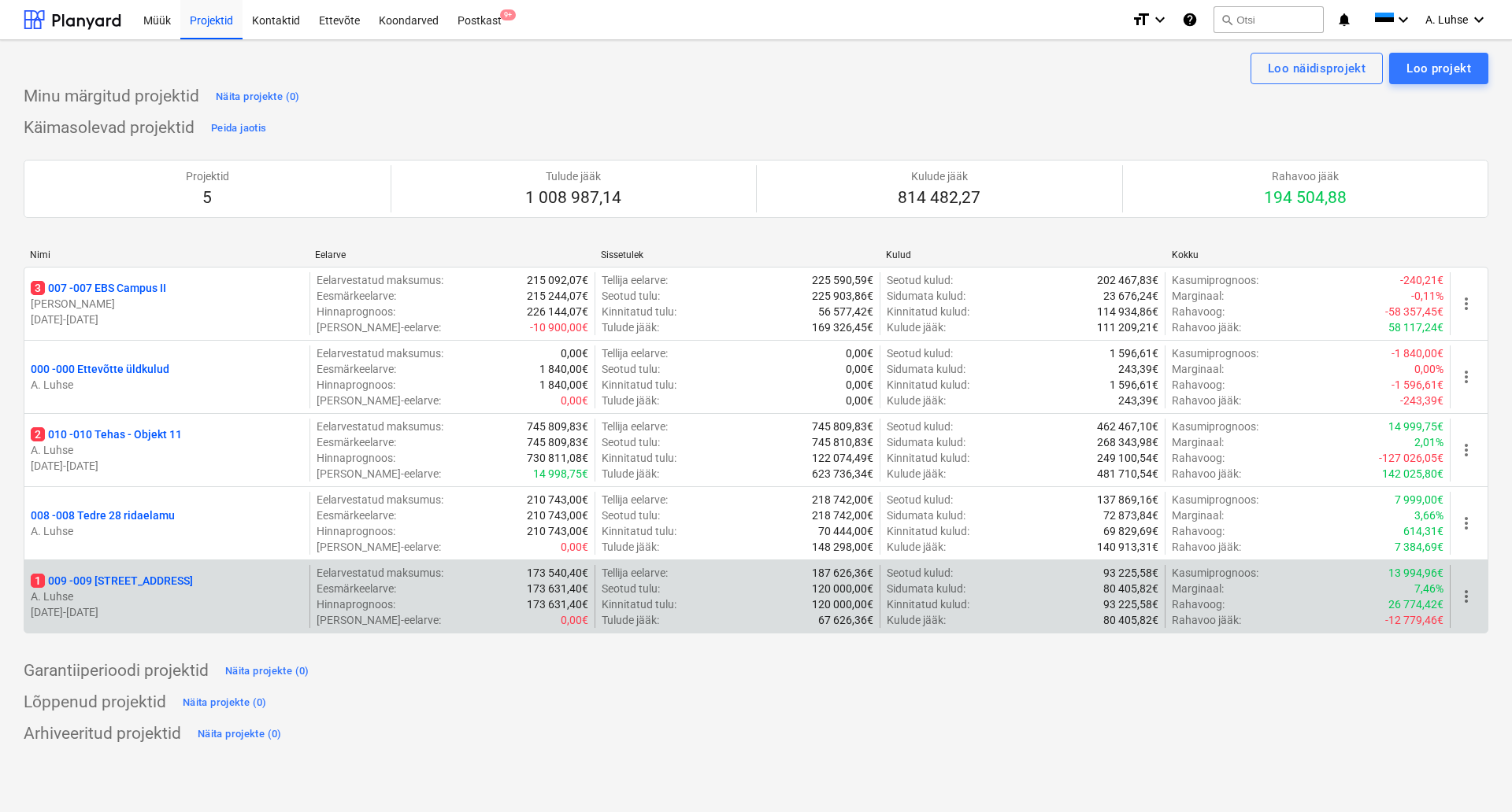
click at [146, 584] on p "1 009 - 009 [GEOGRAPHIC_DATA] mnt 15" at bounding box center [112, 581] width 162 height 15
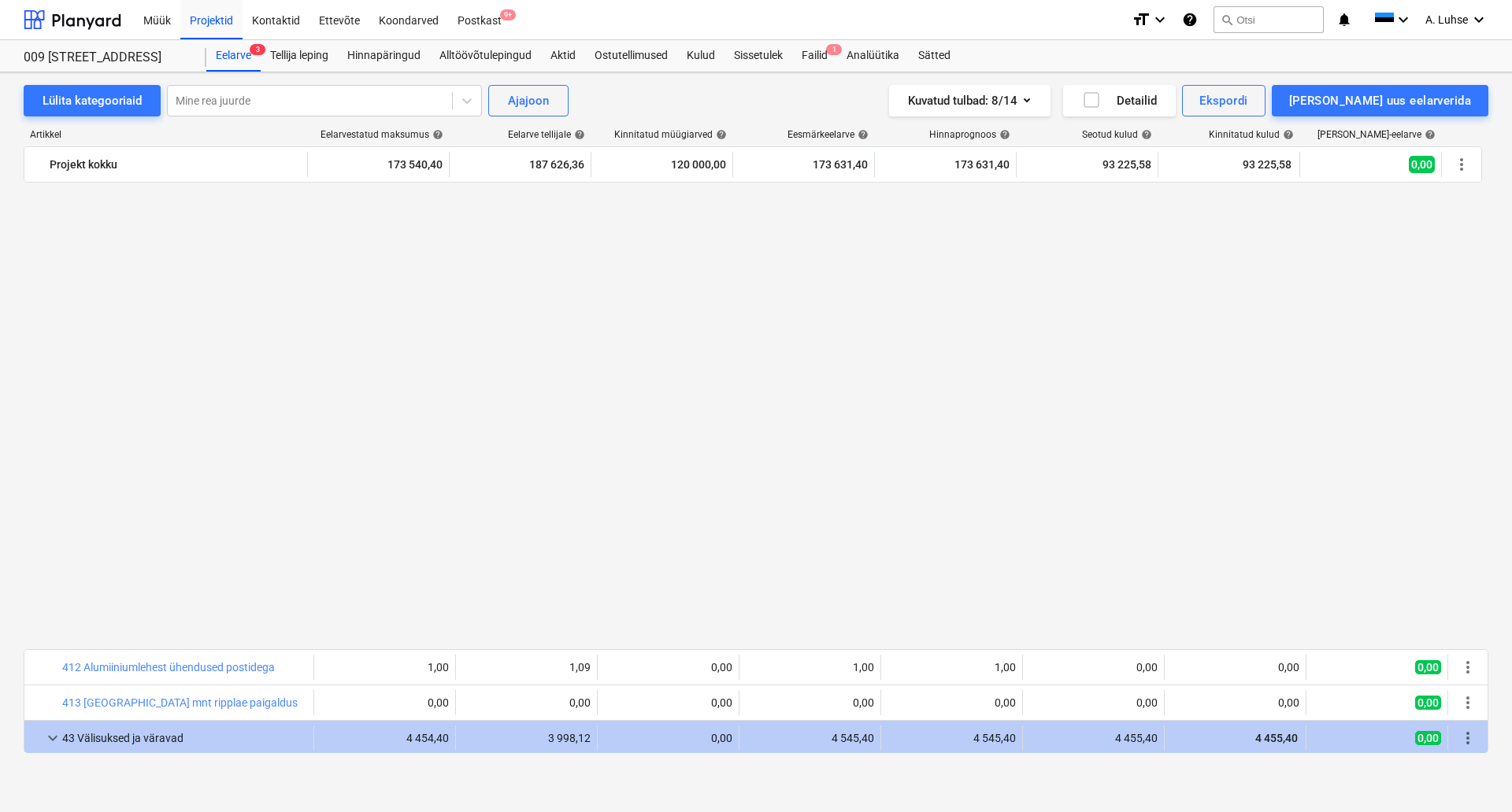
scroll to position [1181, 0]
